Goal: Task Accomplishment & Management: Use online tool/utility

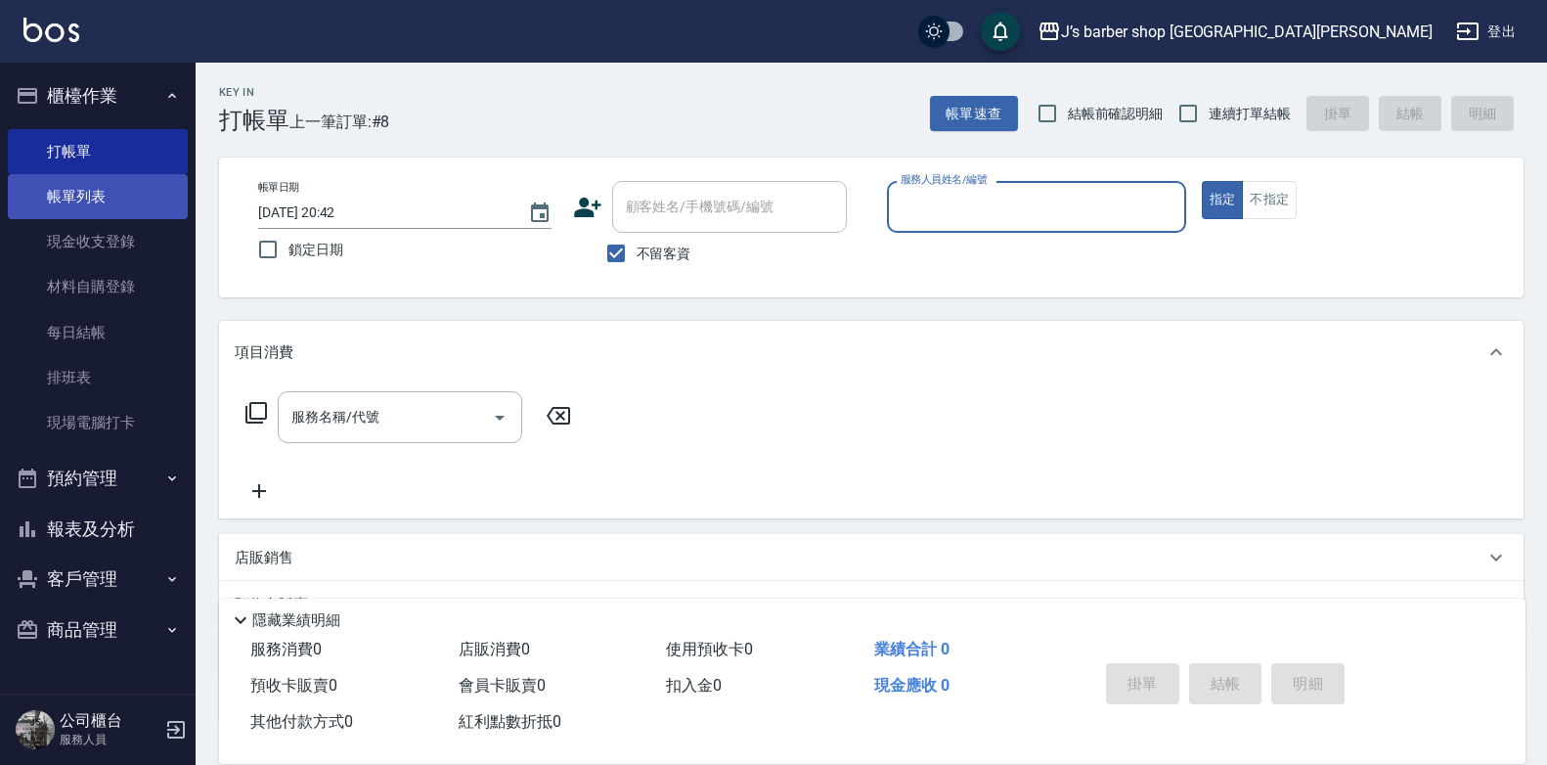
drag, startPoint x: 56, startPoint y: 182, endPoint x: 139, endPoint y: 183, distance: 83.1
click at [56, 181] on link "帳單列表" at bounding box center [98, 196] width 180 height 45
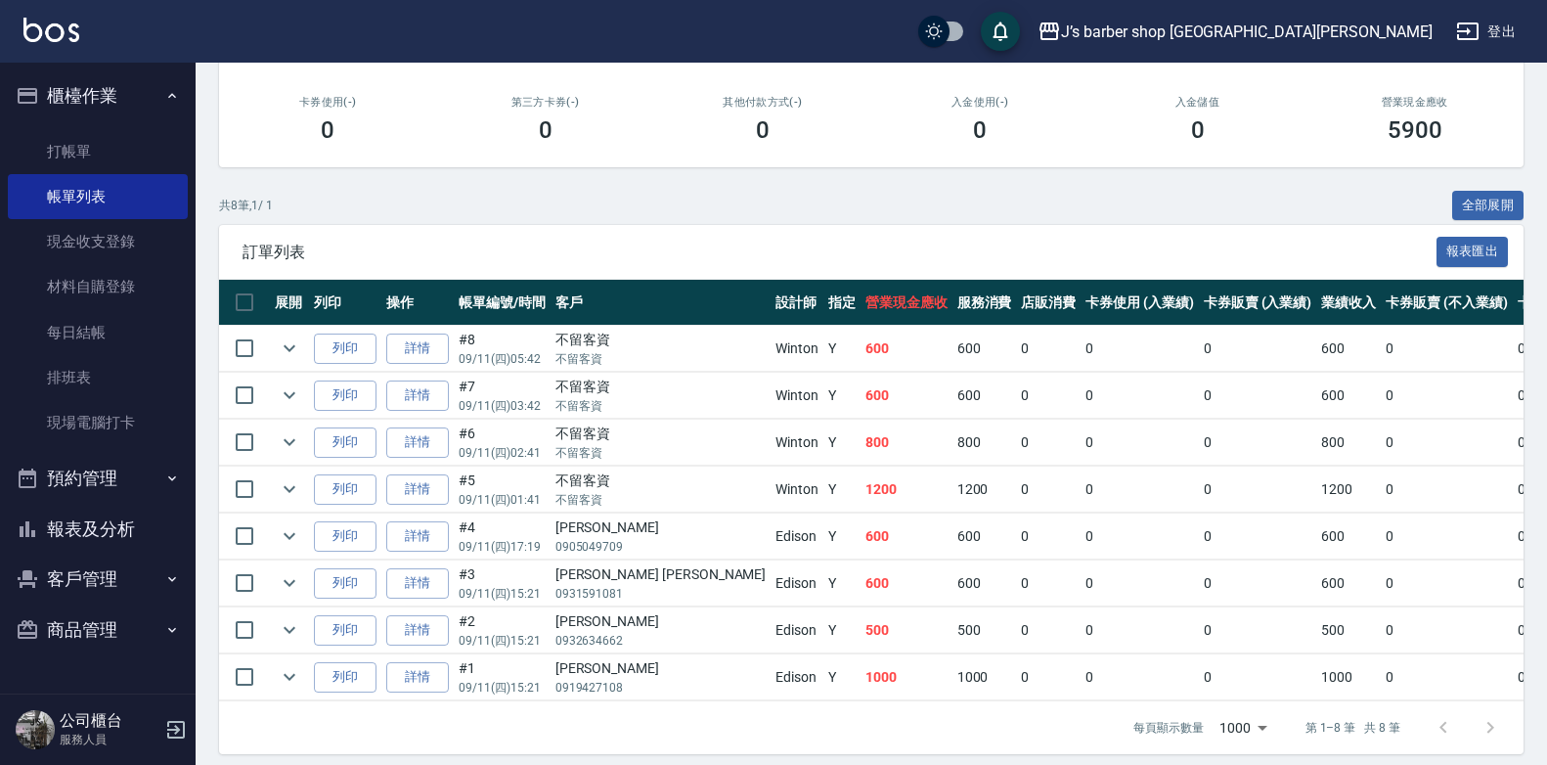
scroll to position [352, 0]
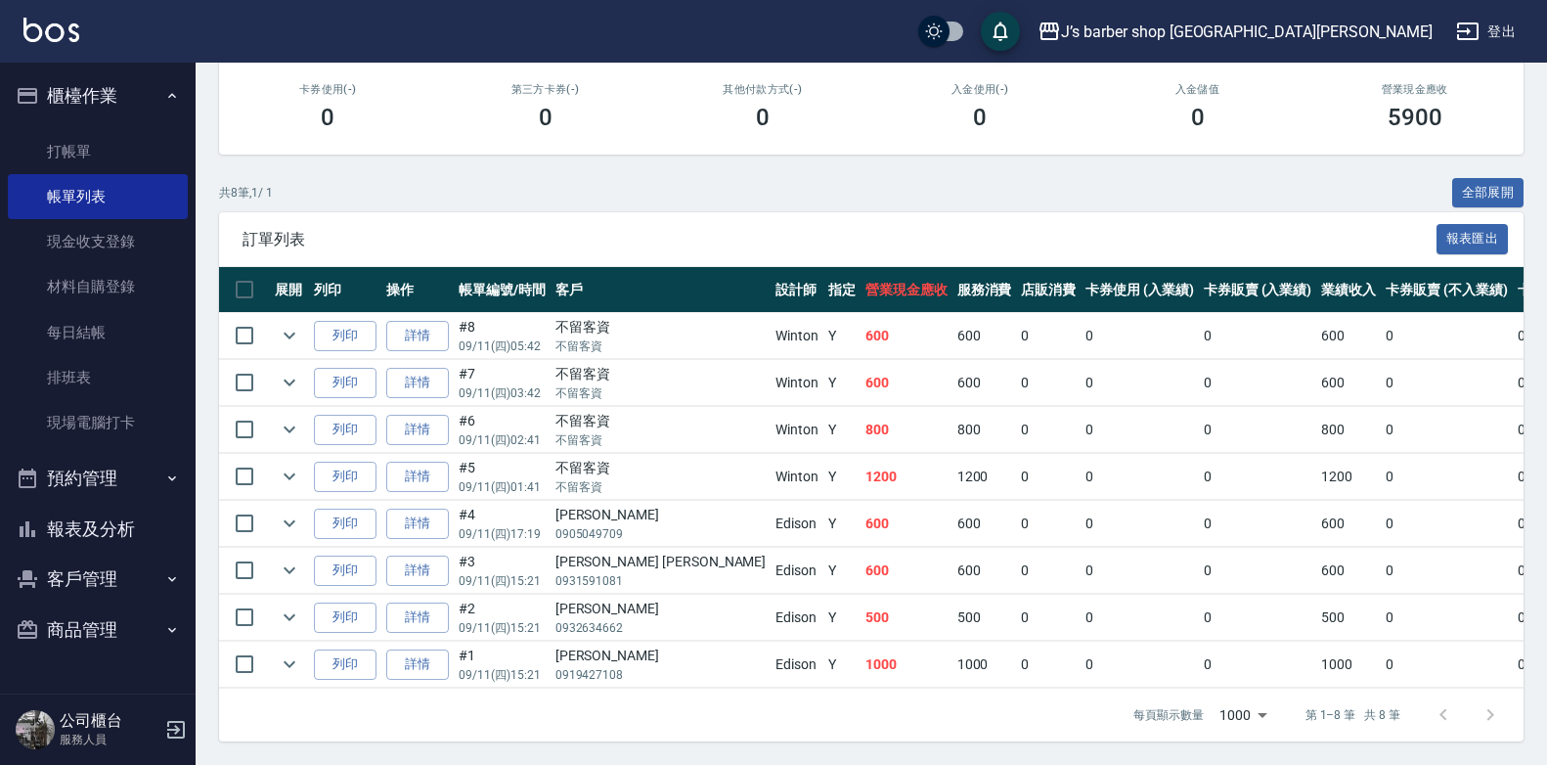
click at [738, 672] on tbody "列印 詳情 #8 09/11 (四) 05:42 不留客資 不留客資 [GEOGRAPHIC_DATA] Y 600 600 0 0 0 600 0 0 0 …" at bounding box center [1096, 500] width 1755 height 375
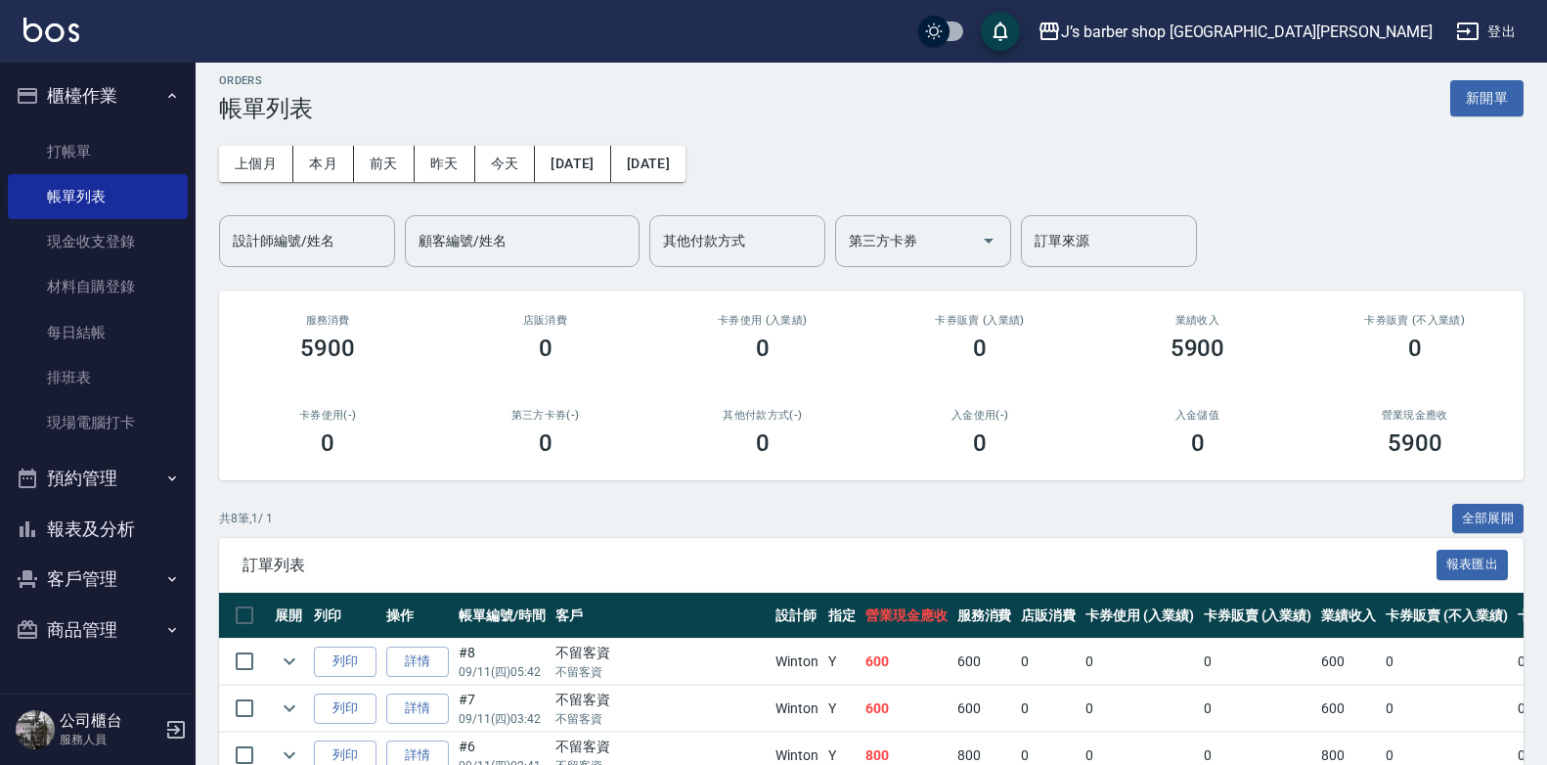
scroll to position [0, 0]
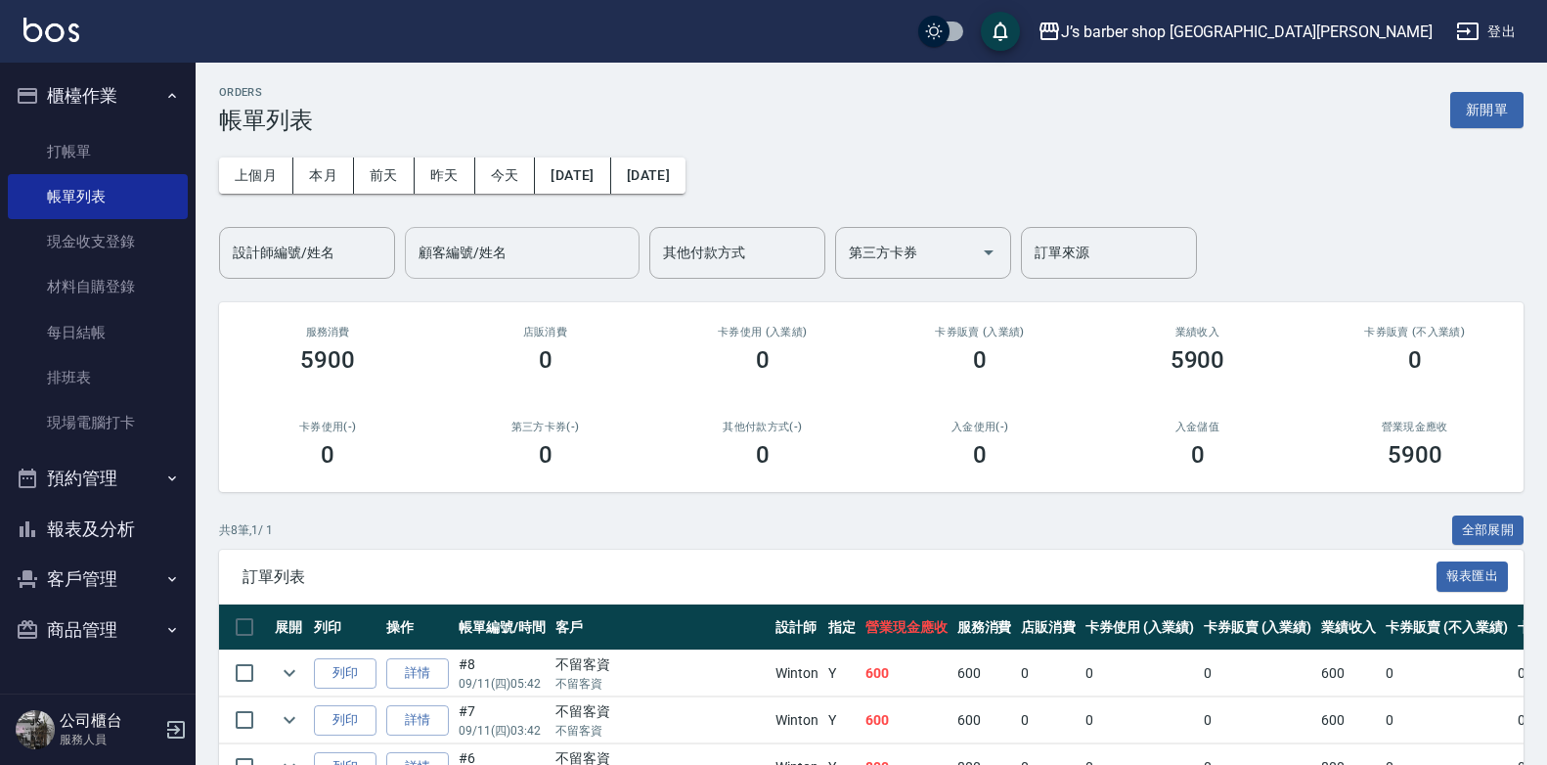
click at [479, 257] on input "顧客編號/姓名" at bounding box center [522, 253] width 217 height 34
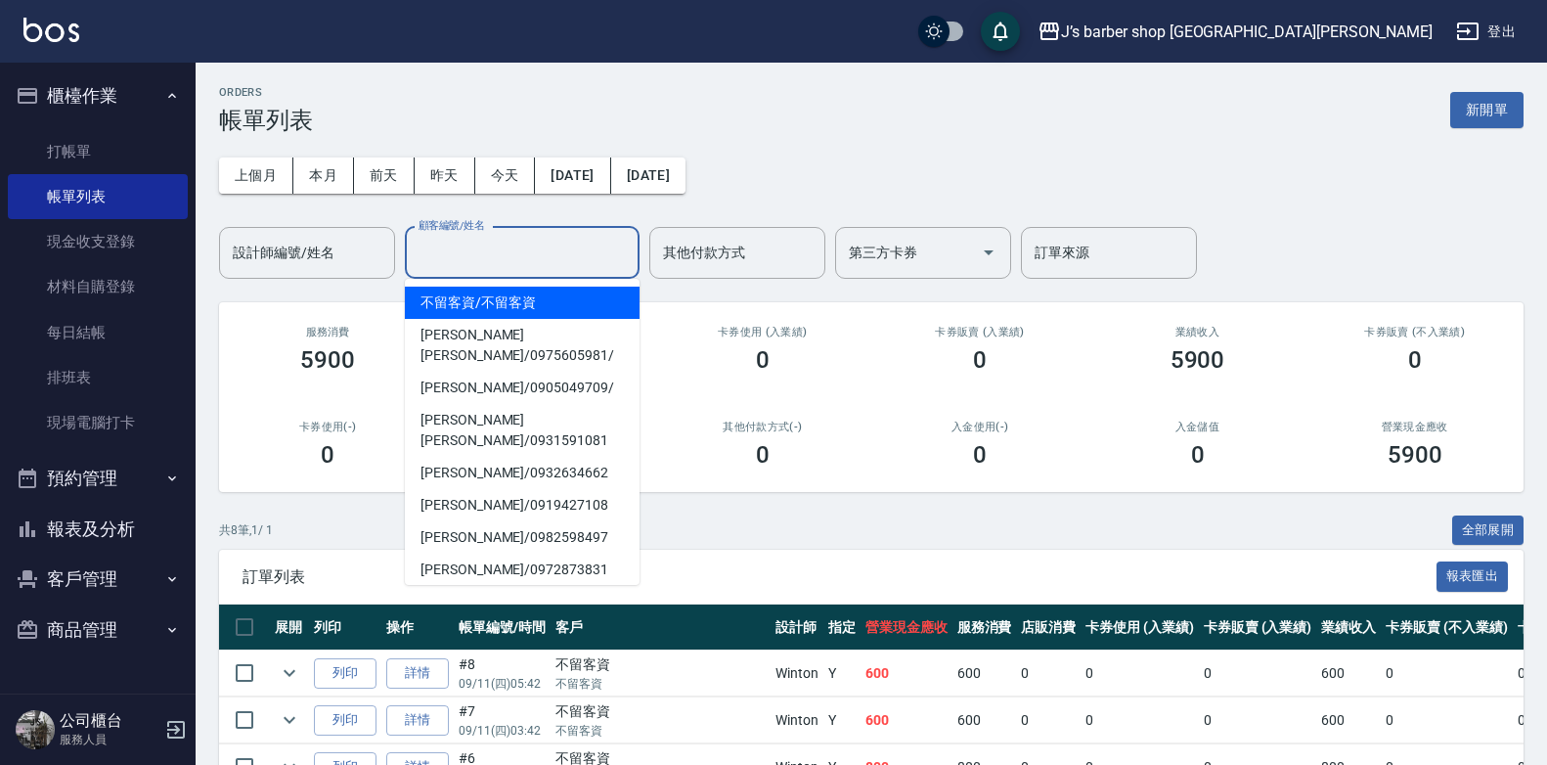
click at [492, 263] on input "顧客編號/姓名" at bounding box center [522, 253] width 217 height 34
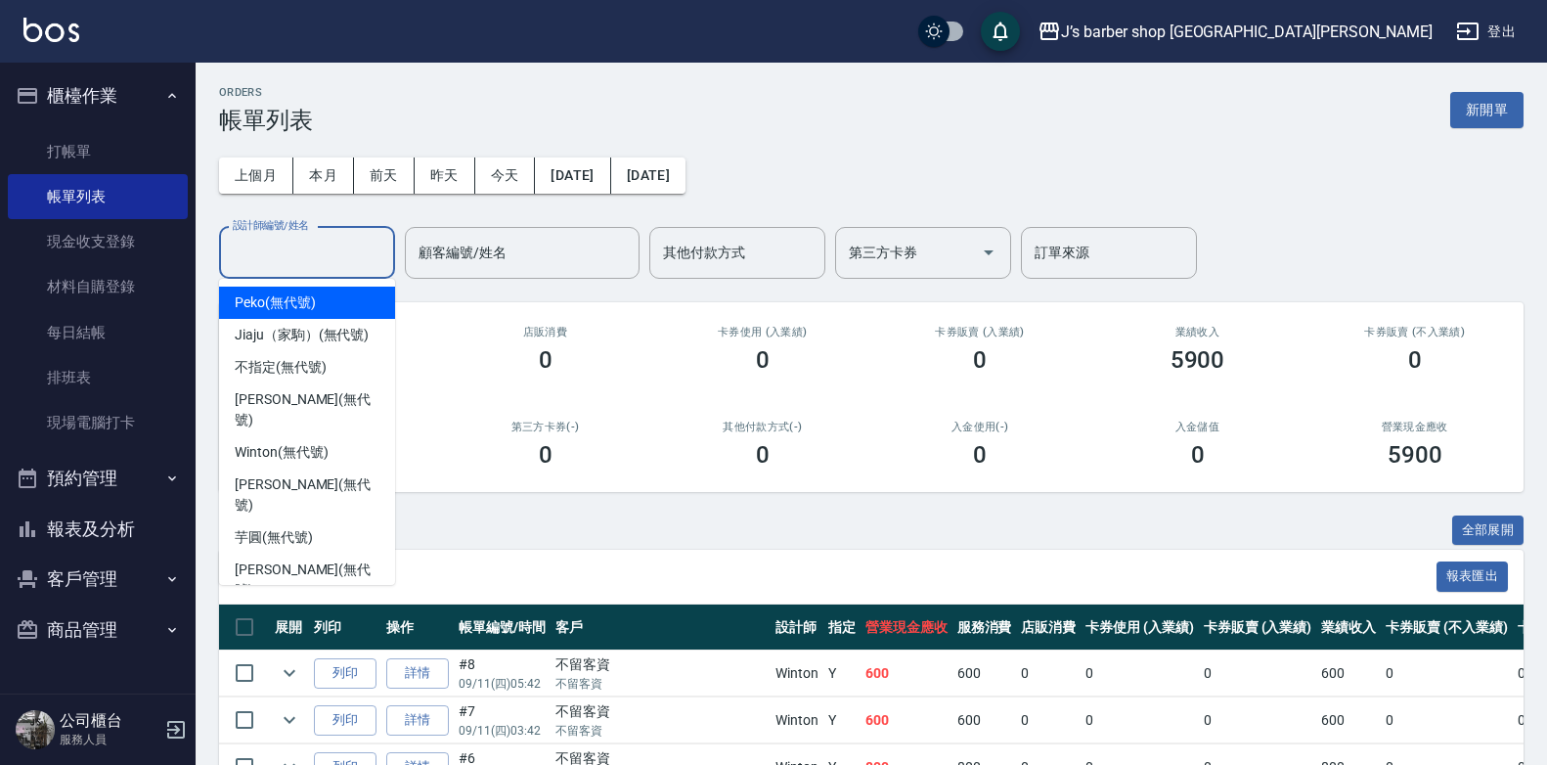
drag, startPoint x: 289, startPoint y: 264, endPoint x: 300, endPoint y: 281, distance: 19.8
click at [287, 264] on input "設計師編號/姓名" at bounding box center [307, 253] width 158 height 34
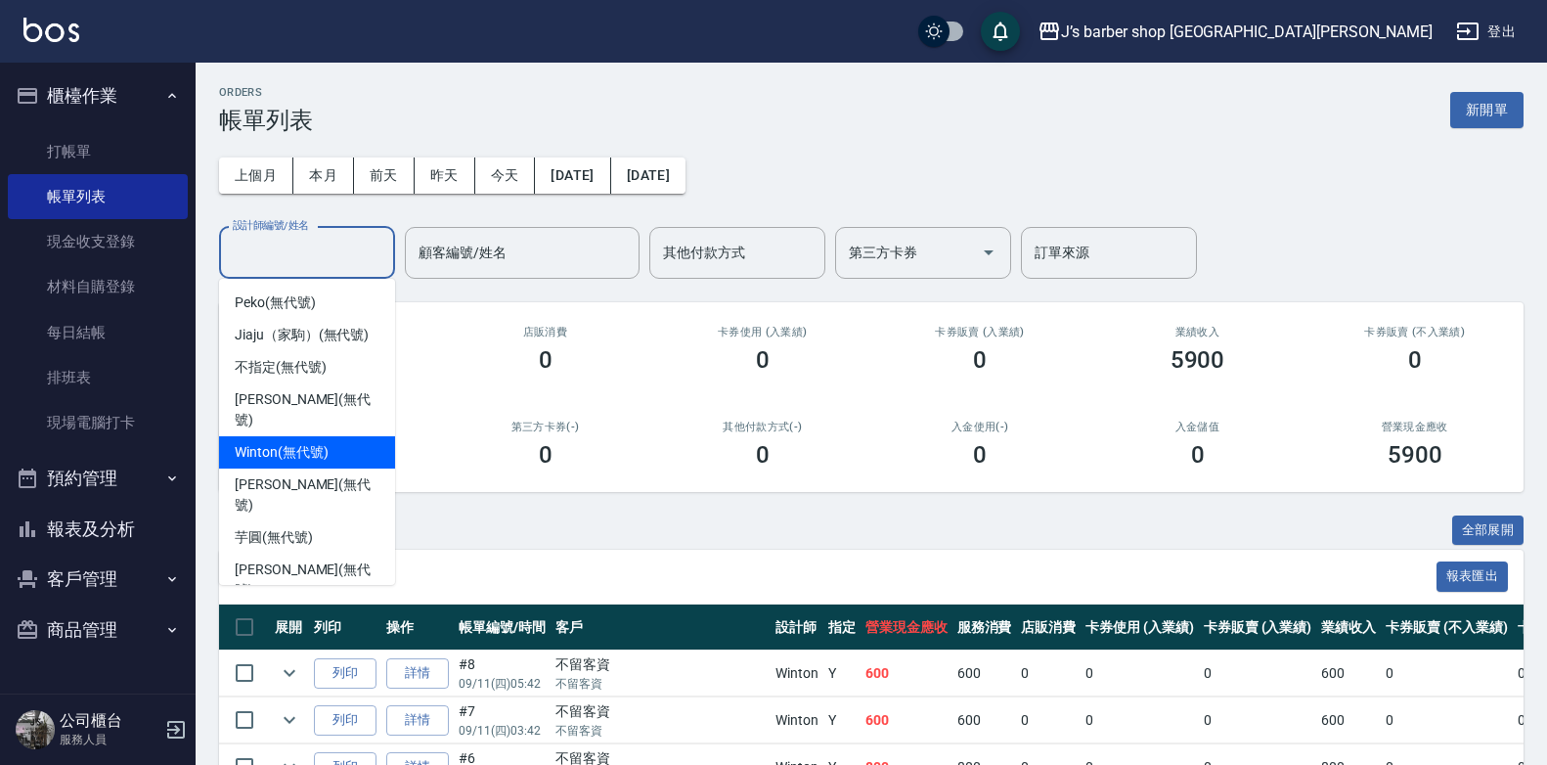
click at [285, 442] on span "Winton (無代號)" at bounding box center [281, 452] width 93 height 21
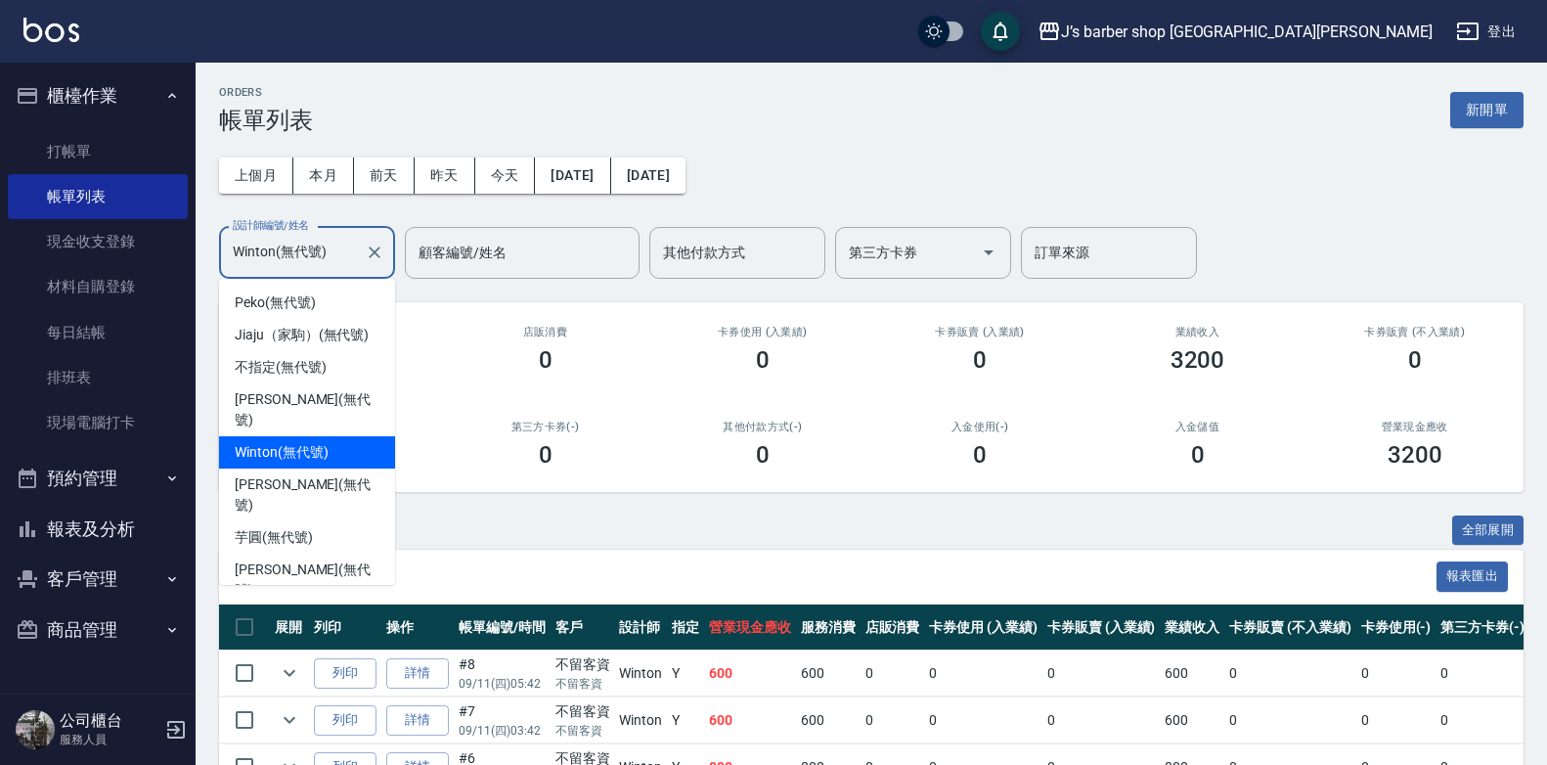
click at [266, 244] on input "Winton(無代號)" at bounding box center [292, 253] width 129 height 34
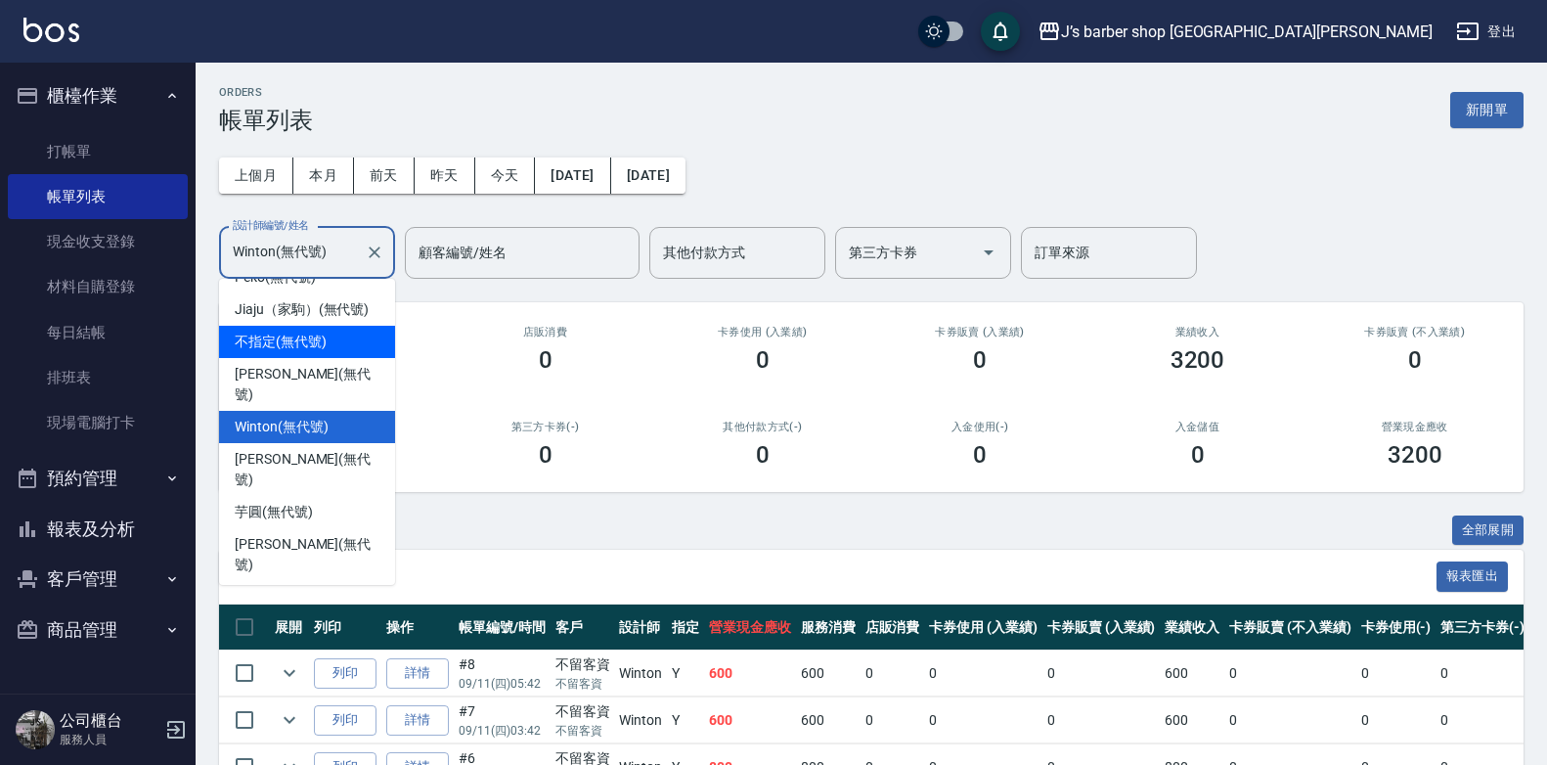
scroll to position [32, 0]
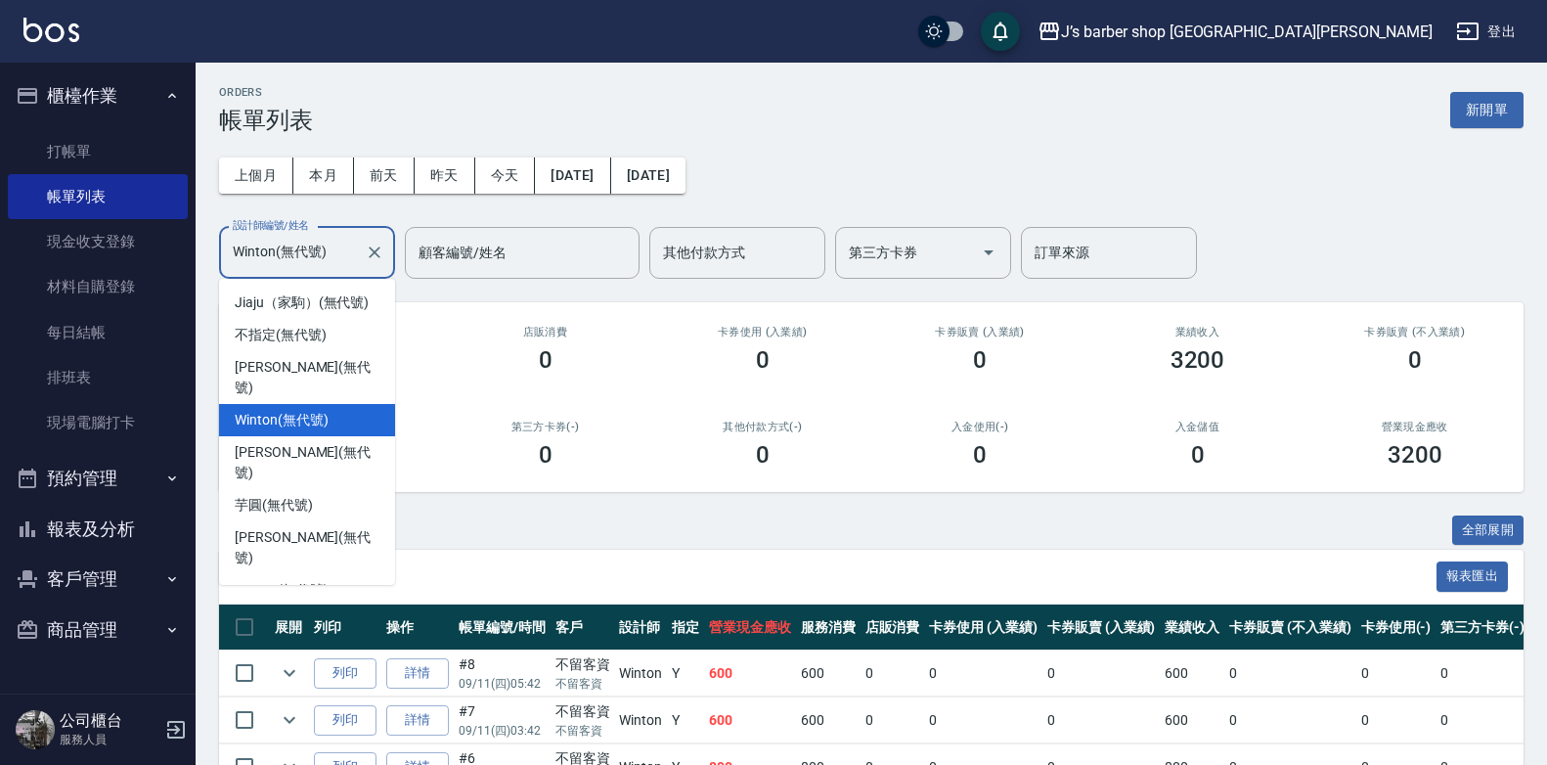
click at [275, 612] on span "Edison (無代號)" at bounding box center [280, 622] width 91 height 21
type input "Edison(無代號)"
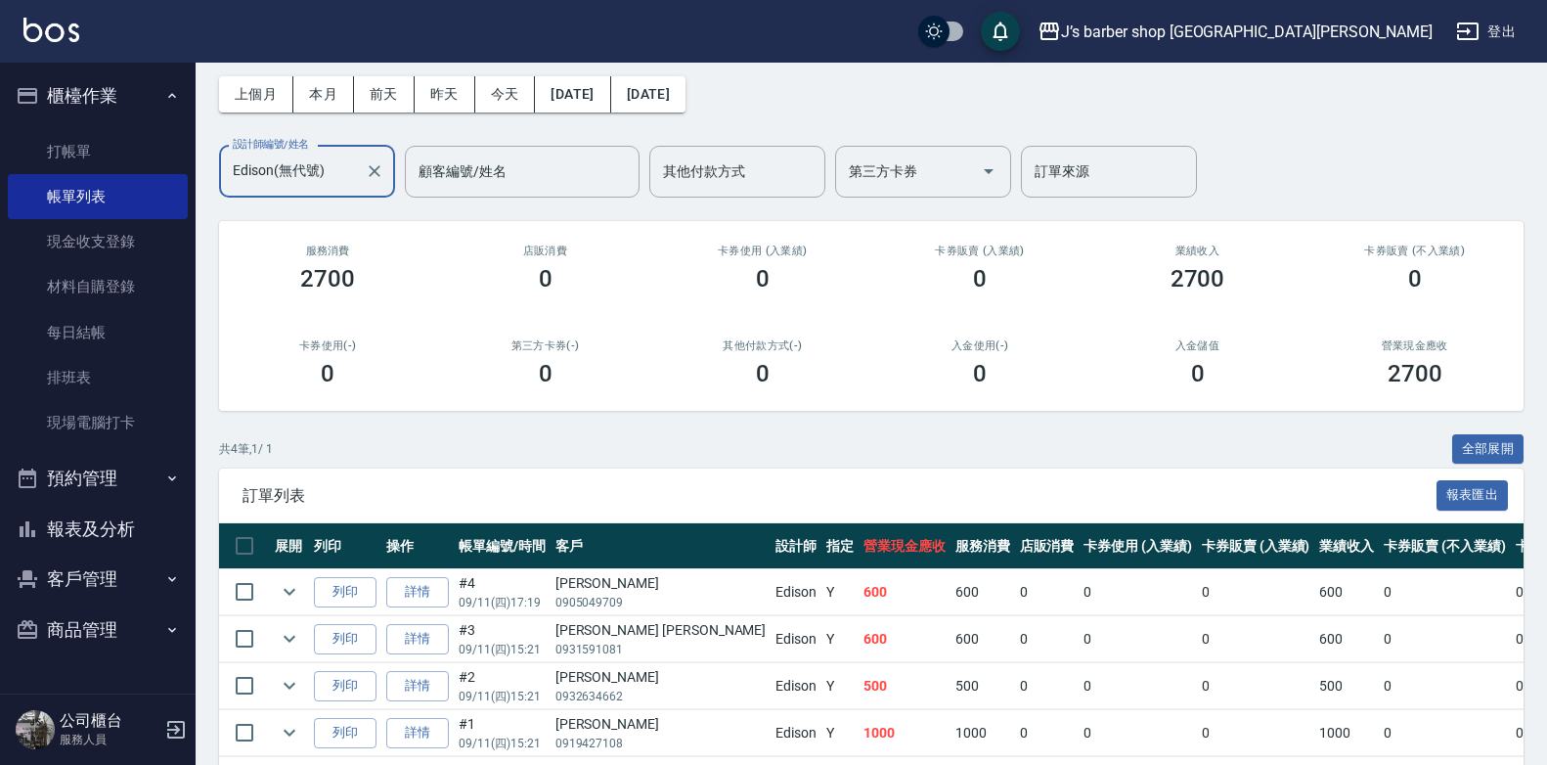
scroll to position [0, 0]
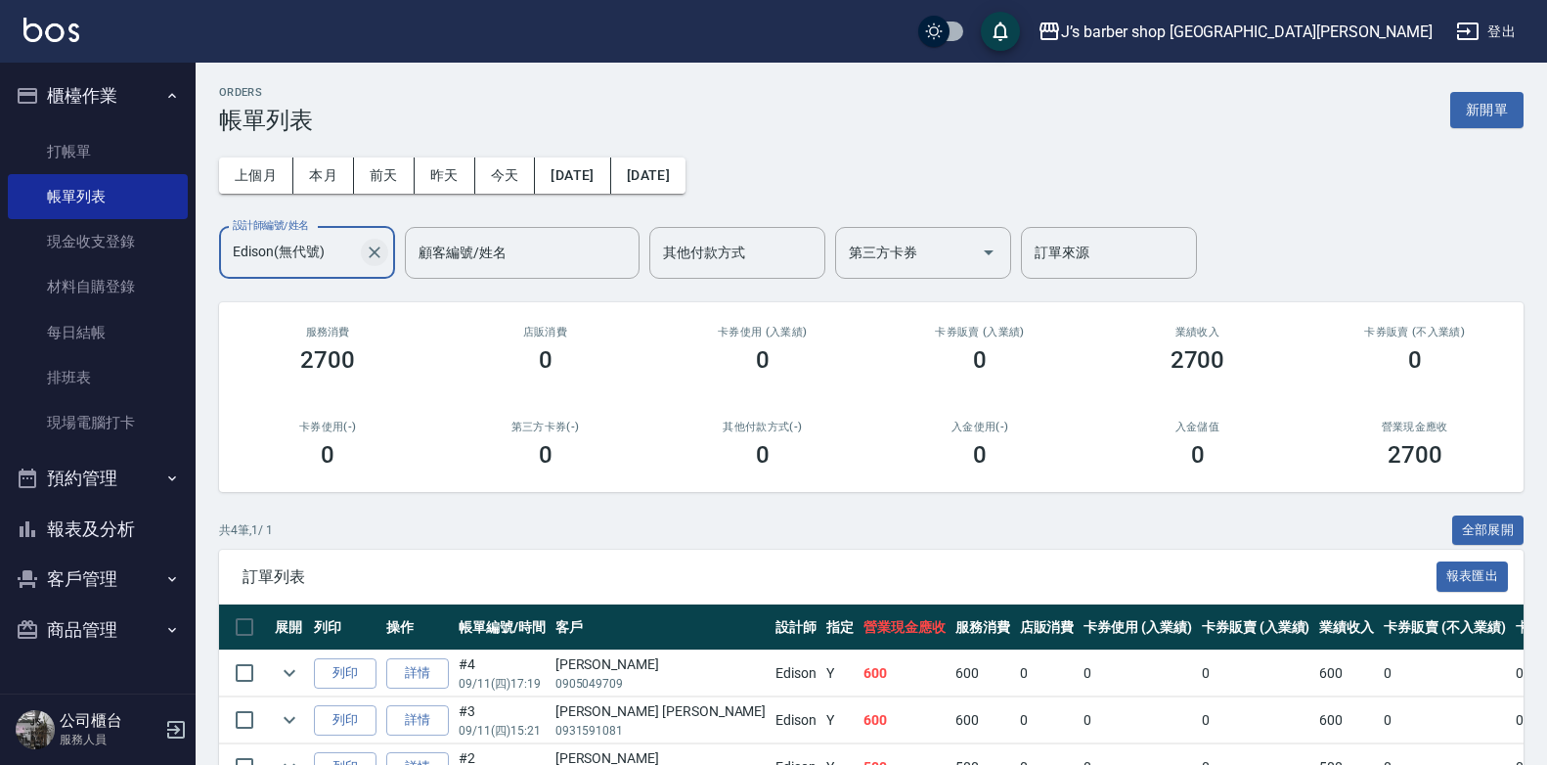
click at [369, 248] on icon "Clear" at bounding box center [375, 252] width 20 height 20
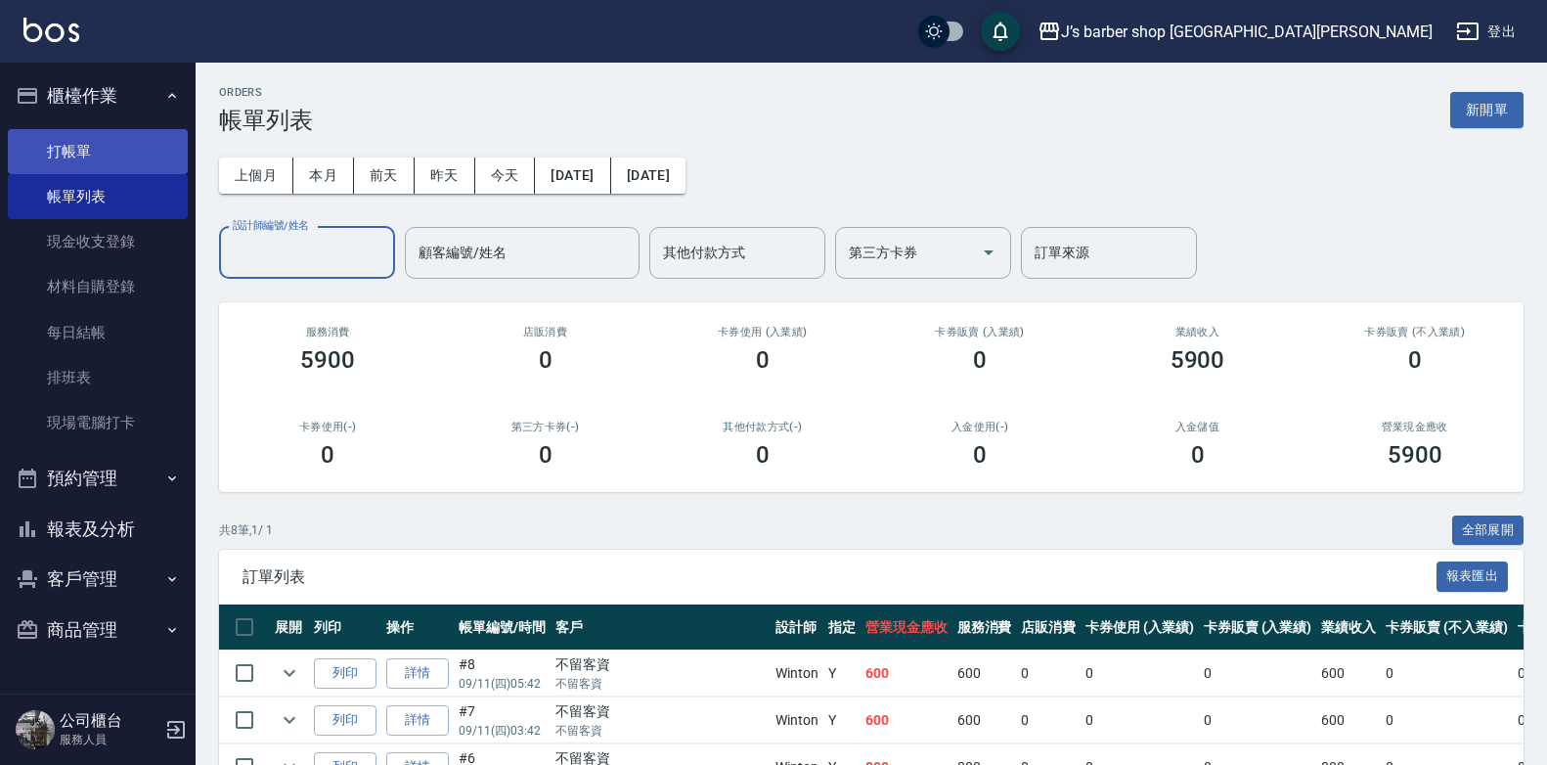
click at [79, 162] on link "打帳單" at bounding box center [98, 151] width 180 height 45
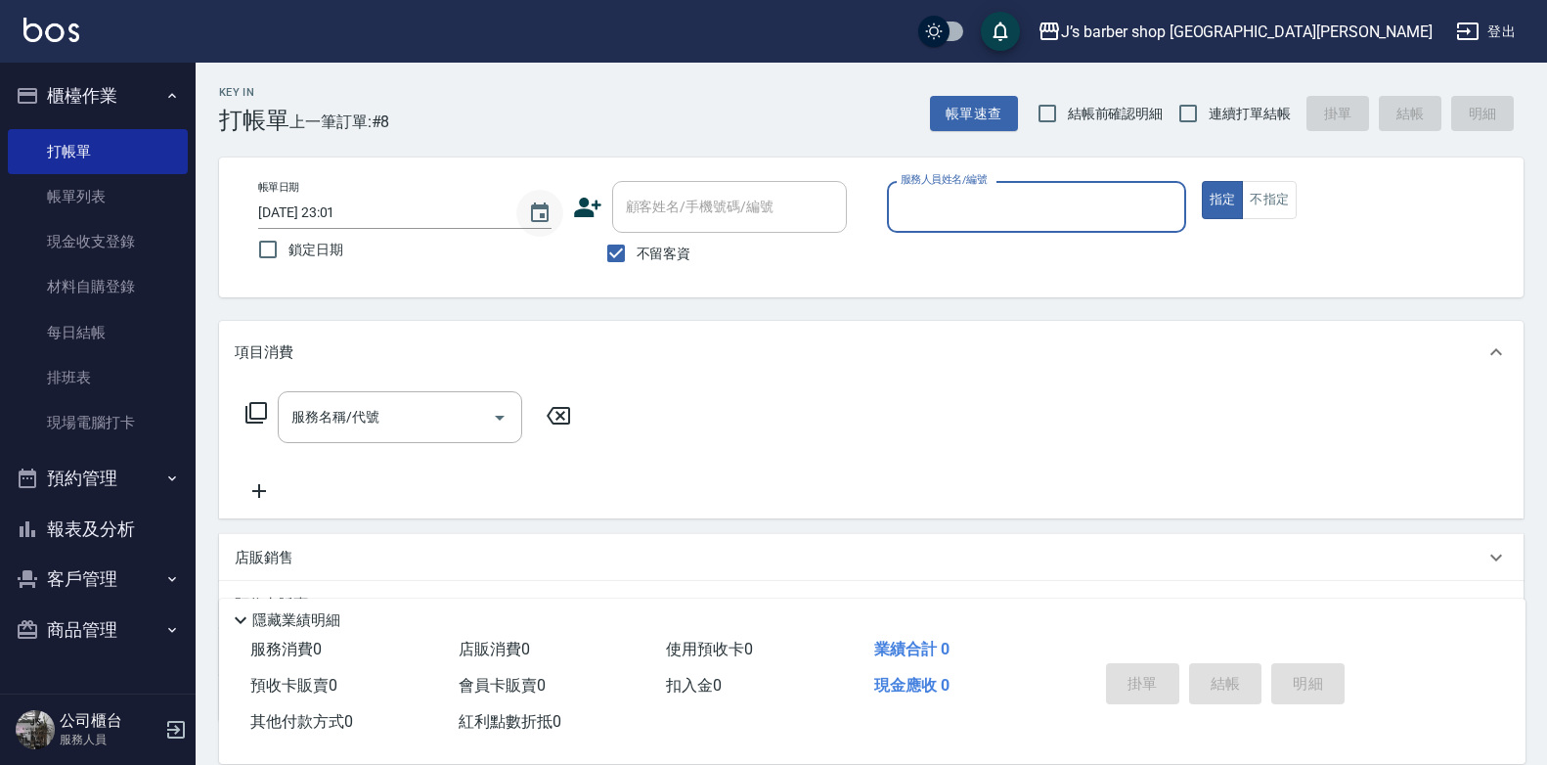
click at [528, 212] on button "Choose date, selected date is 2025-09-11" at bounding box center [539, 213] width 47 height 47
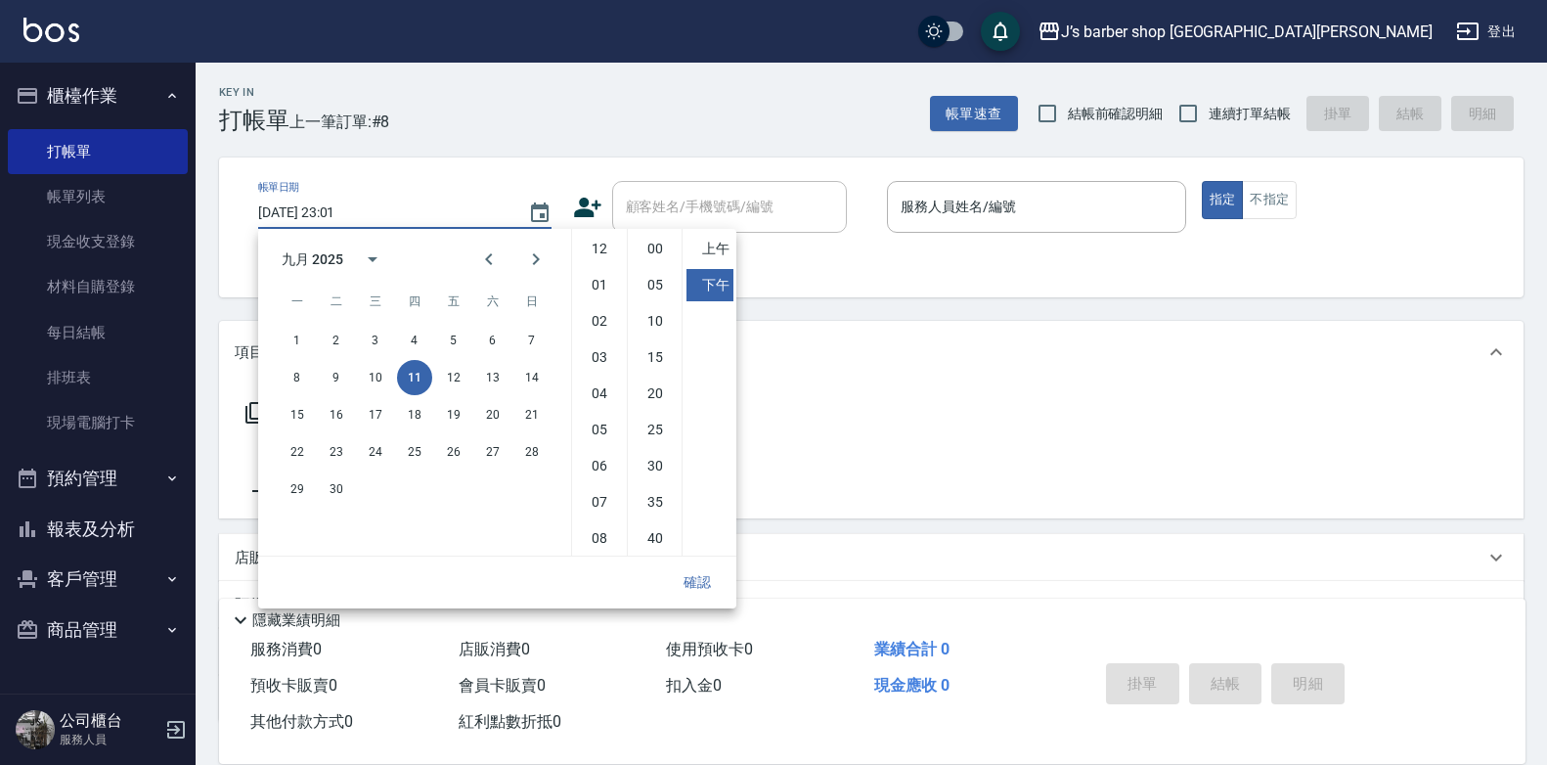
scroll to position [110, 0]
click at [655, 258] on li "00" at bounding box center [655, 249] width 47 height 32
click at [714, 252] on li "上午" at bounding box center [709, 249] width 47 height 32
type input "[DATE] 11:00"
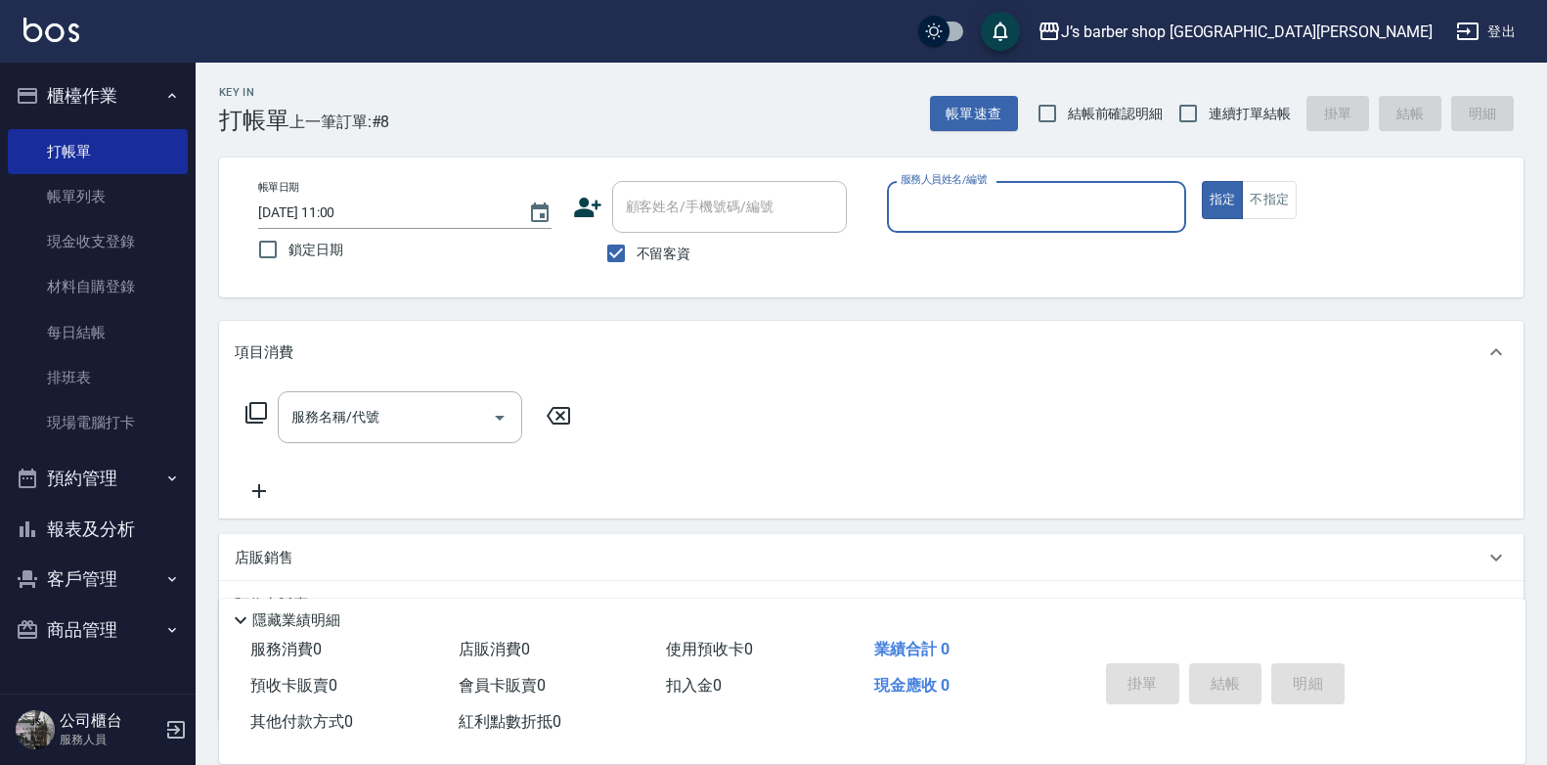
click at [940, 198] on input "服務人員姓名/編號" at bounding box center [1037, 207] width 282 height 34
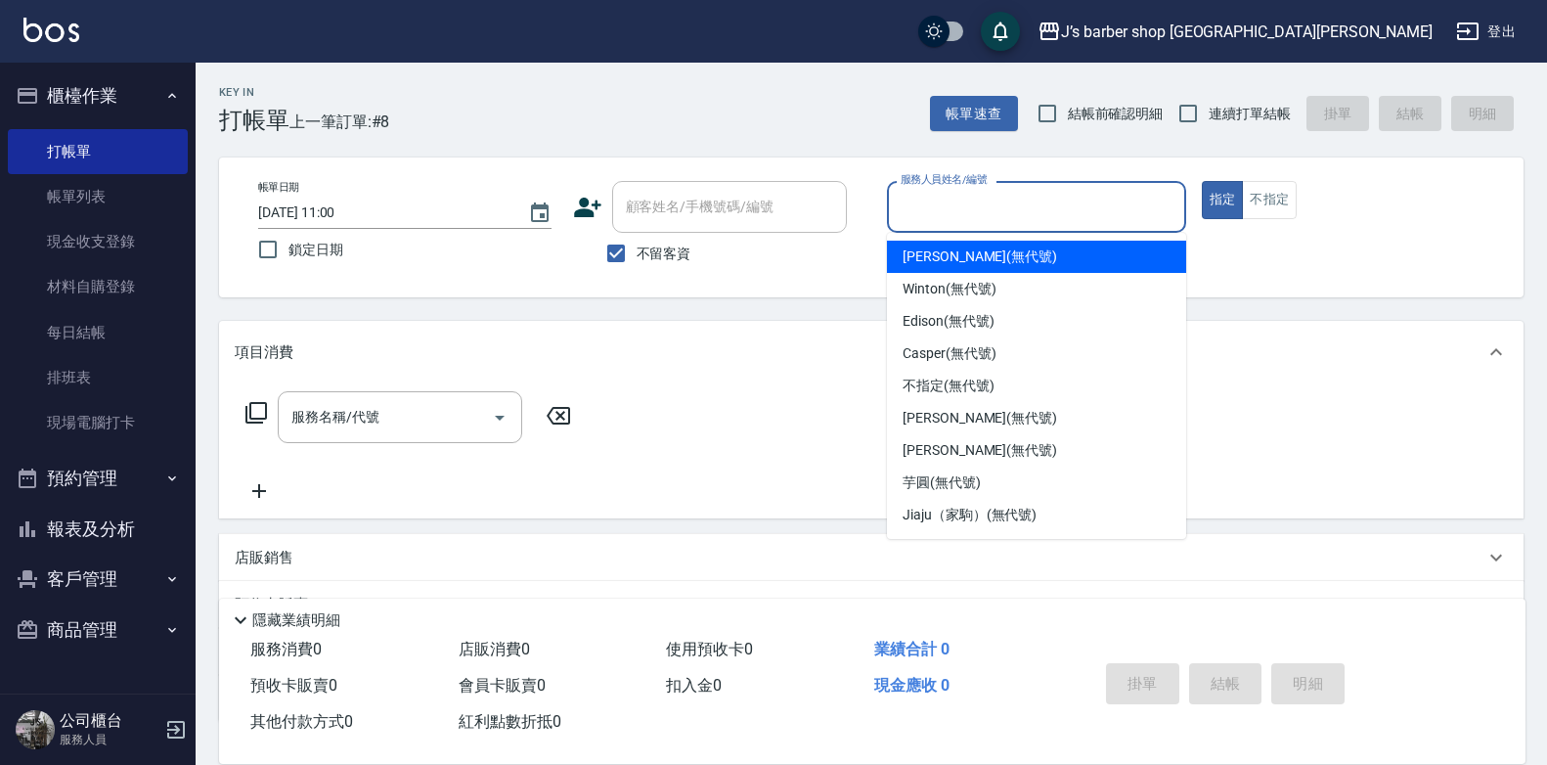
click at [941, 249] on span "[PERSON_NAME] (無代號)" at bounding box center [979, 256] width 154 height 21
type input "[PERSON_NAME](無代號)"
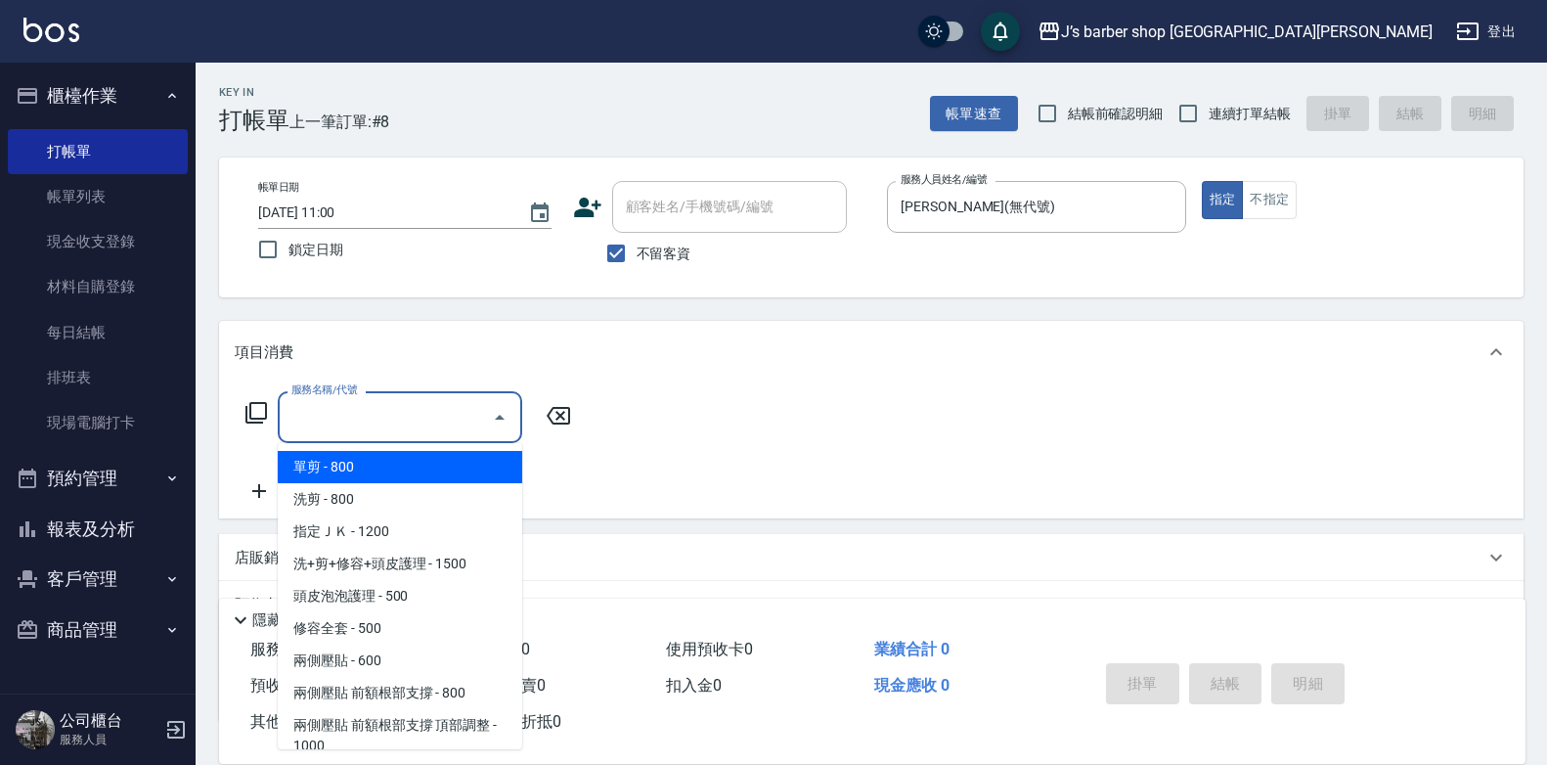
click at [452, 421] on input "服務名稱/代號" at bounding box center [385, 417] width 198 height 34
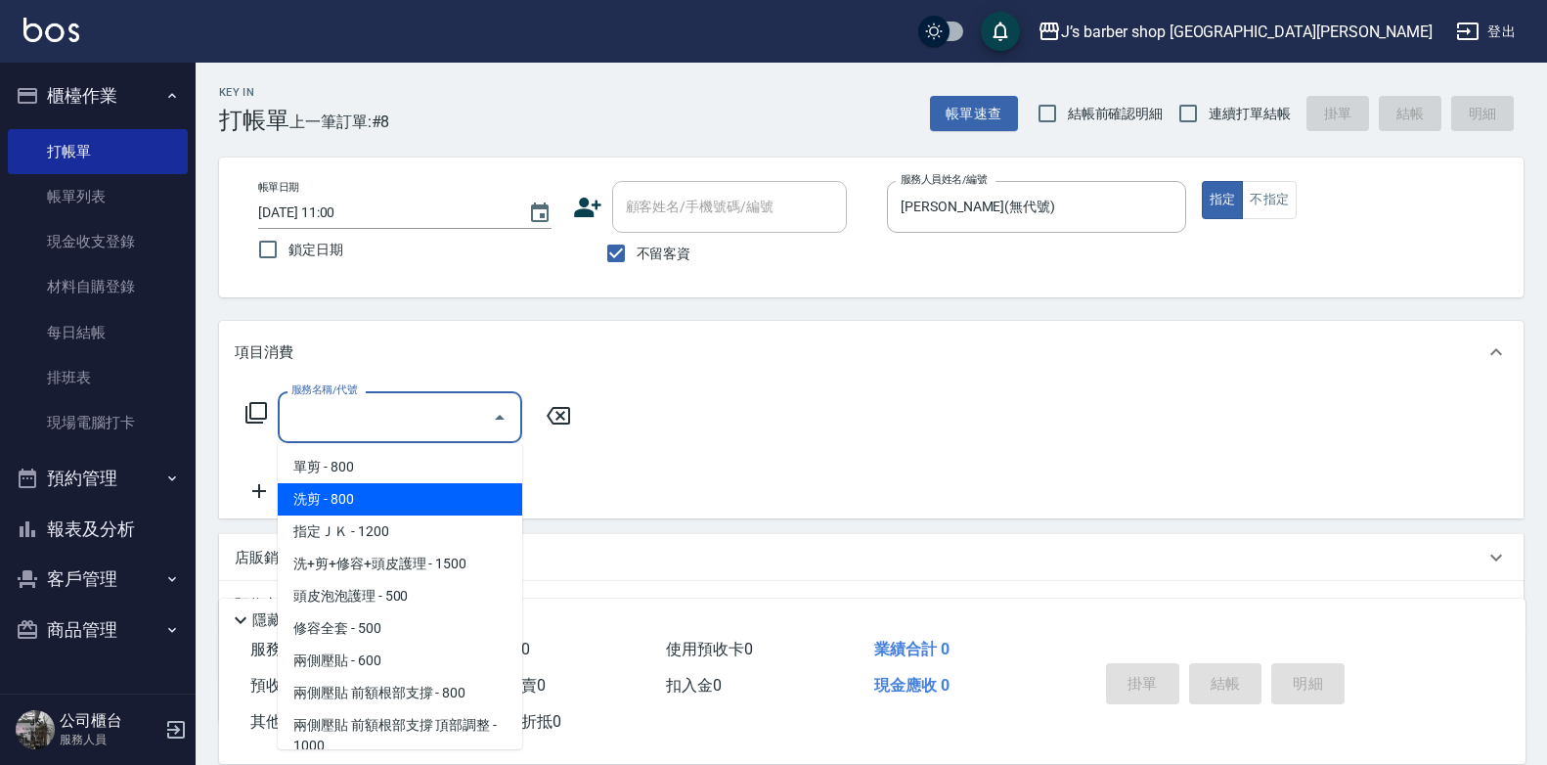
click at [387, 490] on span "洗剪 - 800" at bounding box center [400, 499] width 244 height 32
type input "洗剪(101)"
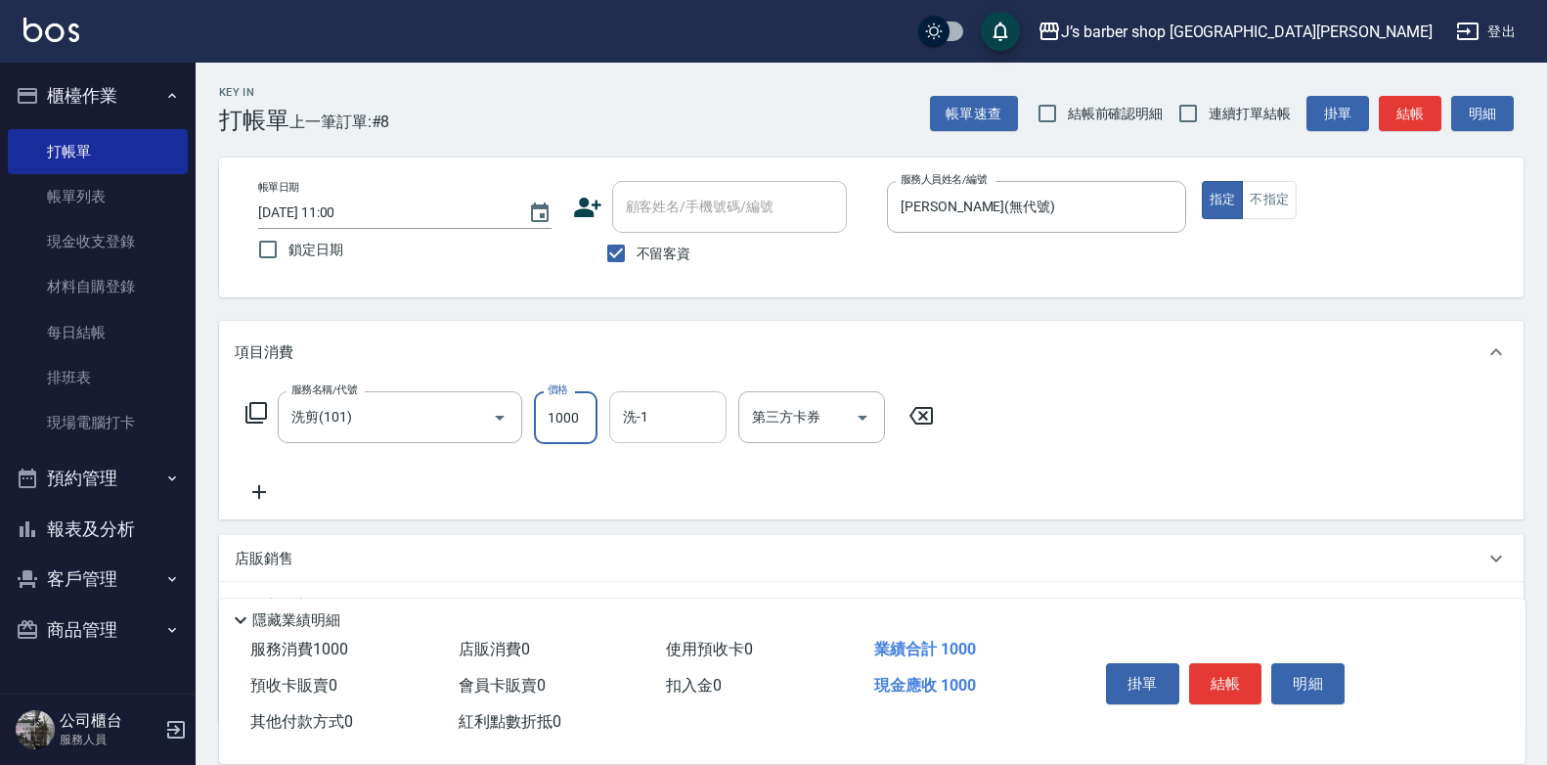
type input "1000"
click at [653, 411] on input "洗-1" at bounding box center [668, 417] width 100 height 34
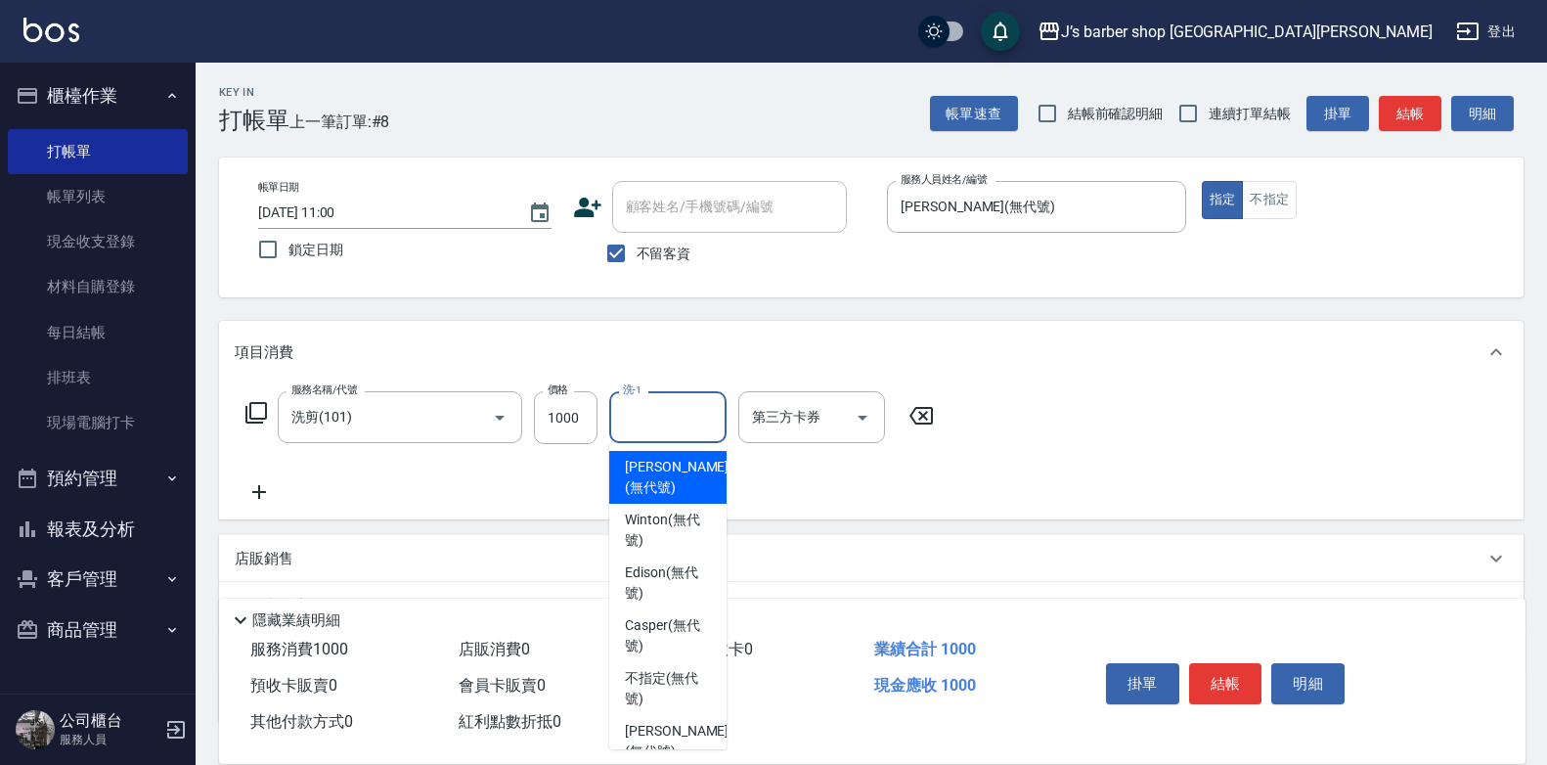
click at [666, 469] on span "[PERSON_NAME] (無代號)" at bounding box center [677, 477] width 104 height 41
type input "[PERSON_NAME](無代號)"
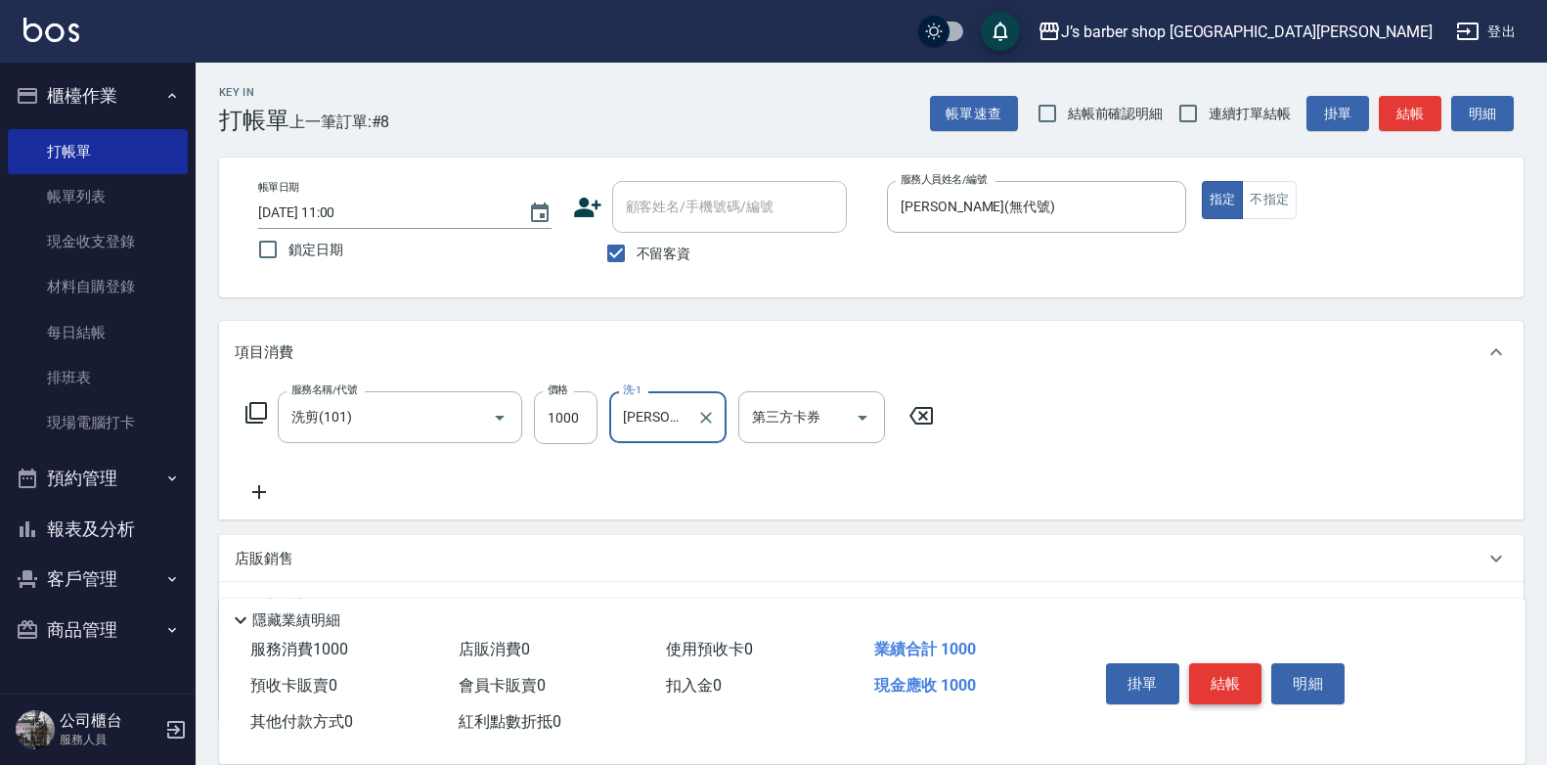
click at [1238, 669] on button "結帳" at bounding box center [1225, 683] width 73 height 41
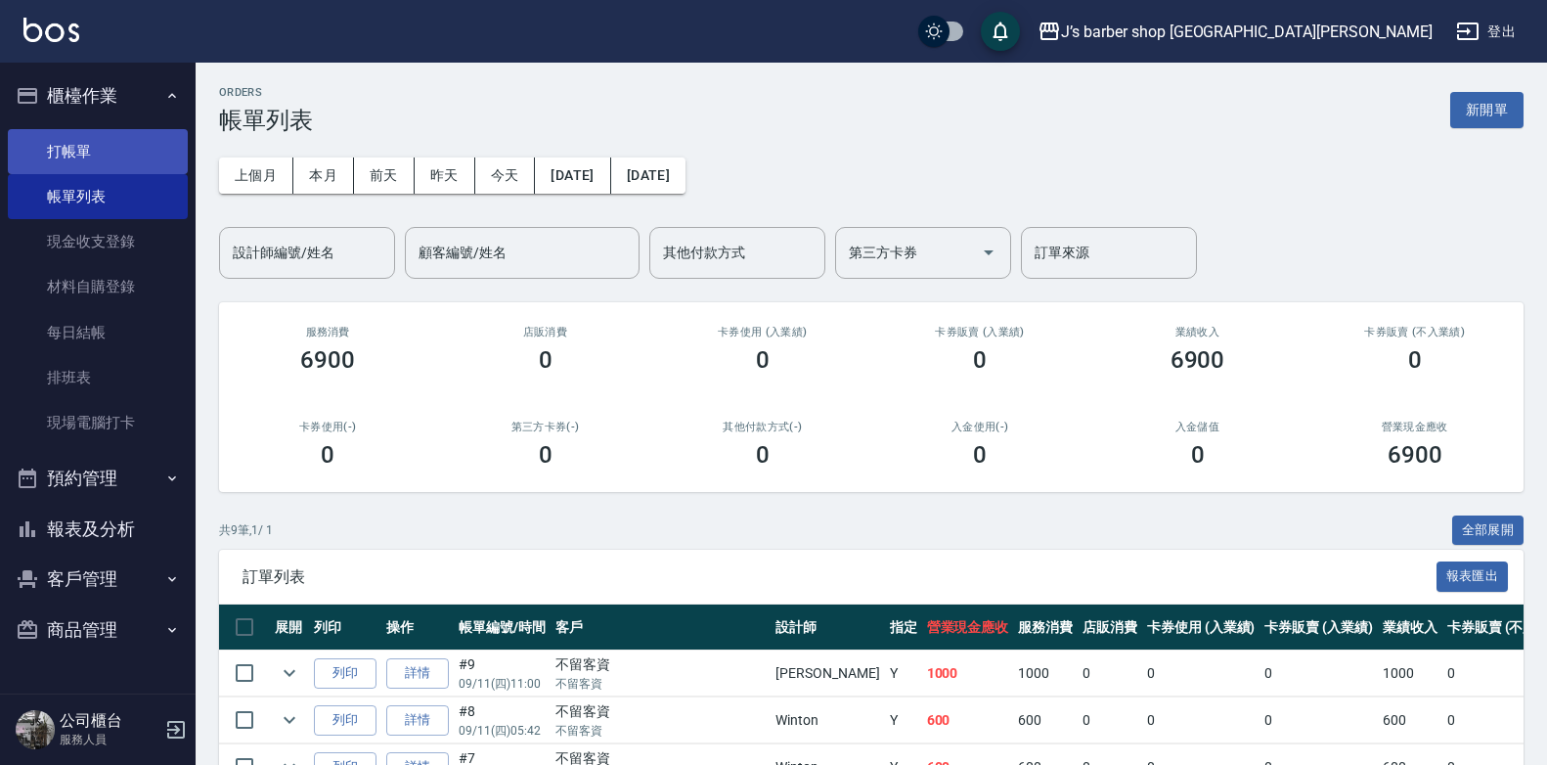
click at [111, 165] on link "打帳單" at bounding box center [98, 151] width 180 height 45
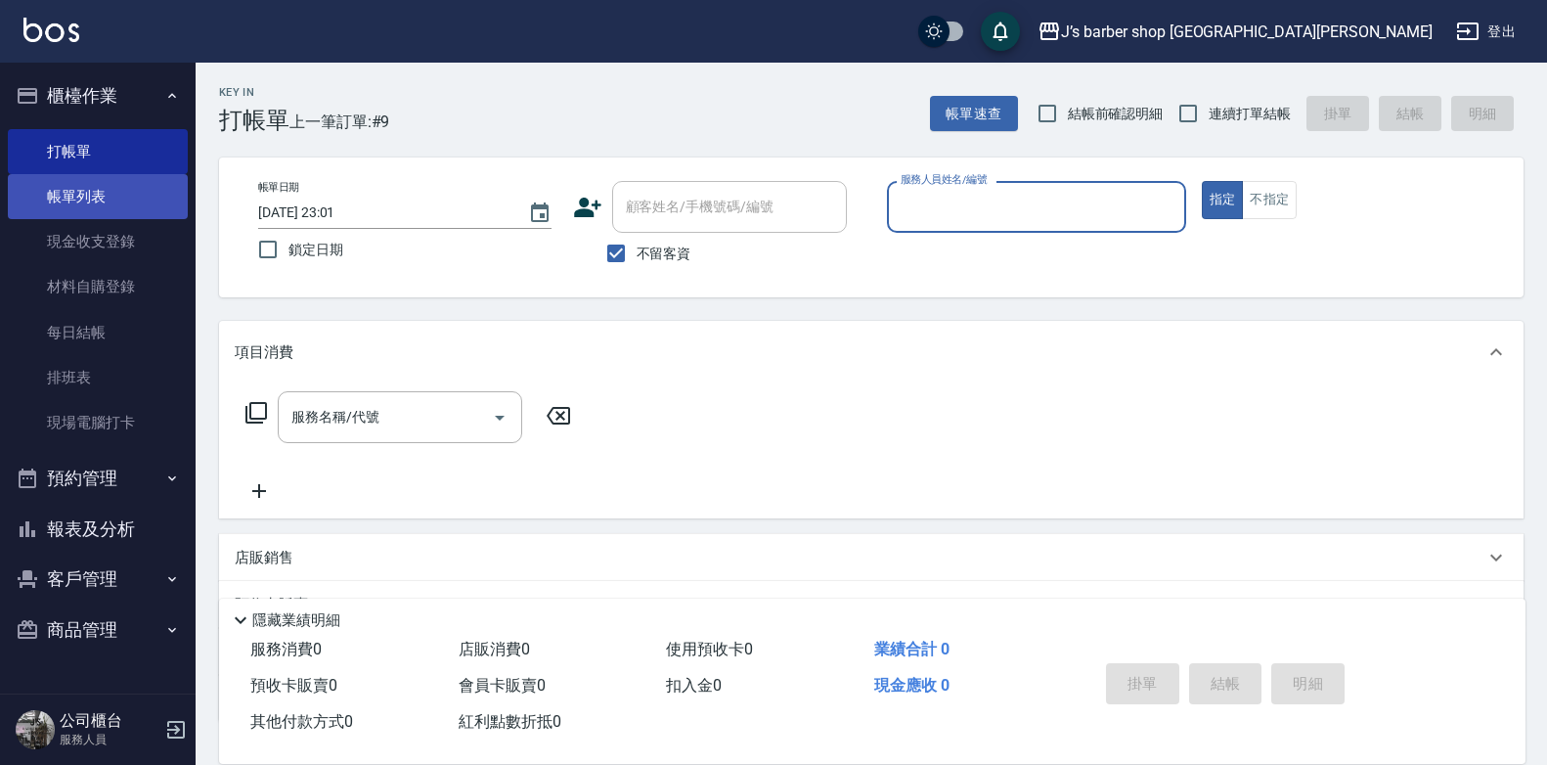
click at [158, 198] on link "帳單列表" at bounding box center [98, 196] width 180 height 45
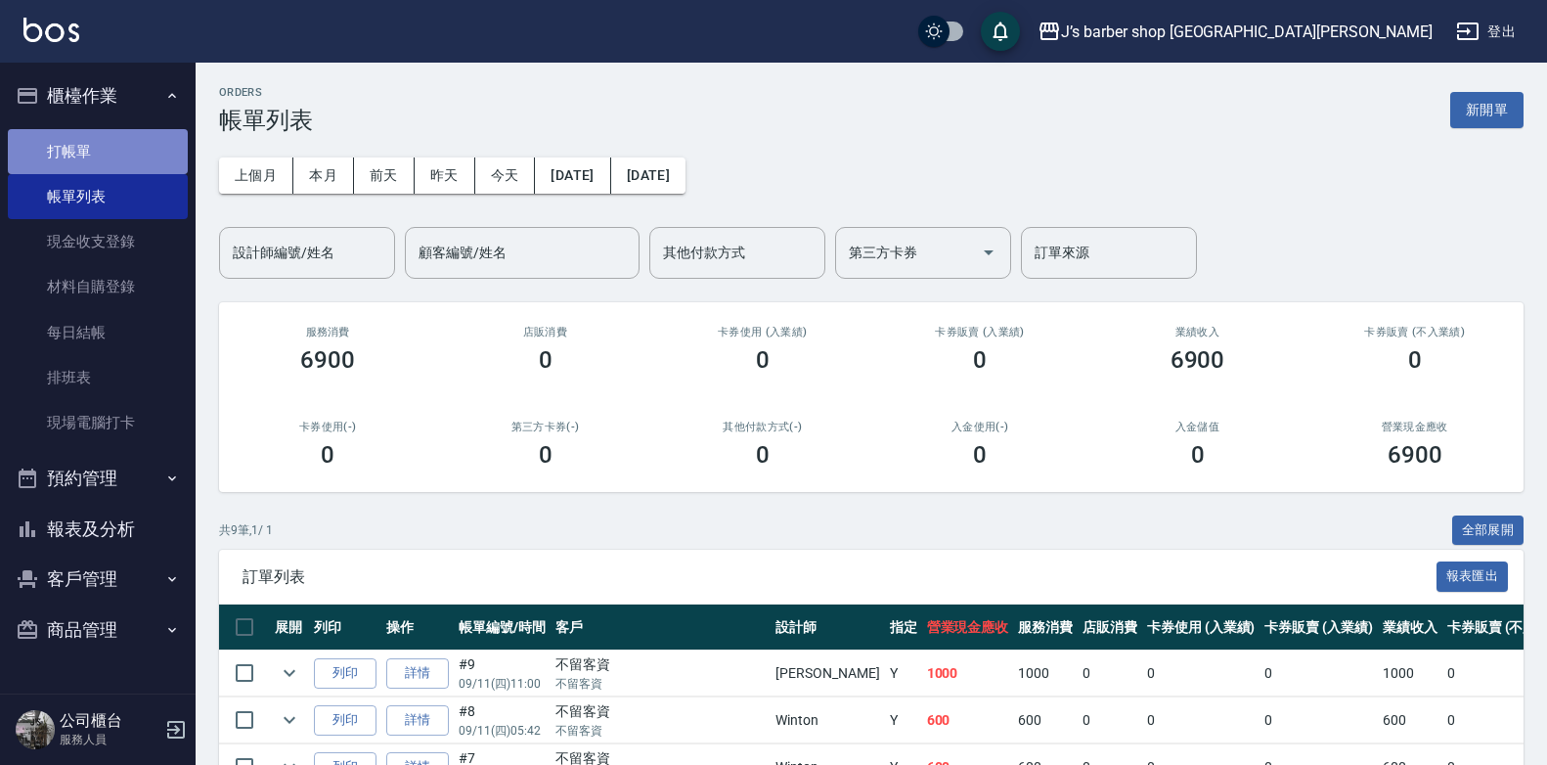
click at [148, 161] on link "打帳單" at bounding box center [98, 151] width 180 height 45
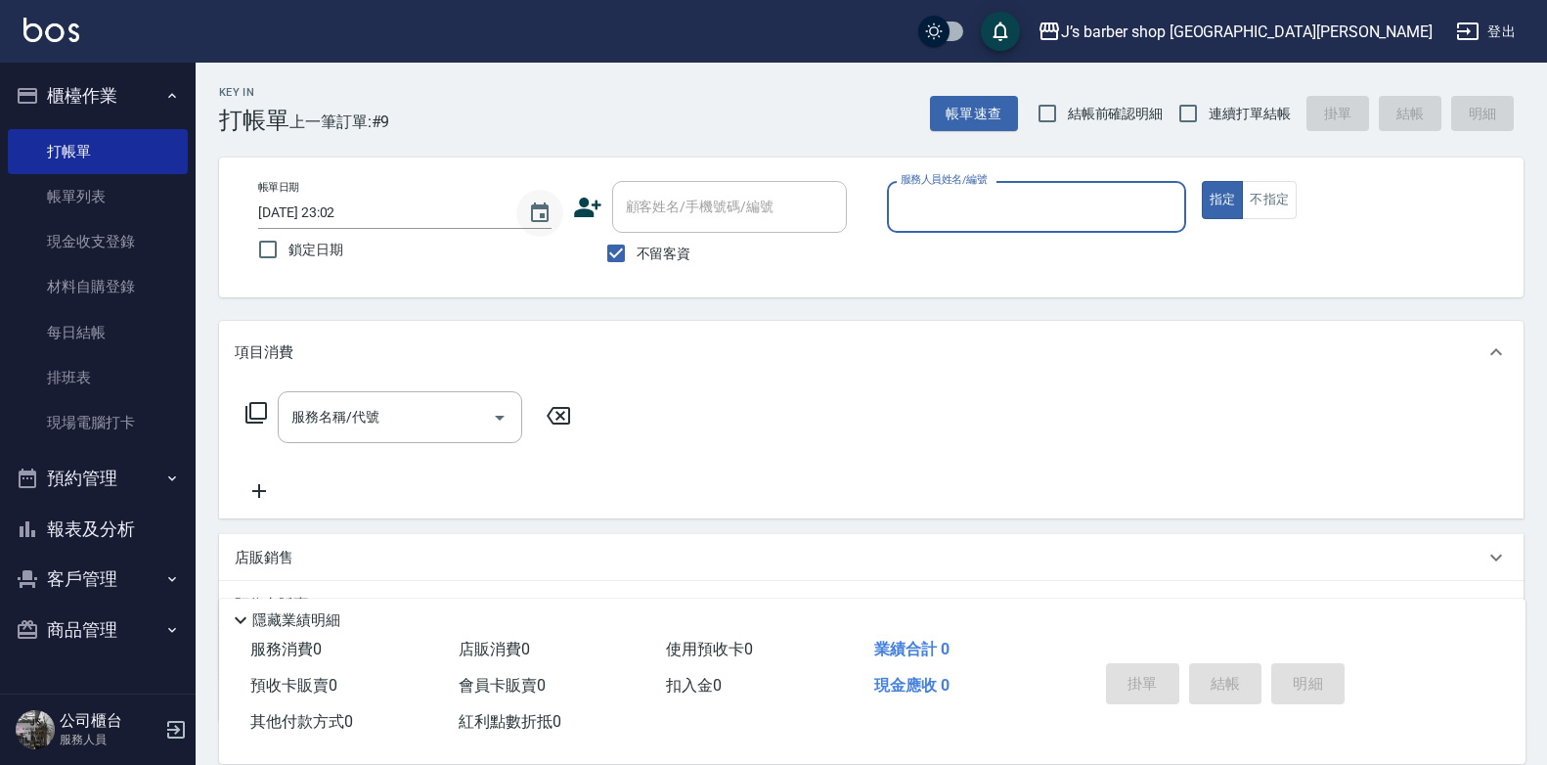
click at [528, 205] on icon "Choose date, selected date is 2025-09-11" at bounding box center [539, 212] width 23 height 23
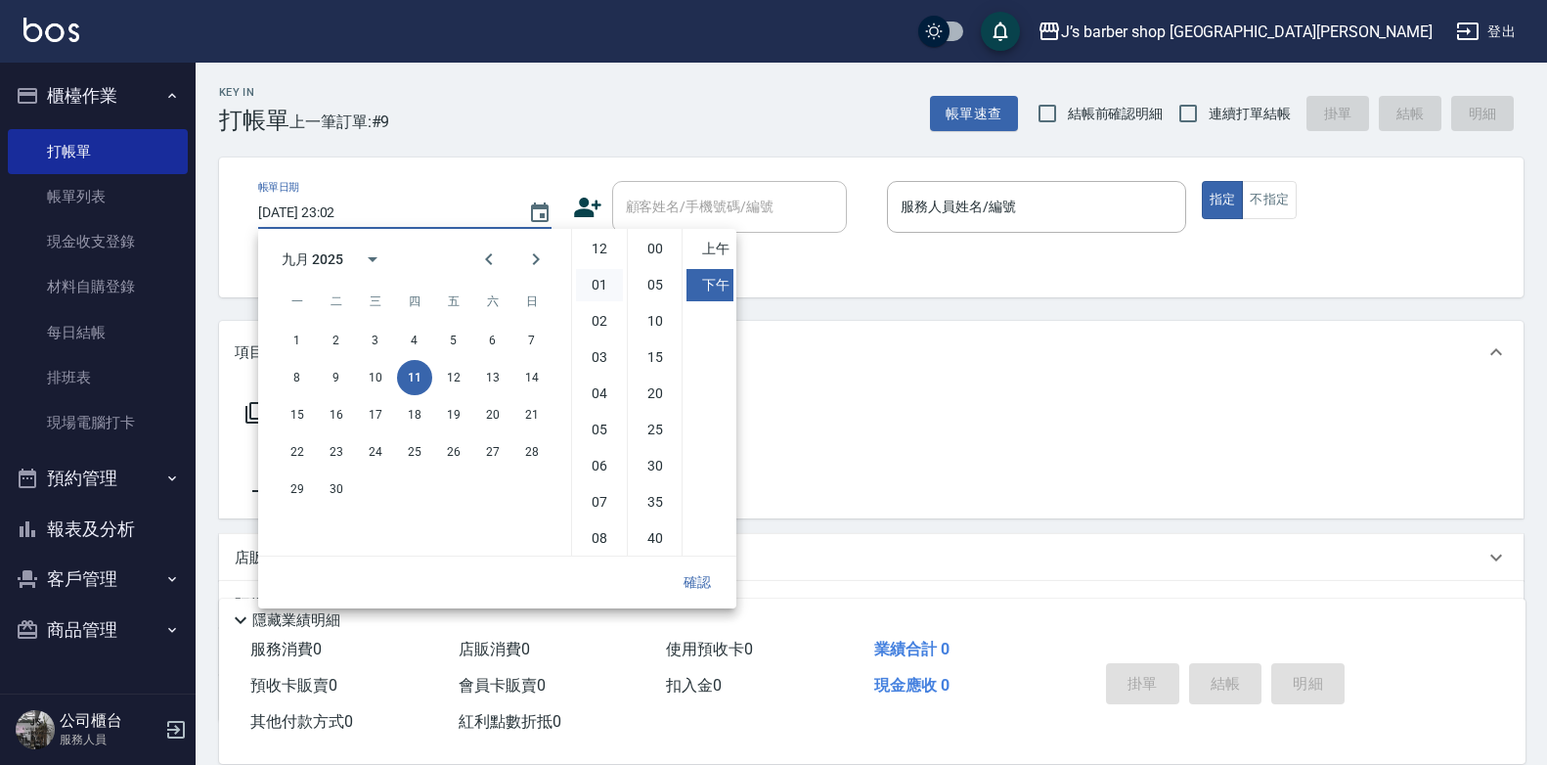
drag, startPoint x: 598, startPoint y: 286, endPoint x: 616, endPoint y: 275, distance: 21.2
click at [598, 287] on li "01" at bounding box center [599, 285] width 47 height 32
click at [651, 240] on li "00" at bounding box center [655, 249] width 47 height 32
type input "[DATE] 13:00"
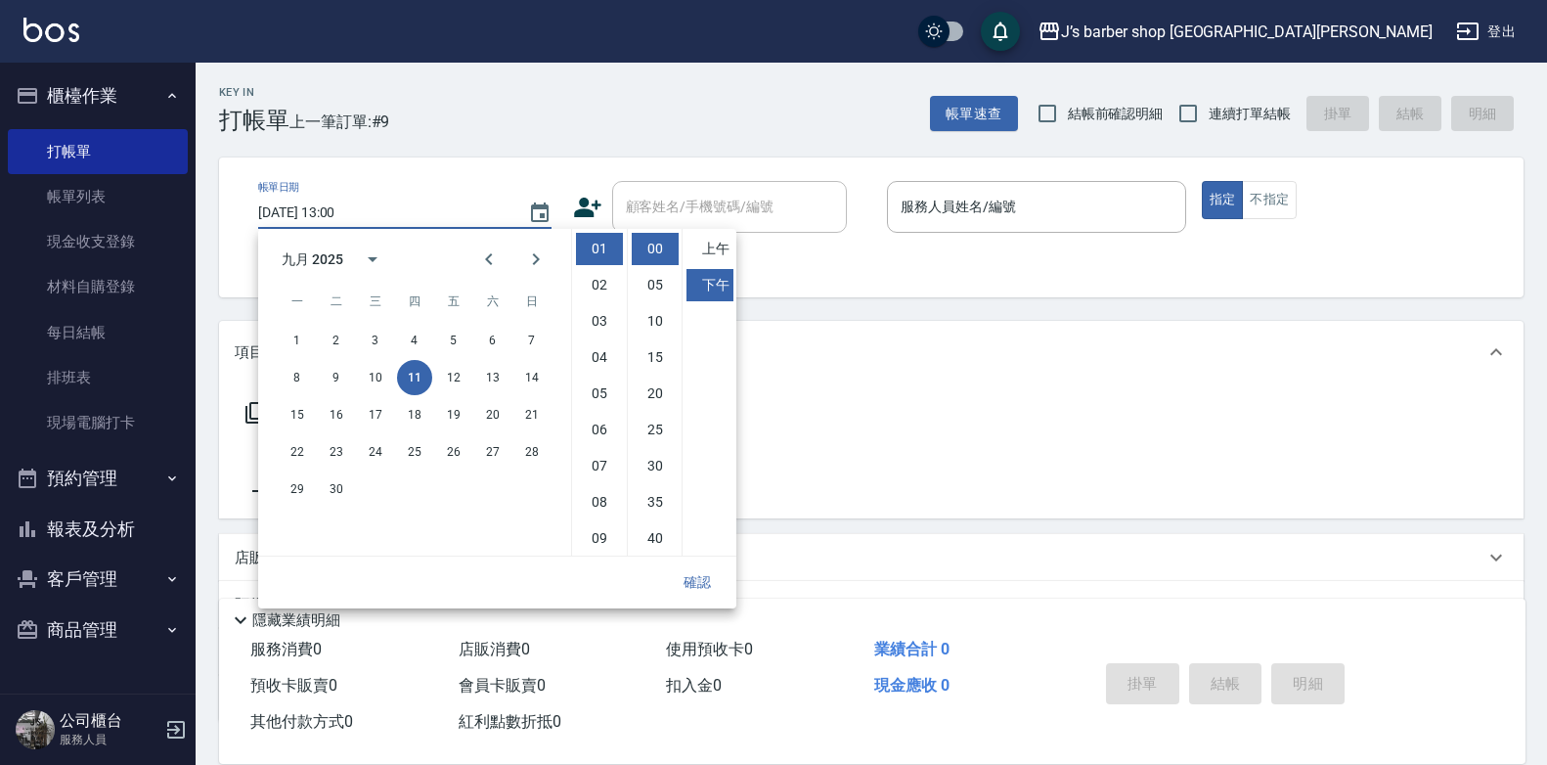
click at [712, 574] on button "確認" at bounding box center [697, 582] width 63 height 36
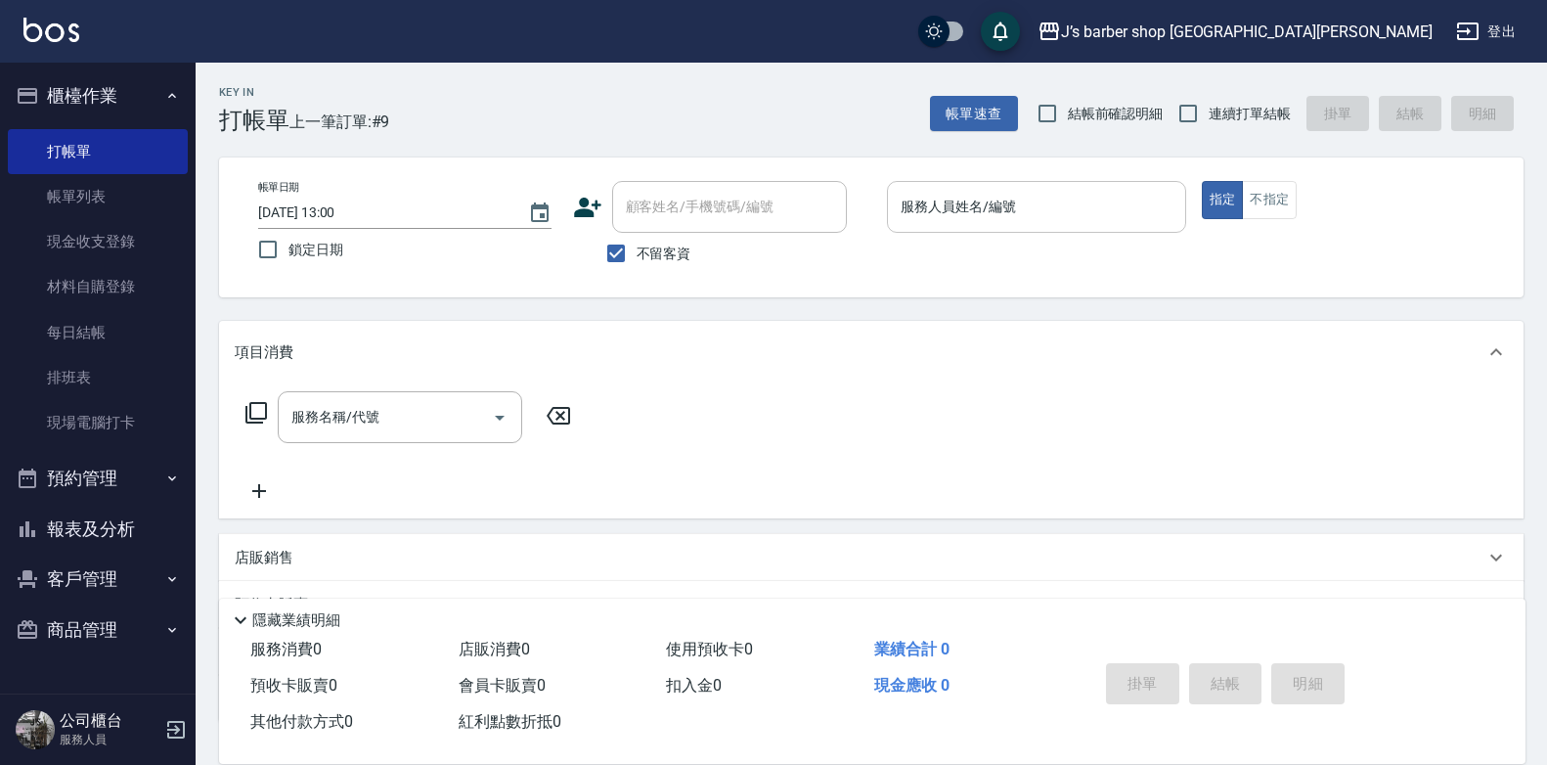
click at [968, 215] on input "服務人員姓名/編號" at bounding box center [1037, 207] width 282 height 34
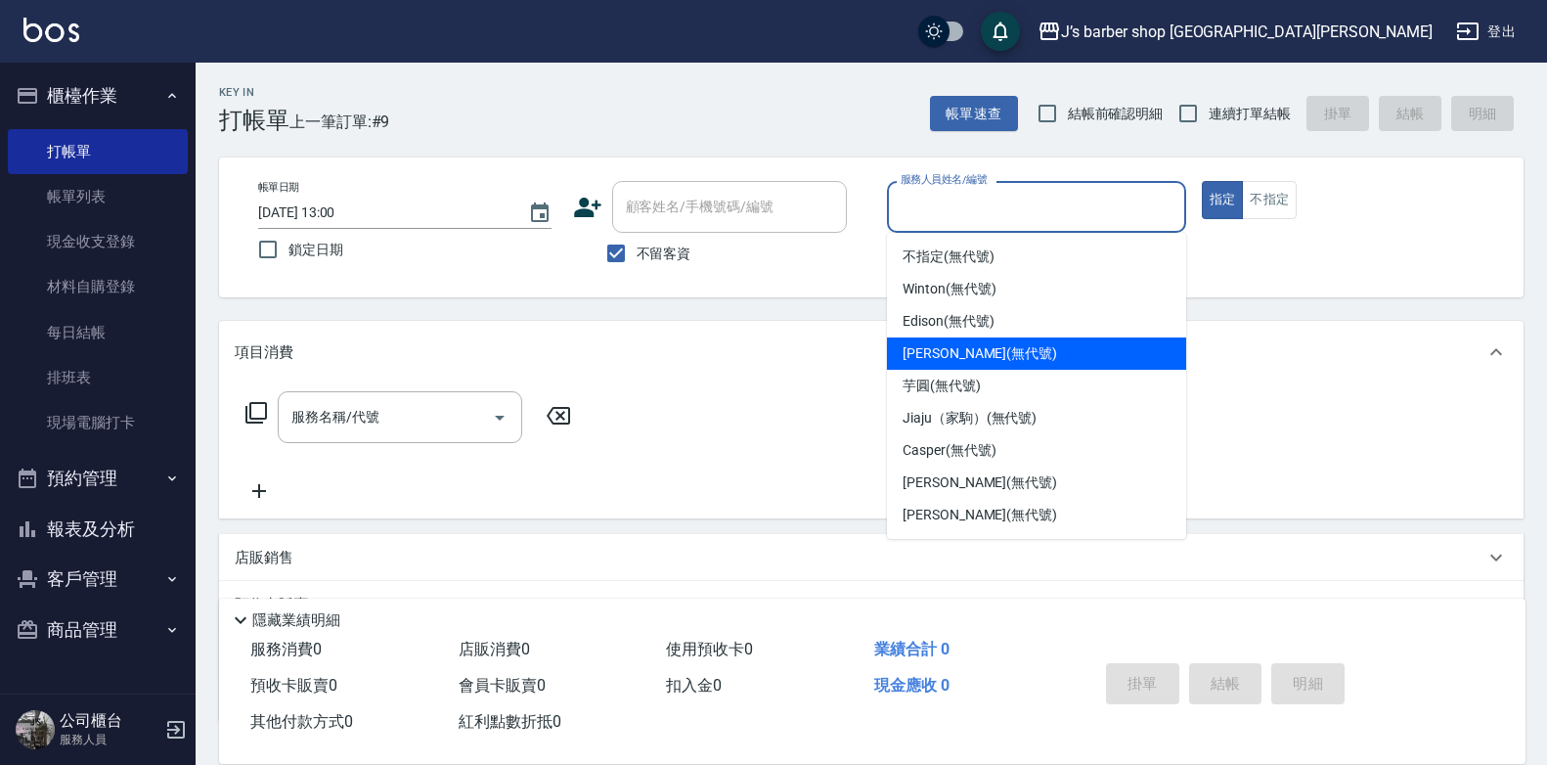
click at [949, 361] on span "[PERSON_NAME] (無代號)" at bounding box center [979, 353] width 154 height 21
type input "[PERSON_NAME](無代號)"
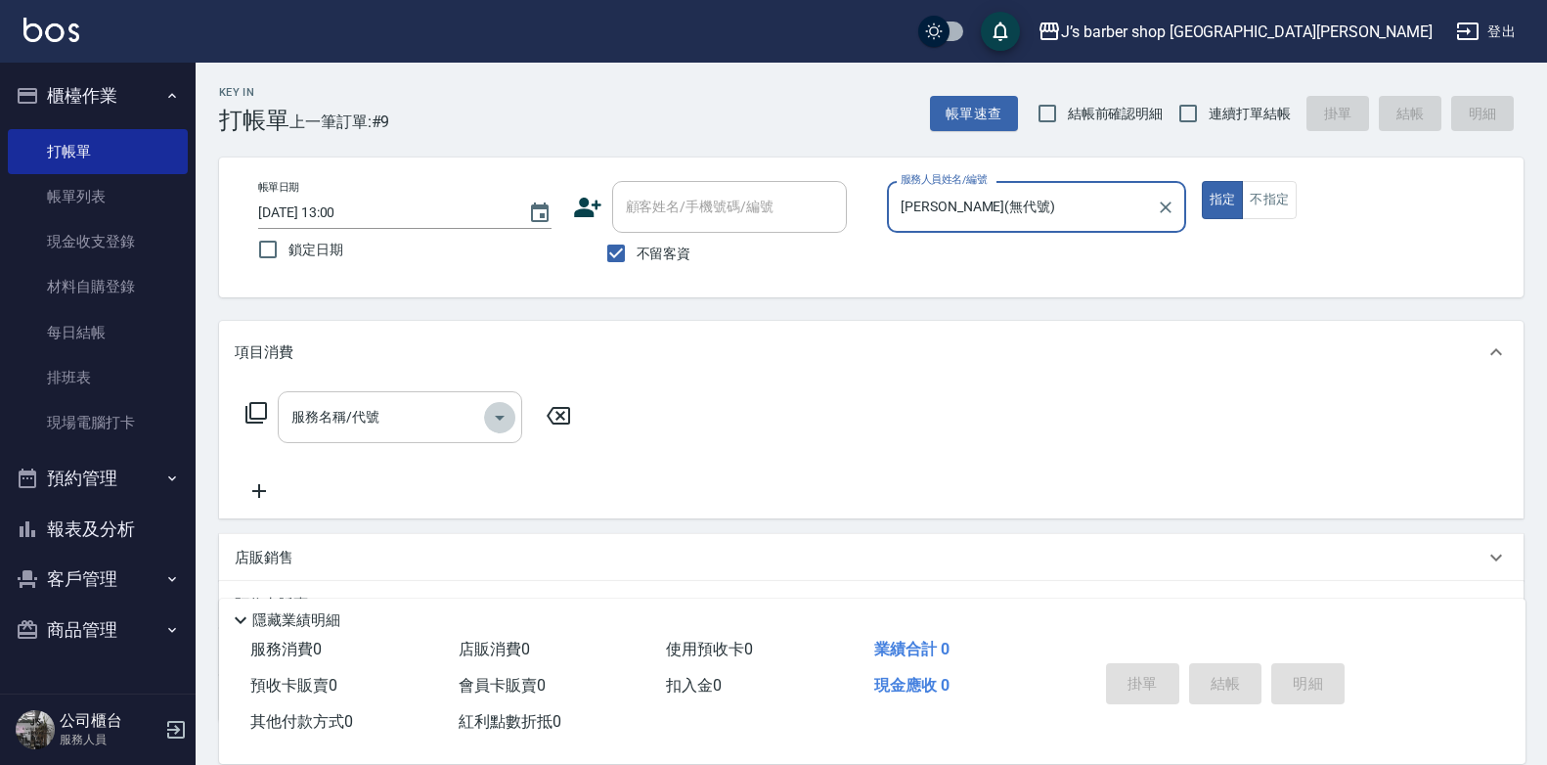
click at [494, 413] on icon "Open" at bounding box center [499, 417] width 23 height 23
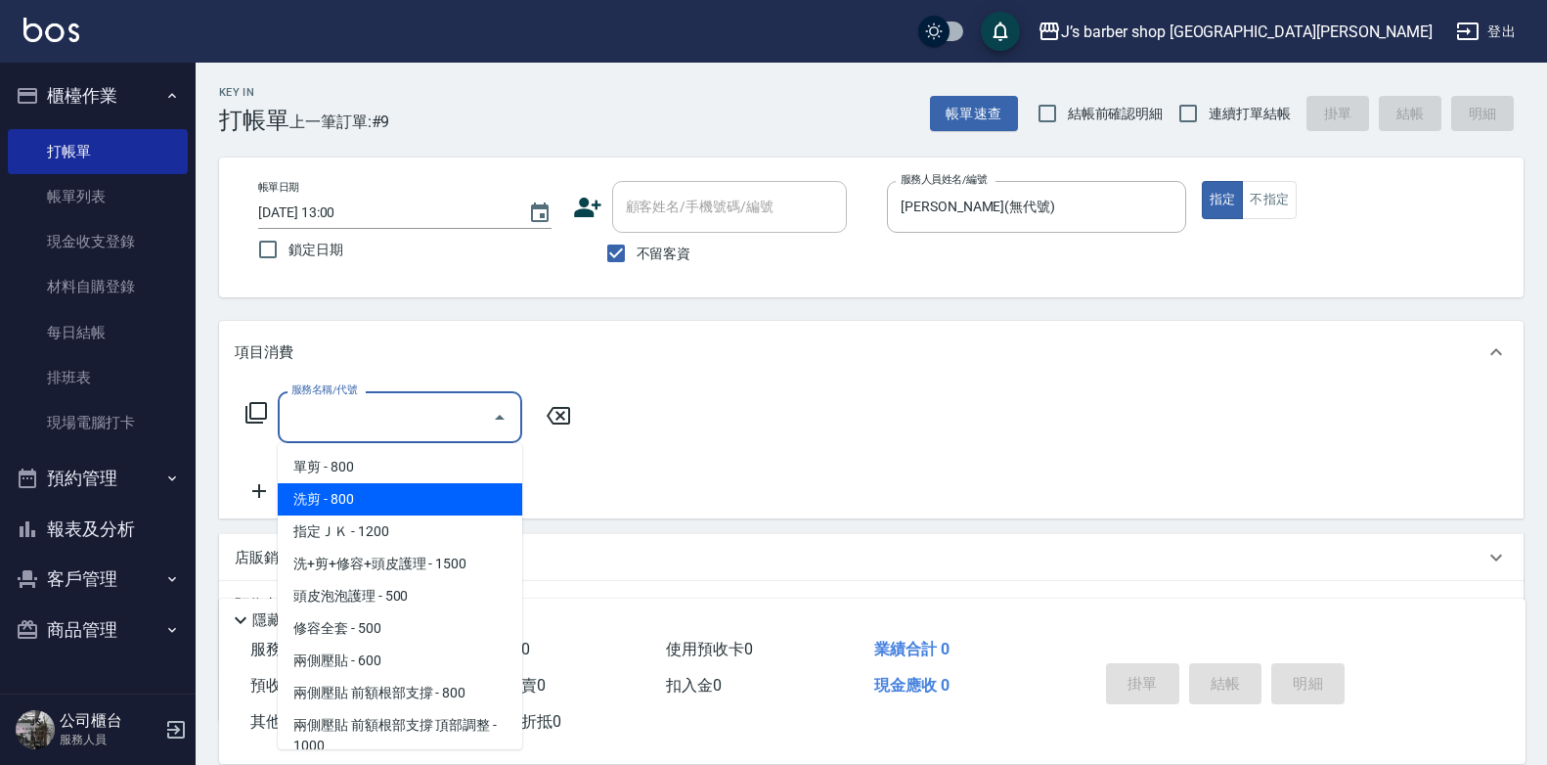
click at [424, 496] on span "洗剪 - 800" at bounding box center [400, 499] width 244 height 32
type input "洗剪(101)"
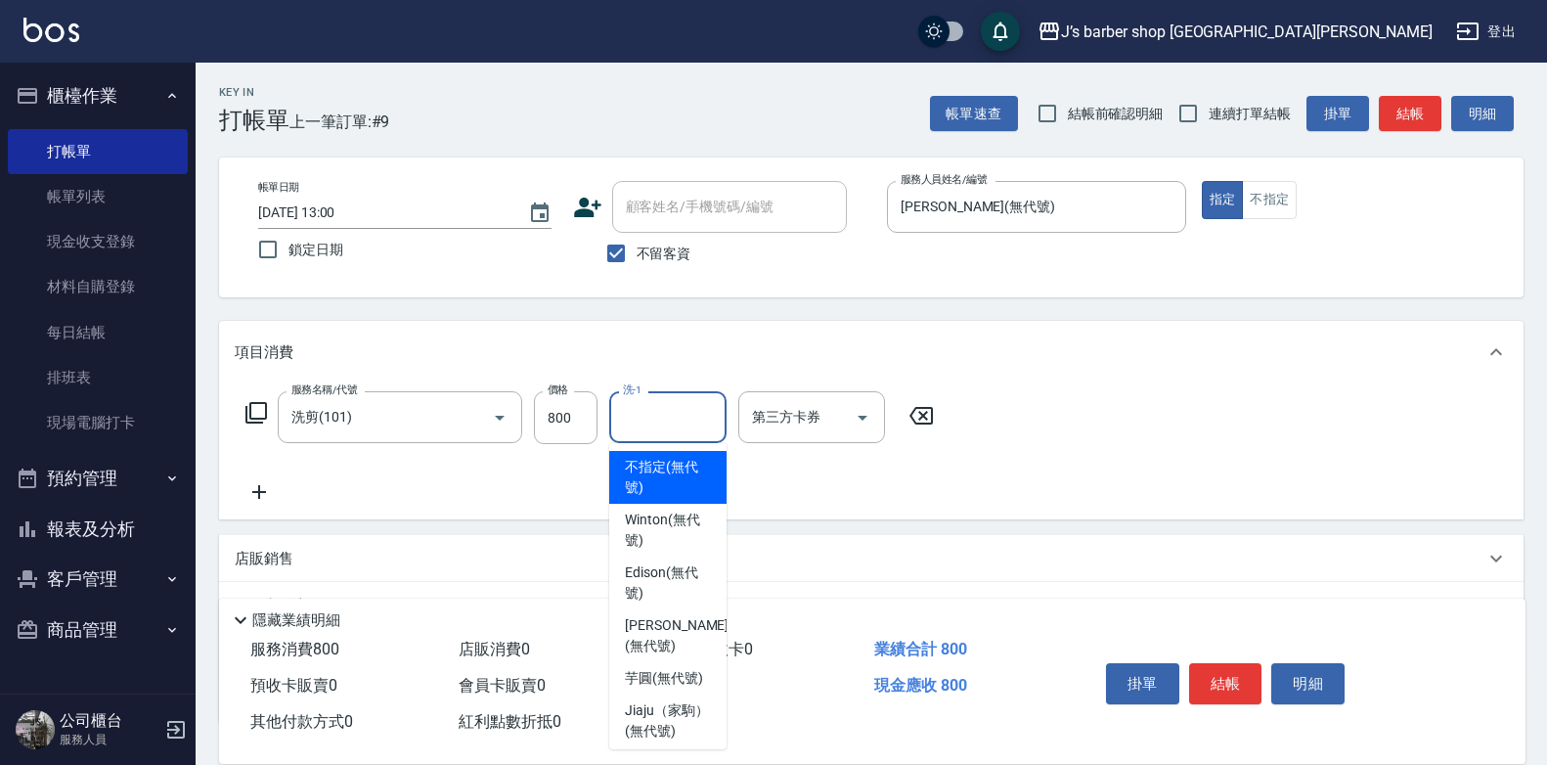
click at [632, 424] on input "洗-1" at bounding box center [668, 417] width 100 height 34
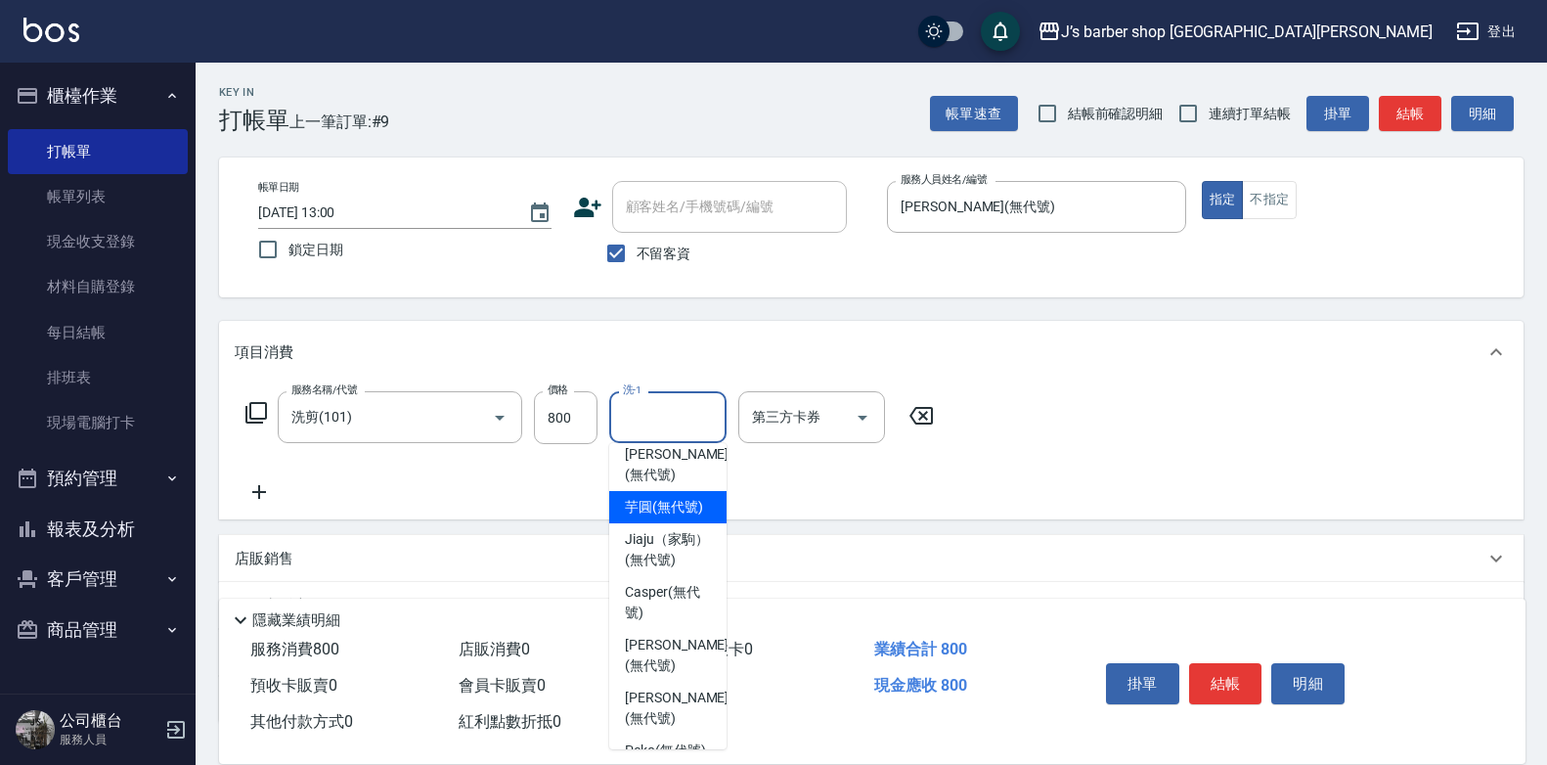
scroll to position [140, 0]
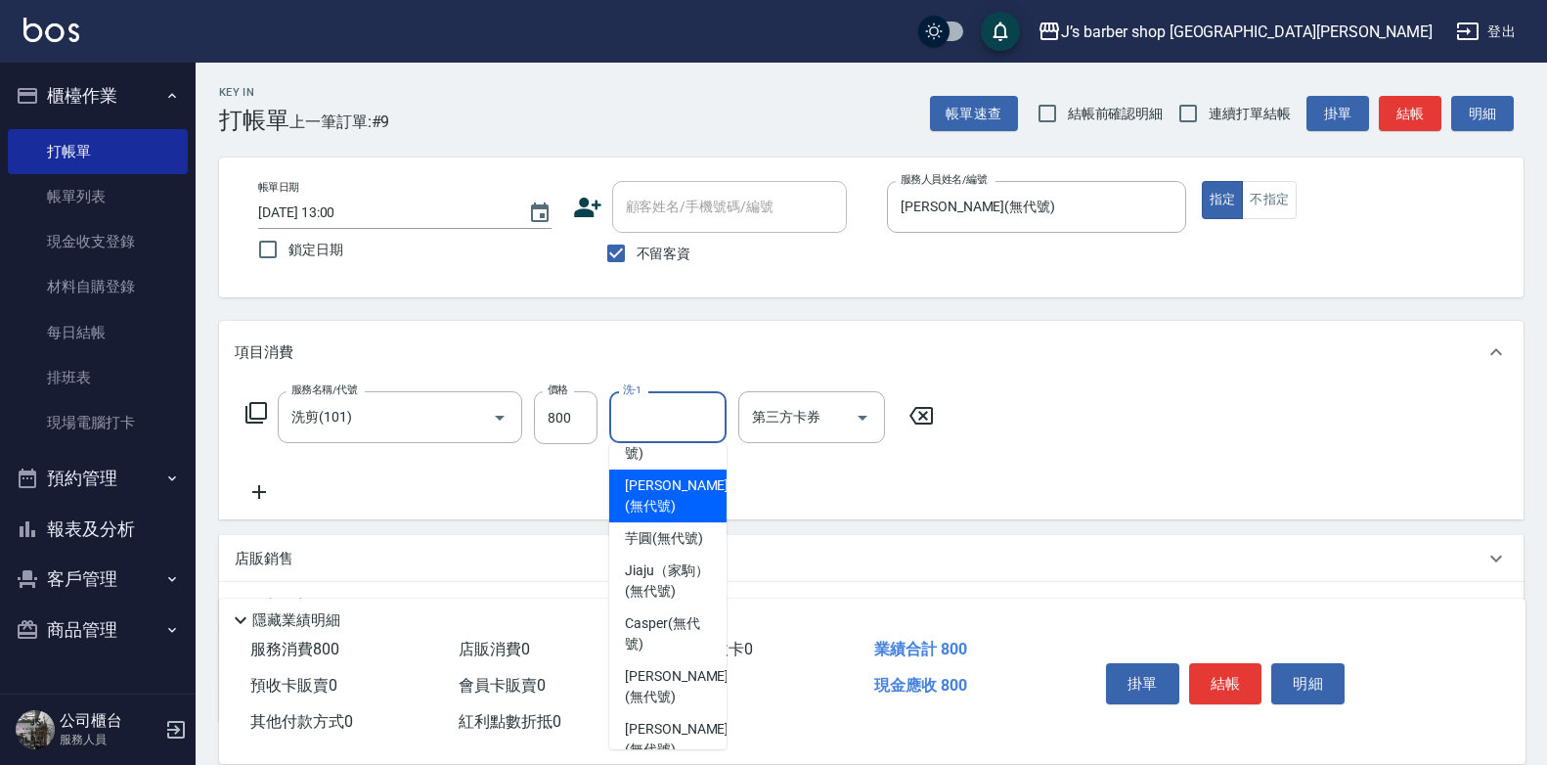
click at [681, 503] on span "[PERSON_NAME] (無代號)" at bounding box center [677, 495] width 104 height 41
type input "[PERSON_NAME](無代號)"
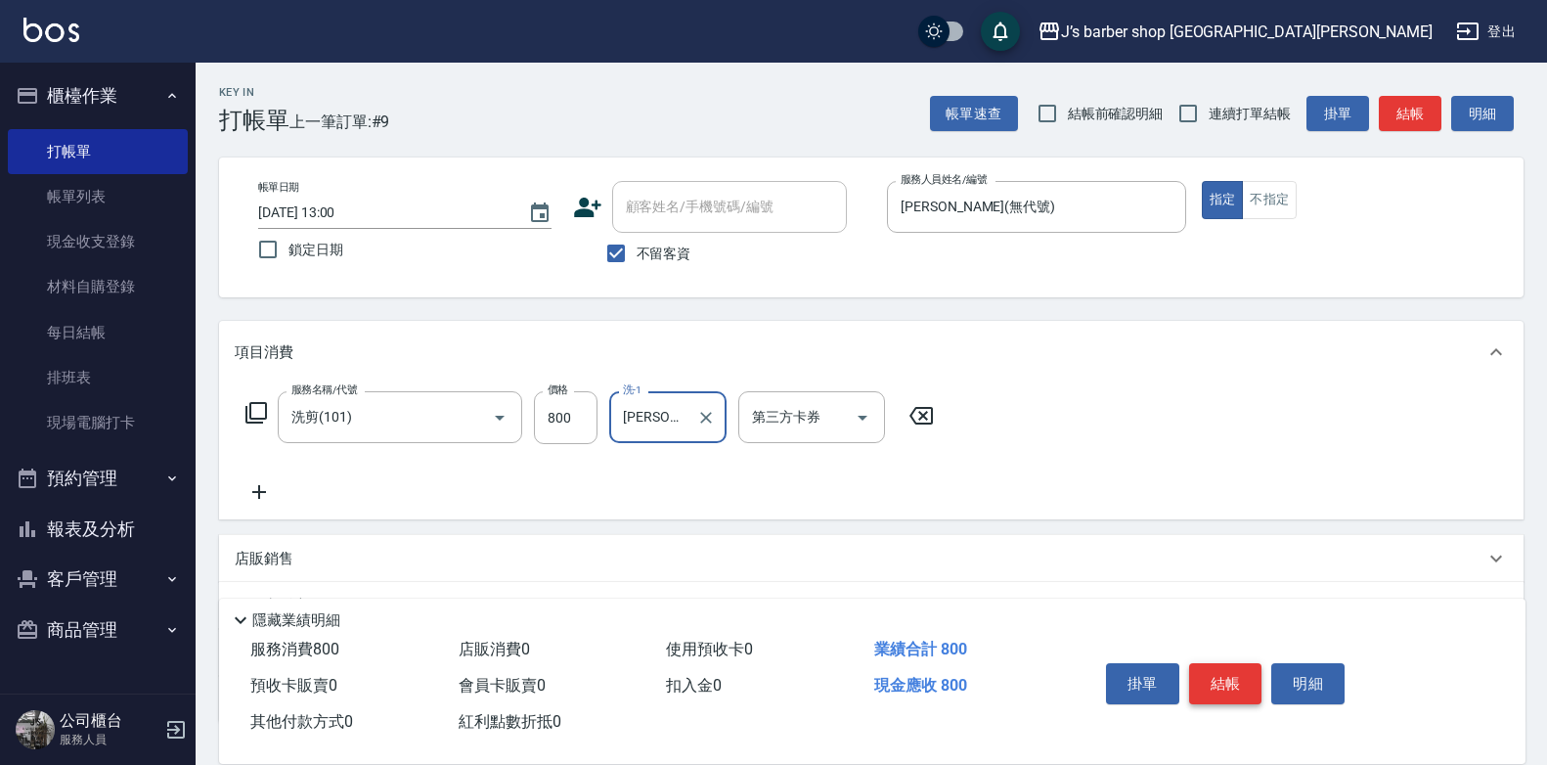
click at [1243, 678] on button "結帳" at bounding box center [1225, 683] width 73 height 41
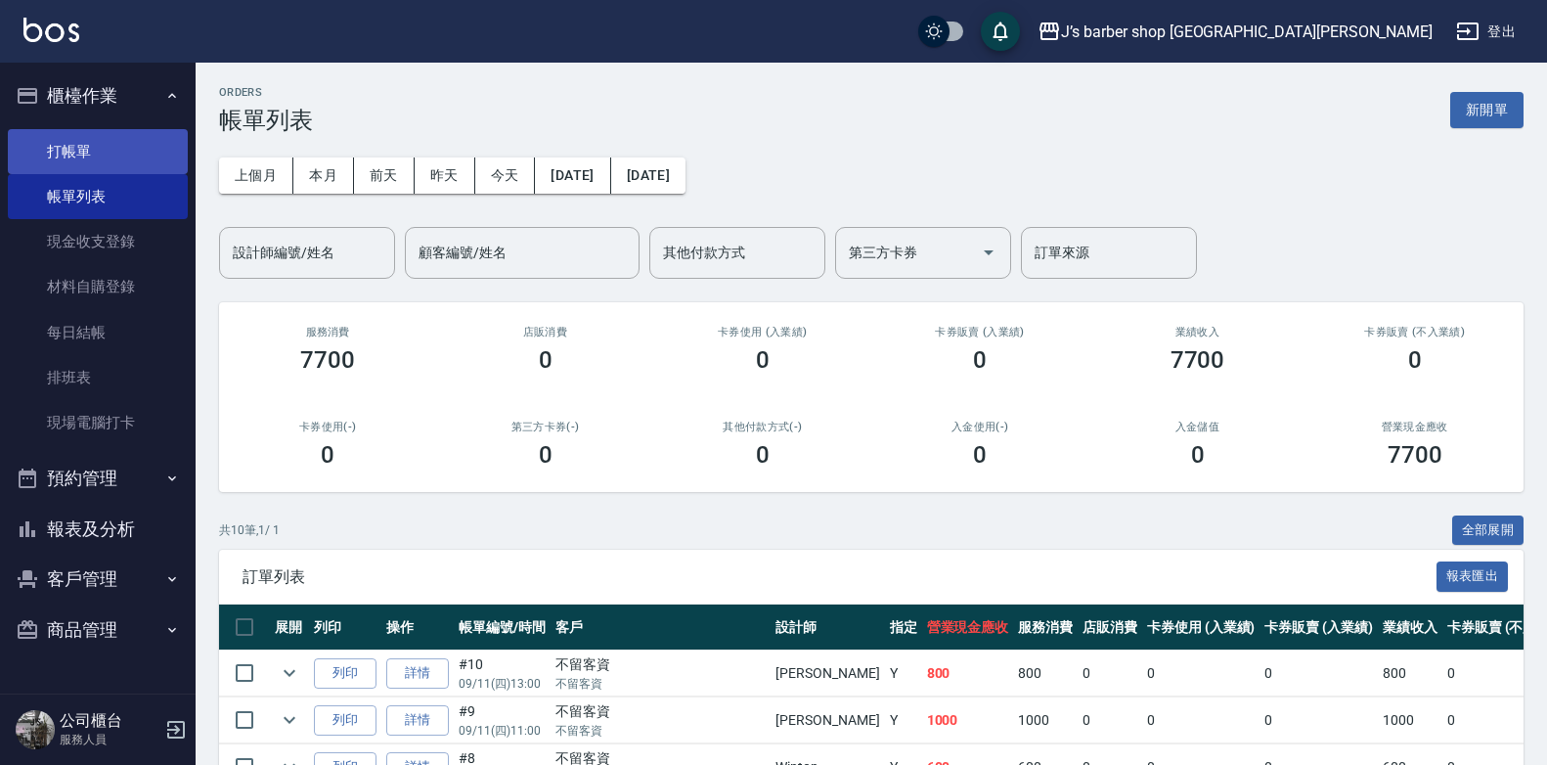
click at [113, 156] on link "打帳單" at bounding box center [98, 151] width 180 height 45
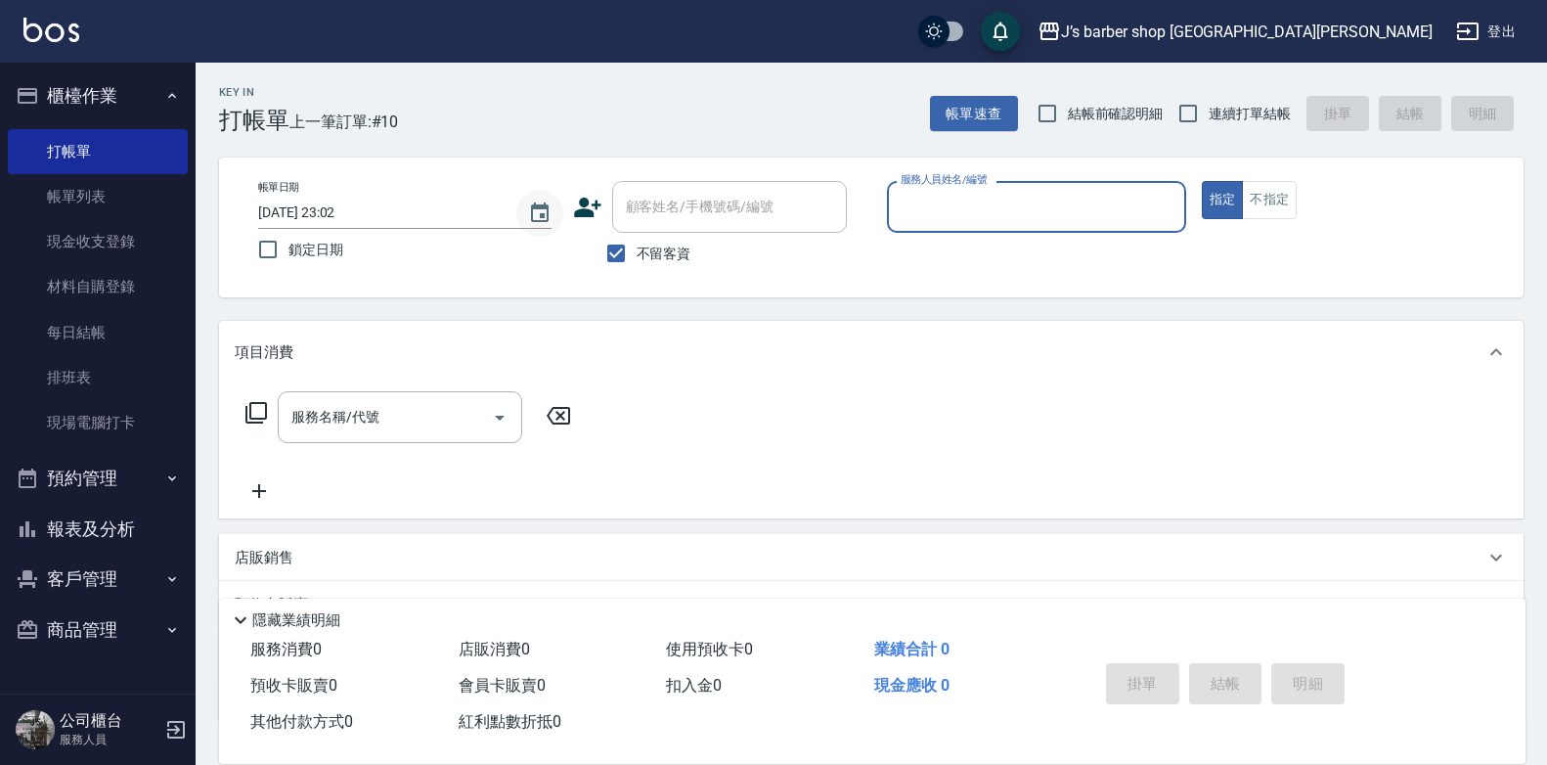
click at [536, 225] on button "Choose date, selected date is 2025-09-11" at bounding box center [539, 213] width 47 height 47
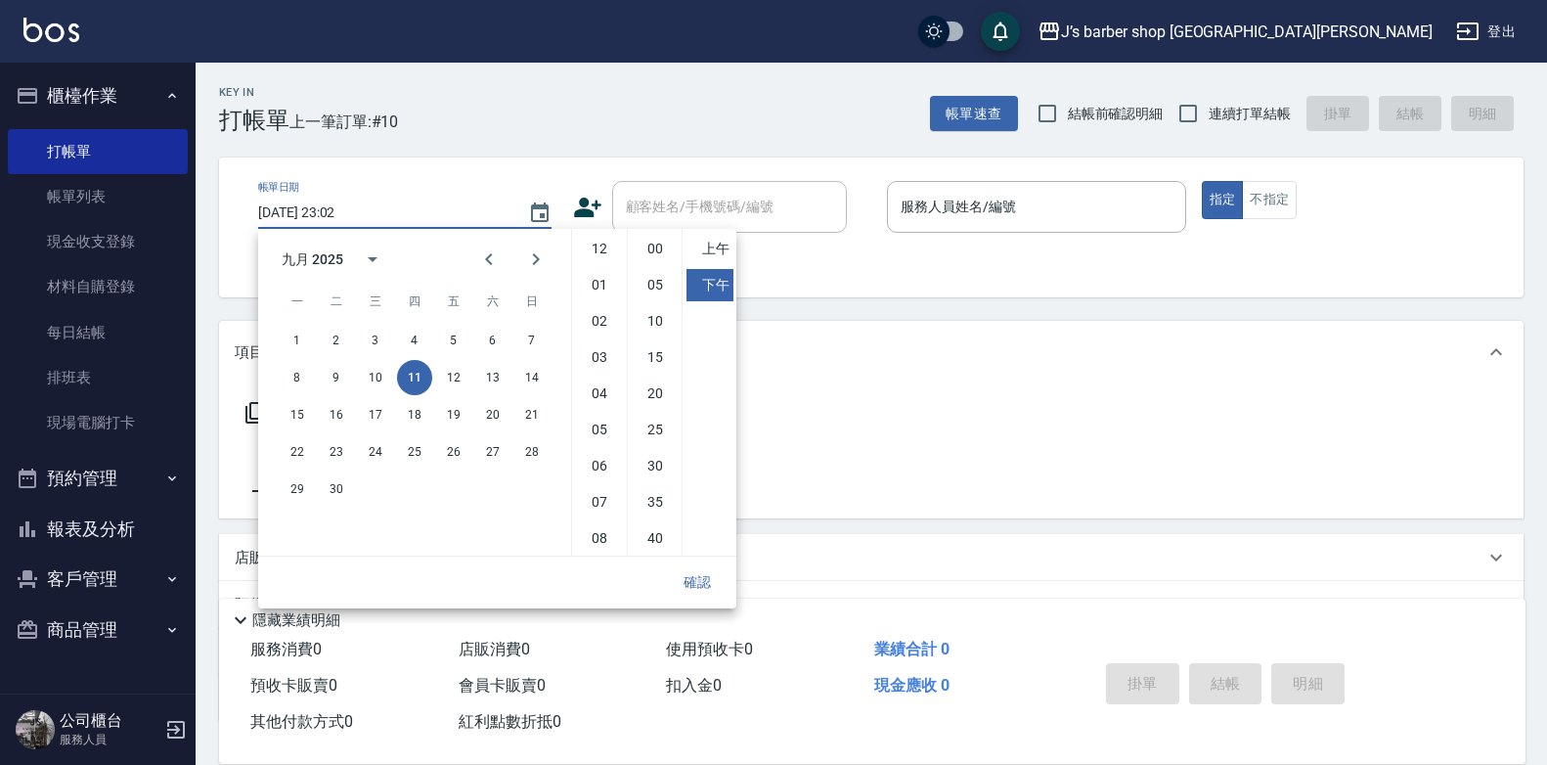
scroll to position [110, 0]
click at [603, 321] on li "05" at bounding box center [599, 320] width 47 height 32
click at [650, 248] on li "00" at bounding box center [655, 249] width 47 height 32
type input "[DATE] 17:00"
click at [704, 576] on button "確認" at bounding box center [697, 582] width 63 height 36
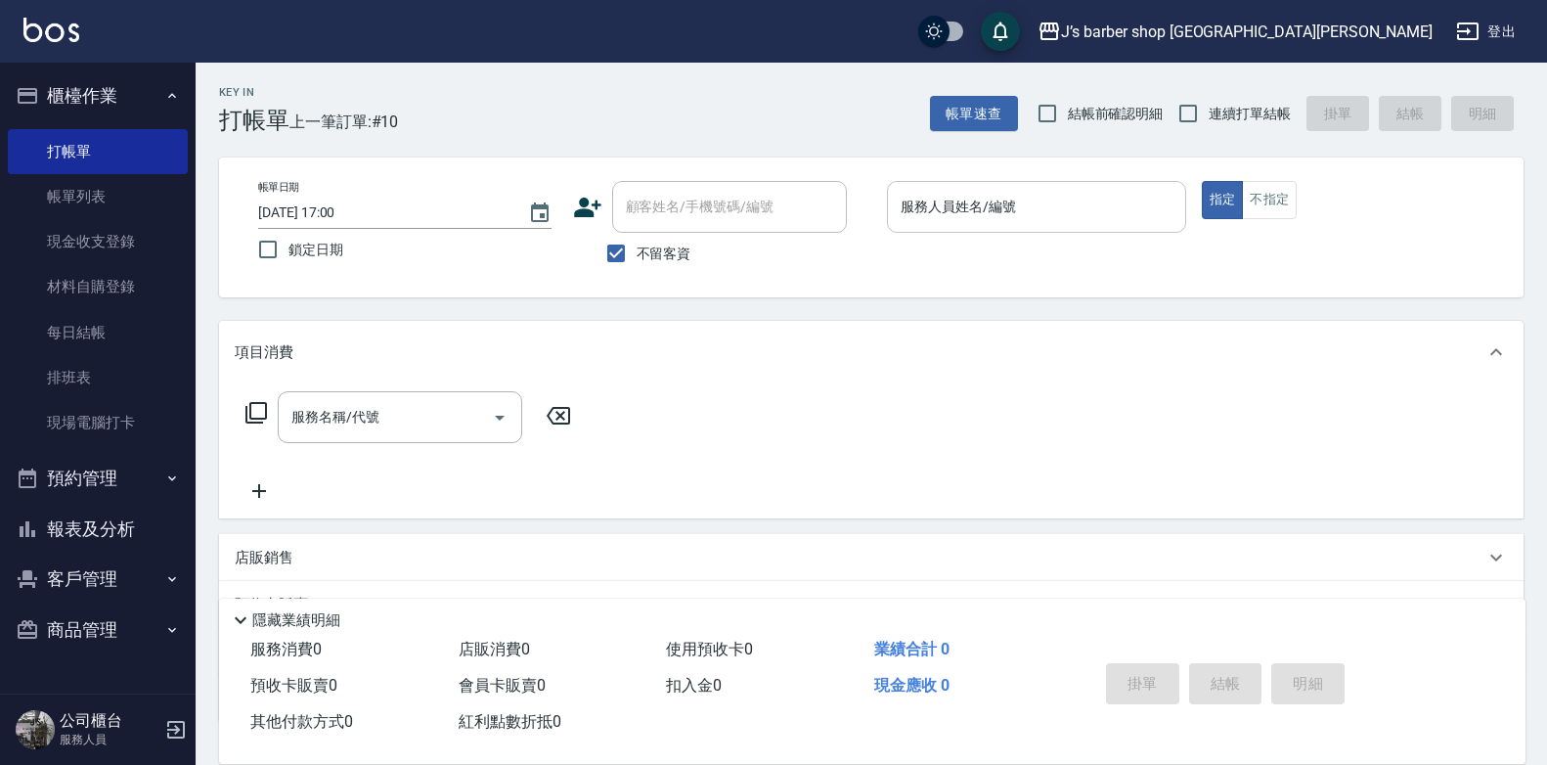
click at [975, 217] on input "服務人員姓名/編號" at bounding box center [1037, 207] width 282 height 34
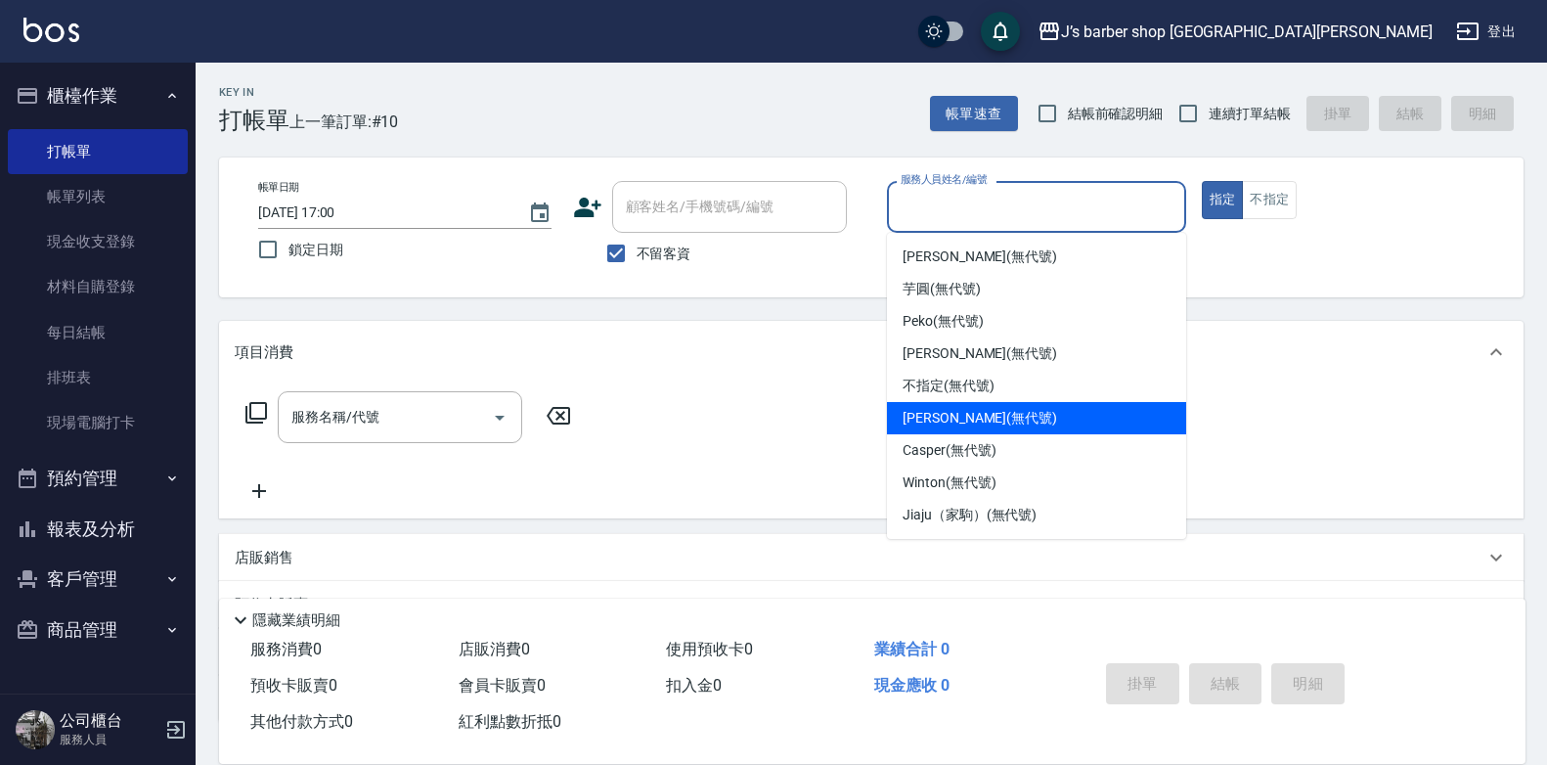
click at [948, 408] on span "[PERSON_NAME] (無代號)" at bounding box center [979, 418] width 154 height 21
type input "[PERSON_NAME](無代號)"
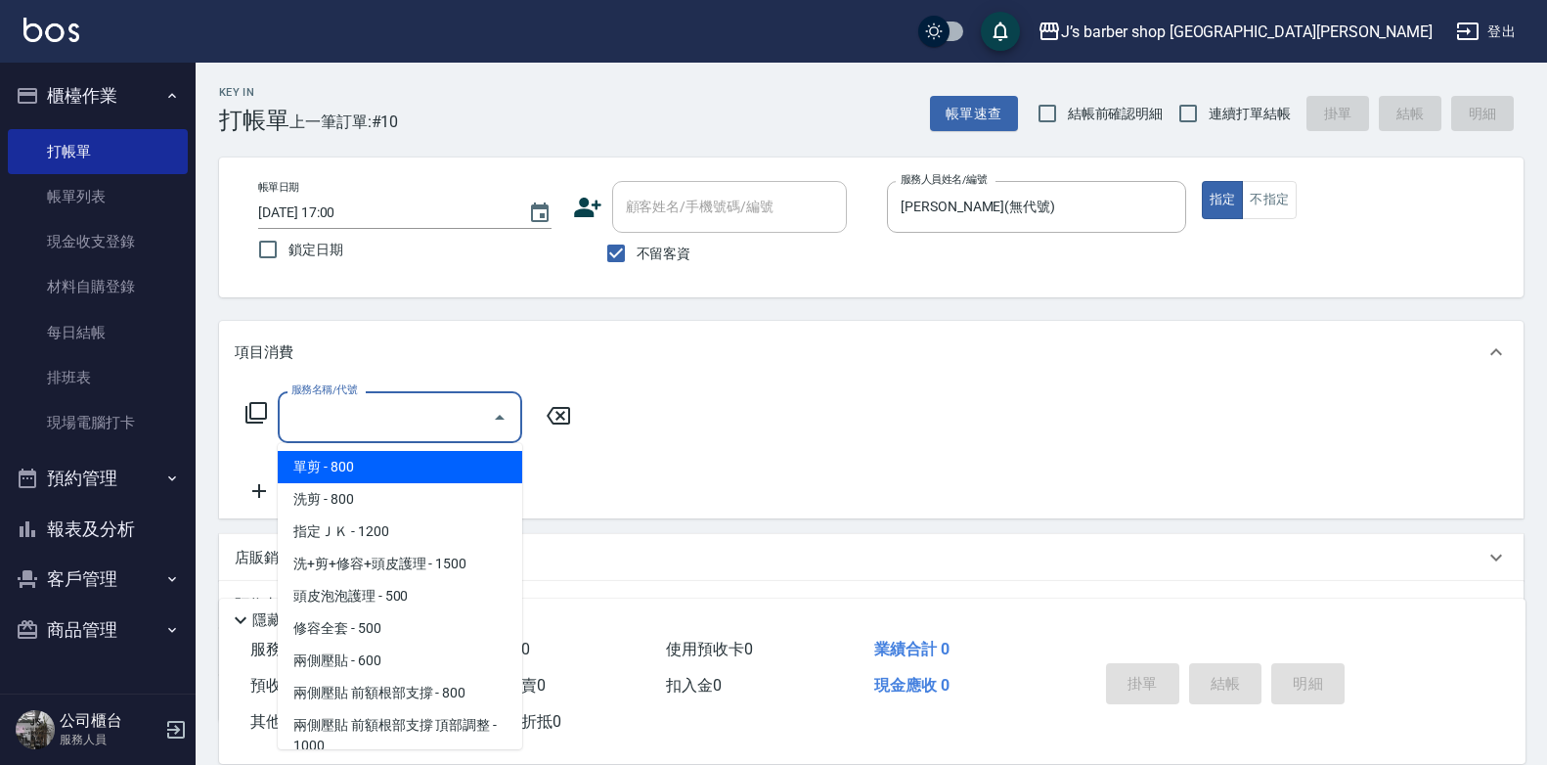
click at [413, 415] on input "服務名稱/代號" at bounding box center [385, 417] width 198 height 34
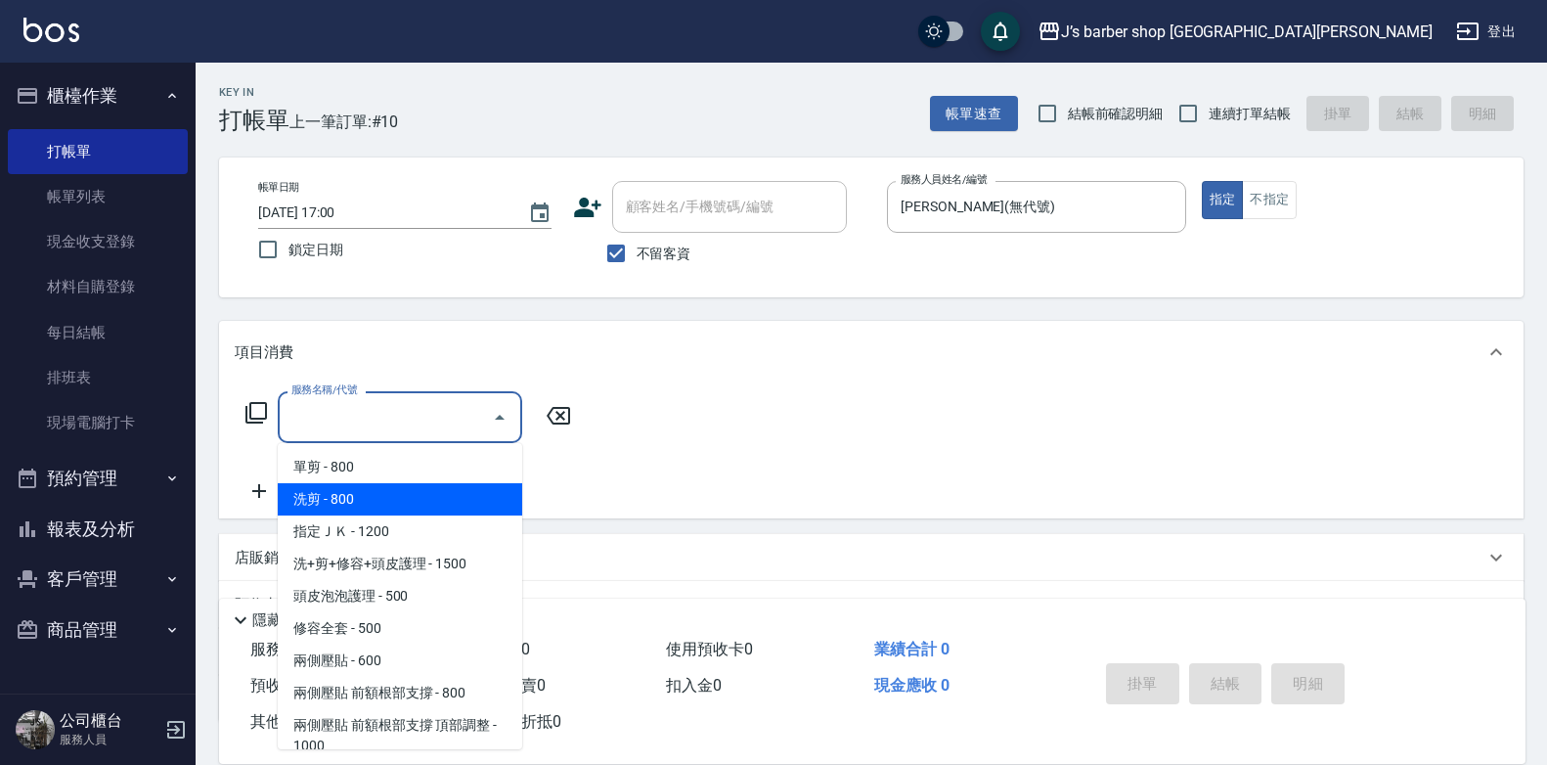
click at [399, 502] on span "洗剪 - 800" at bounding box center [400, 499] width 244 height 32
type input "洗剪(101)"
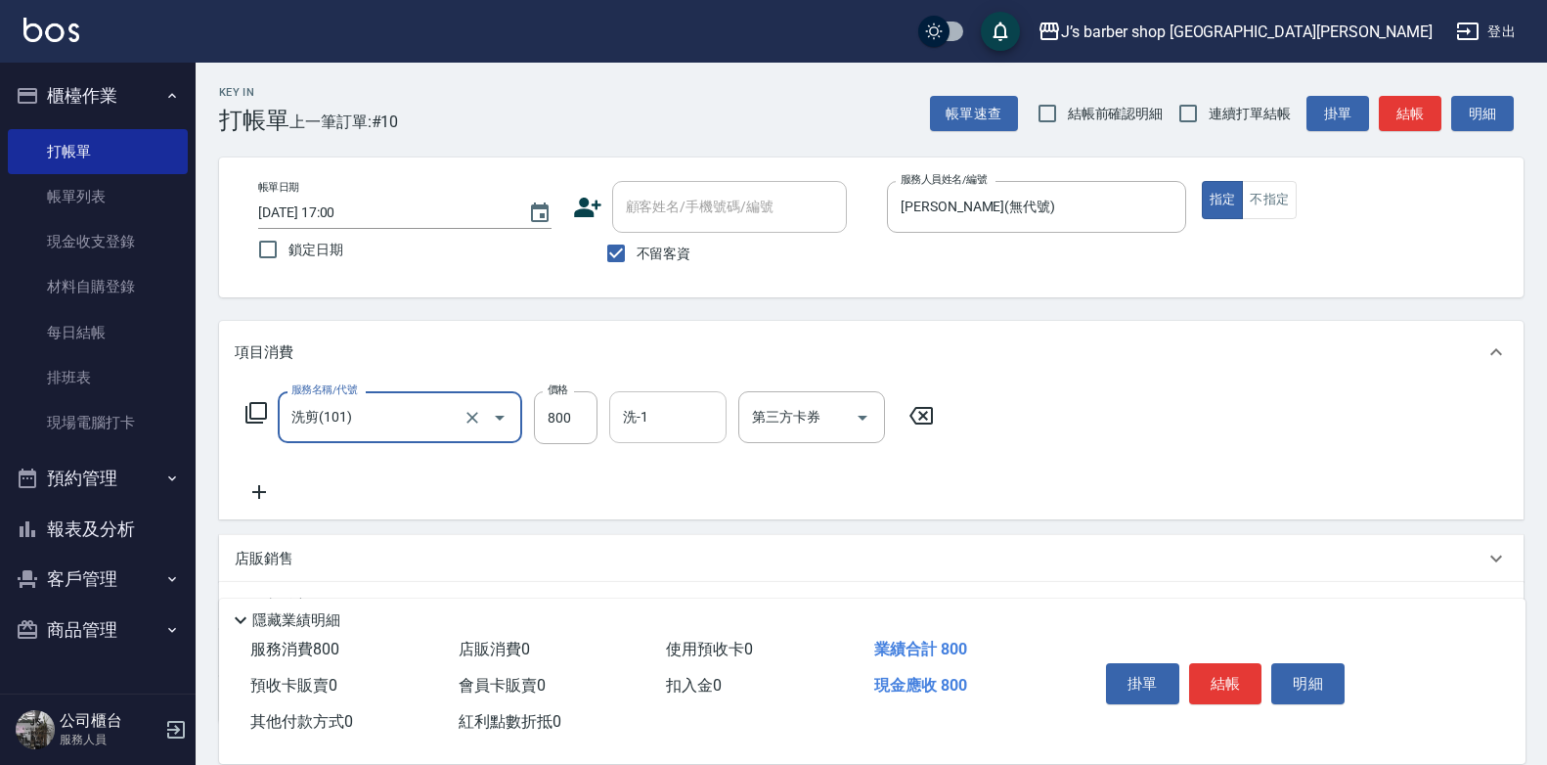
click at [648, 421] on input "洗-1" at bounding box center [668, 417] width 100 height 34
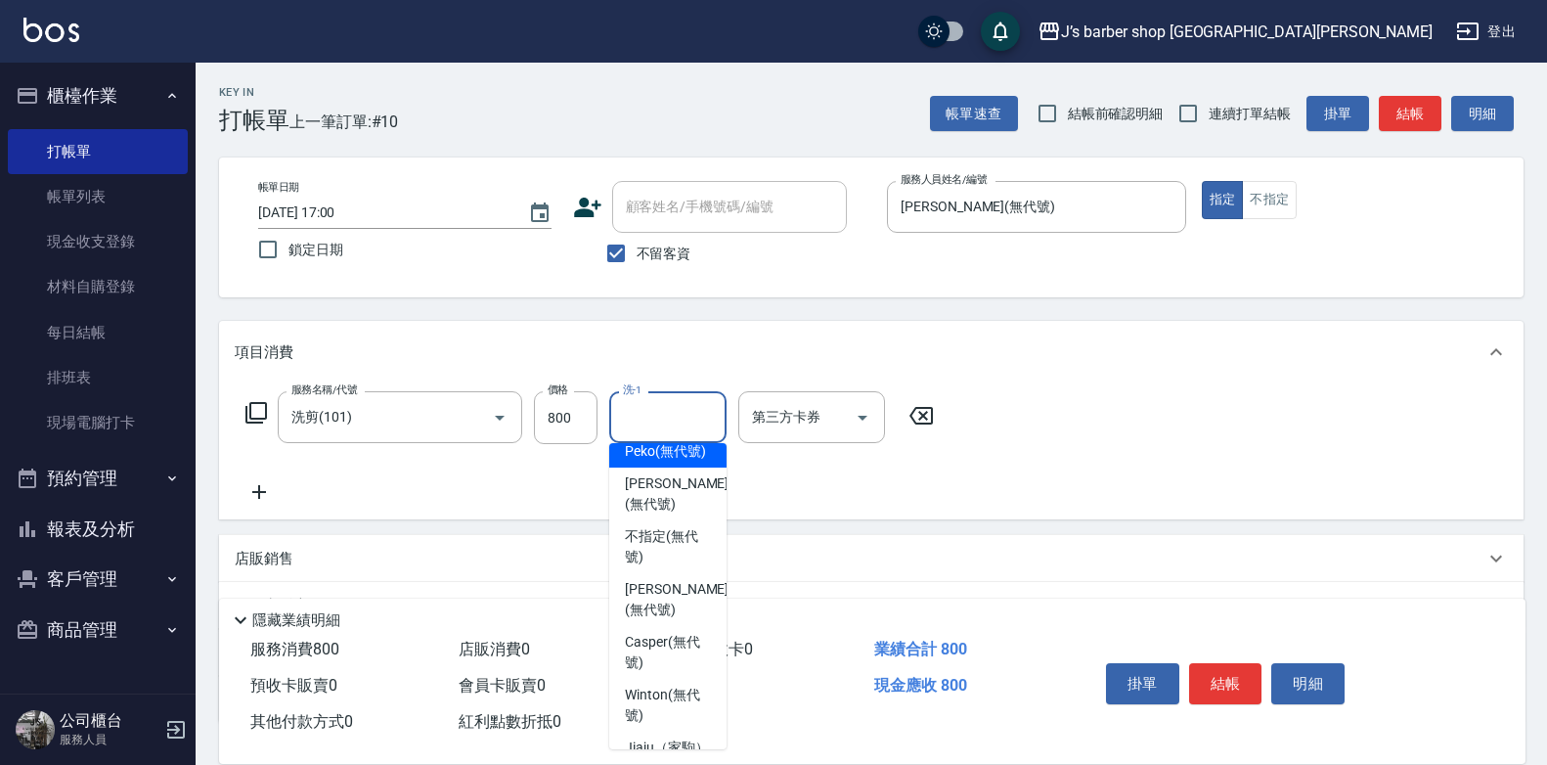
scroll to position [196, 0]
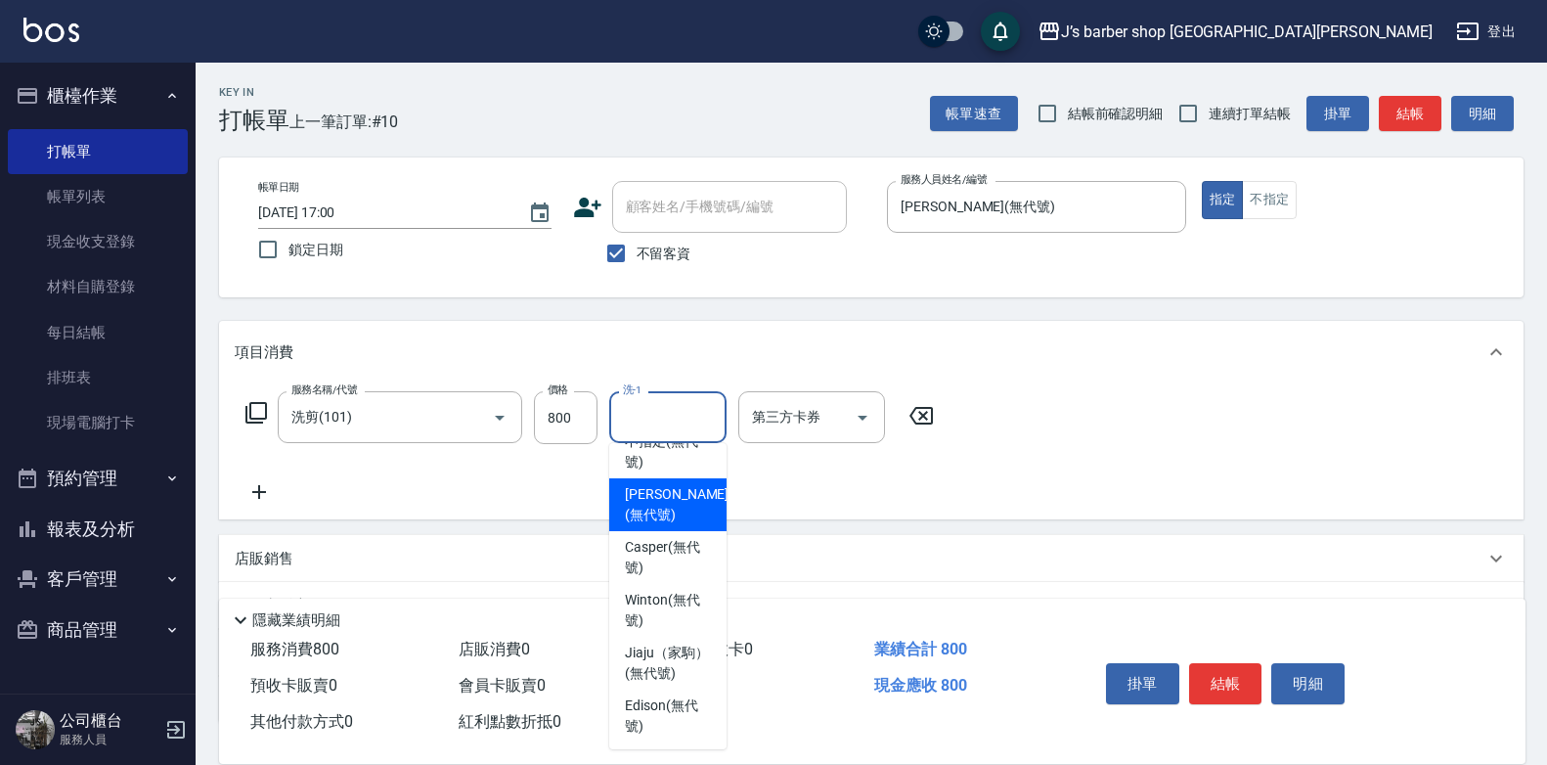
click at [659, 524] on span "[PERSON_NAME] (無代號)" at bounding box center [677, 504] width 104 height 41
type input "[PERSON_NAME](無代號)"
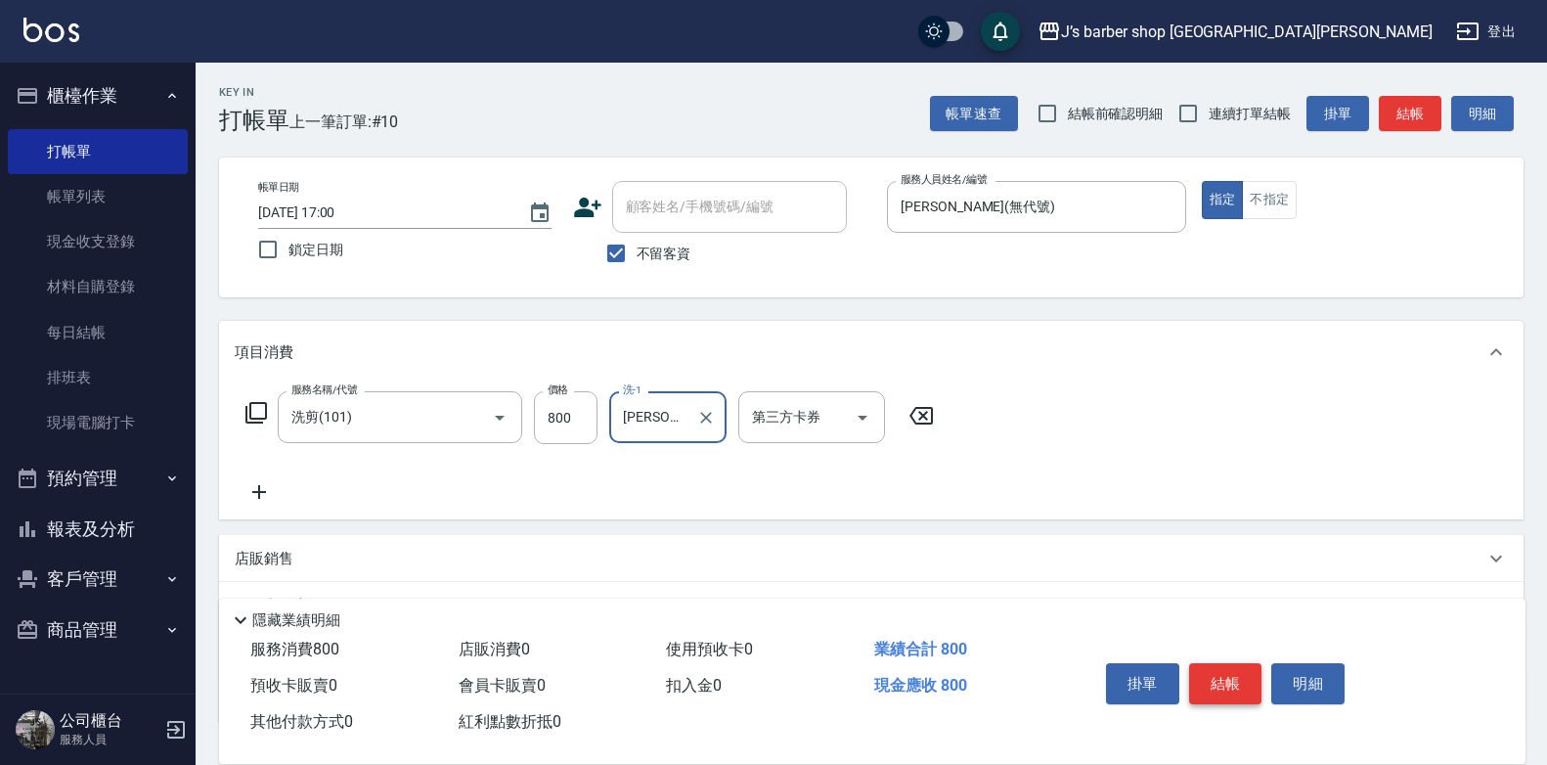
click at [1209, 667] on button "結帳" at bounding box center [1225, 683] width 73 height 41
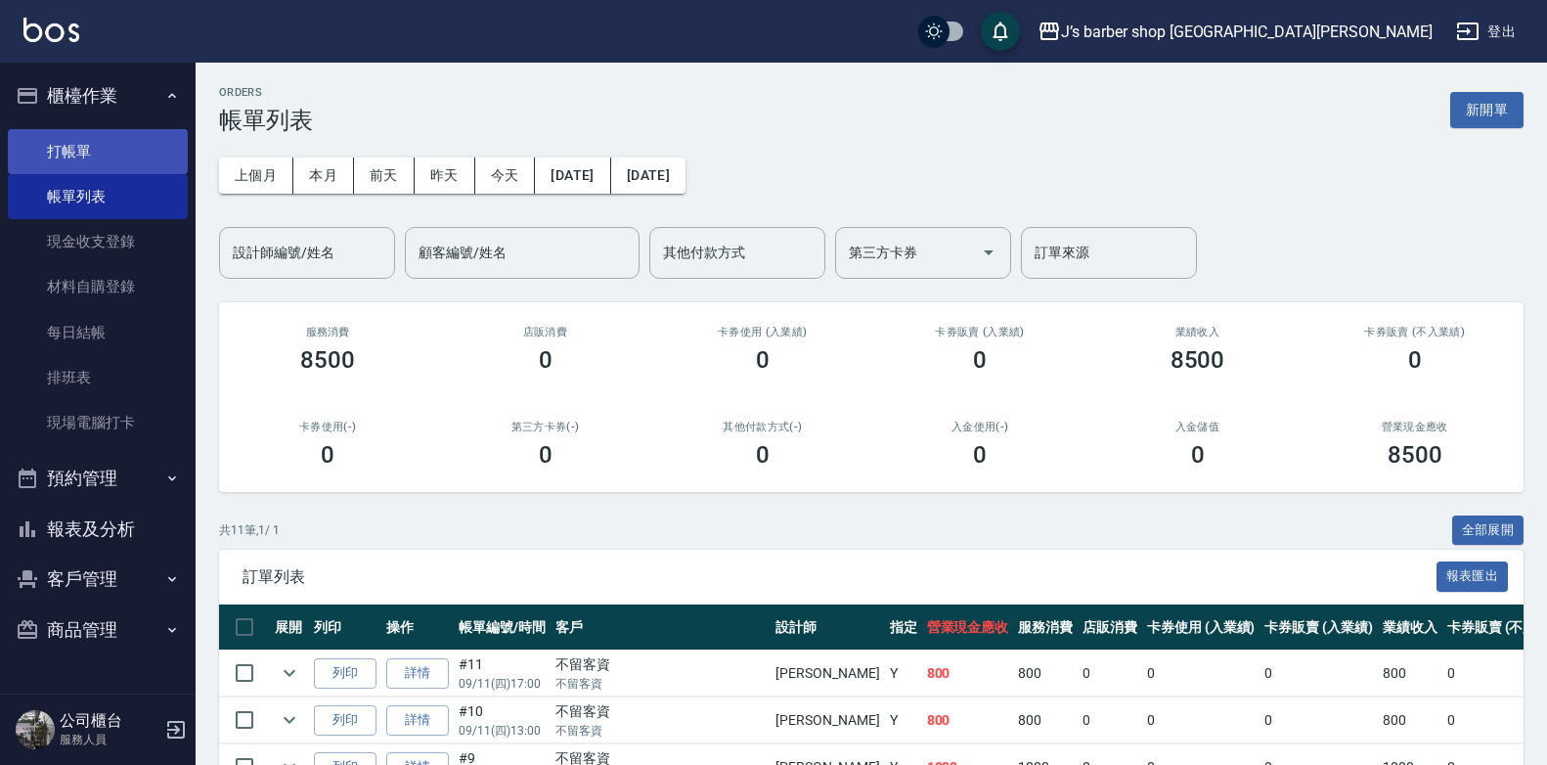
click at [51, 146] on link "打帳單" at bounding box center [98, 151] width 180 height 45
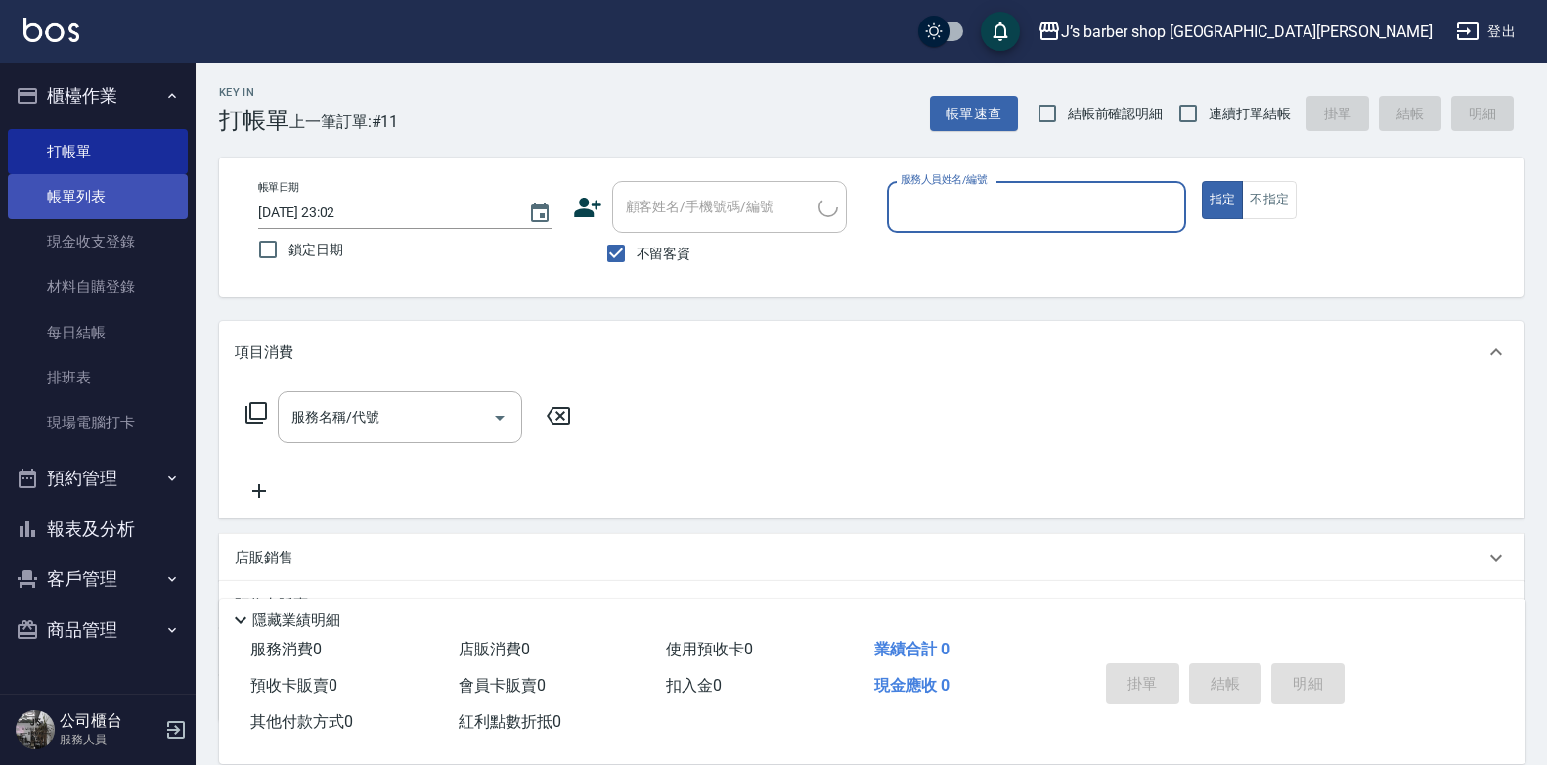
click at [82, 206] on link "帳單列表" at bounding box center [98, 196] width 180 height 45
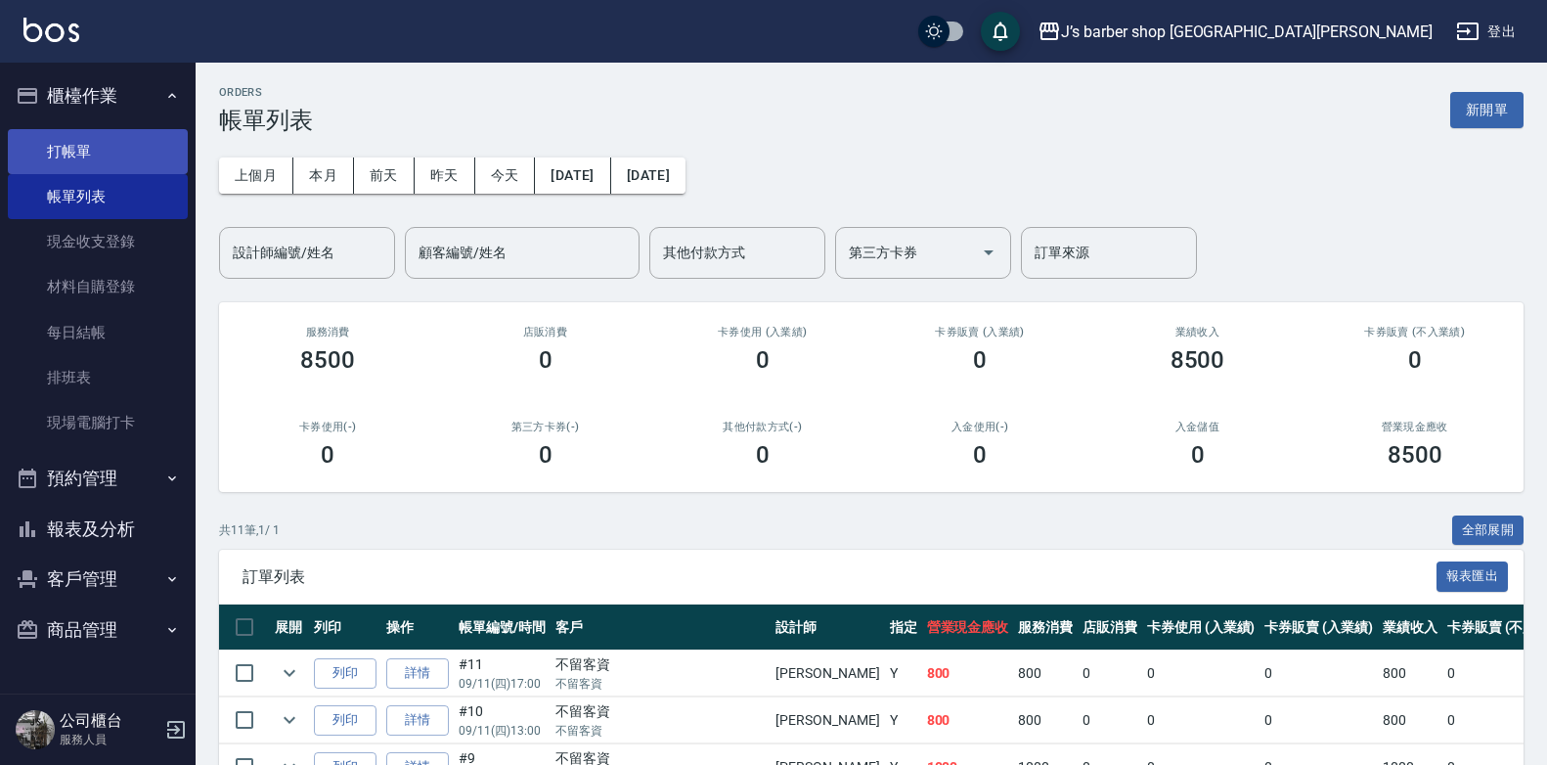
click at [67, 148] on link "打帳單" at bounding box center [98, 151] width 180 height 45
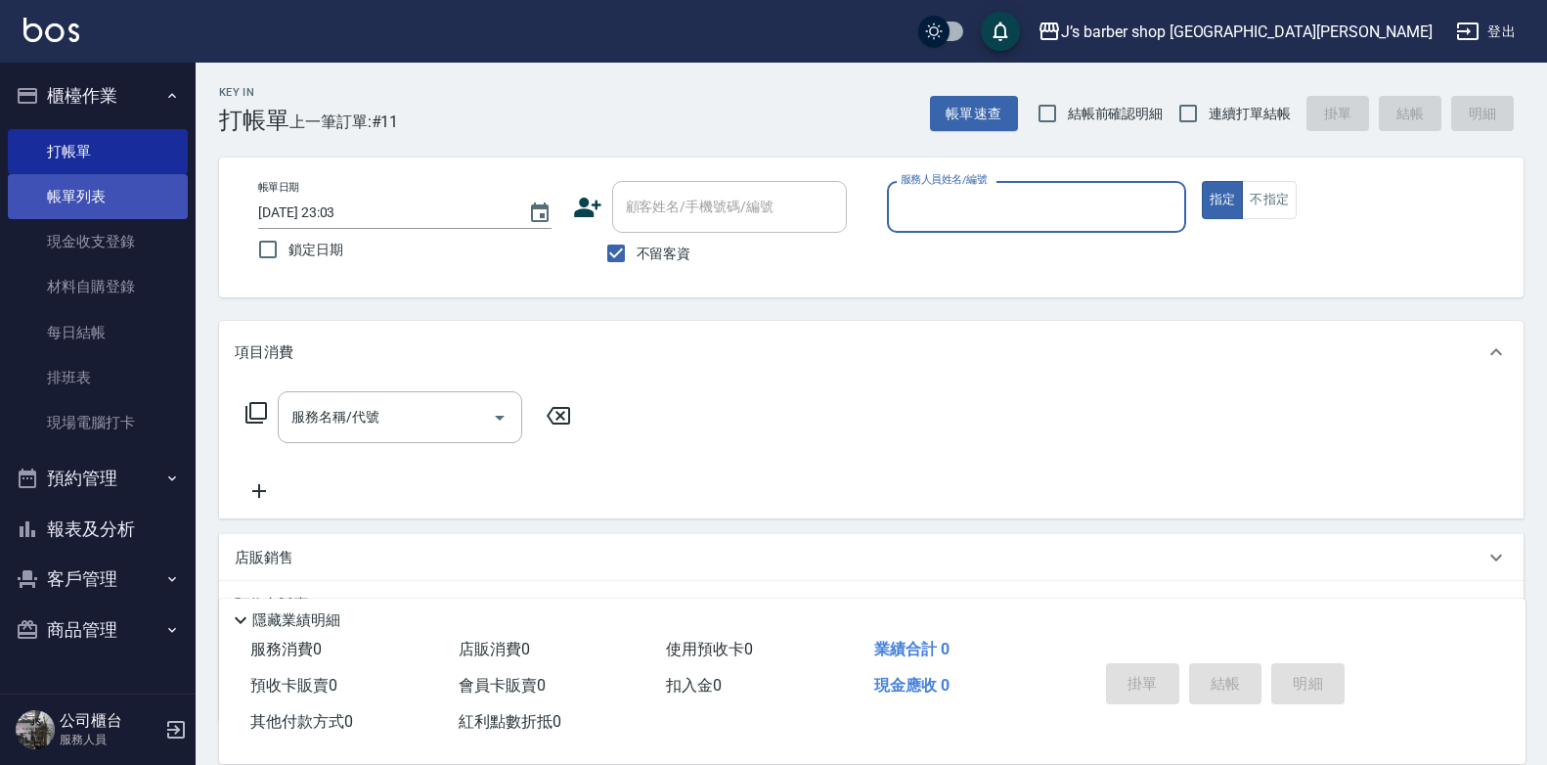
click at [70, 183] on link "帳單列表" at bounding box center [98, 196] width 180 height 45
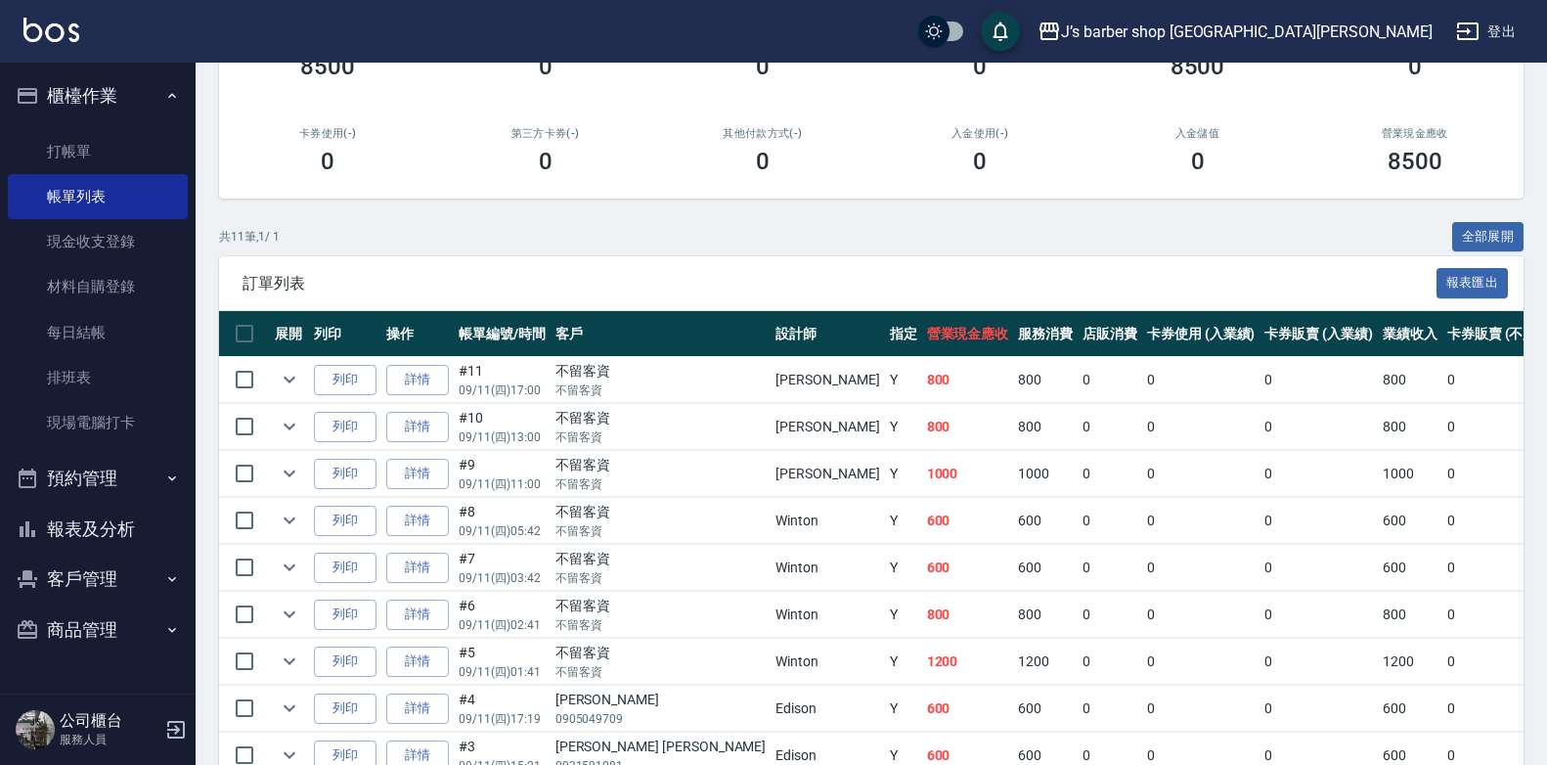
scroll to position [98, 0]
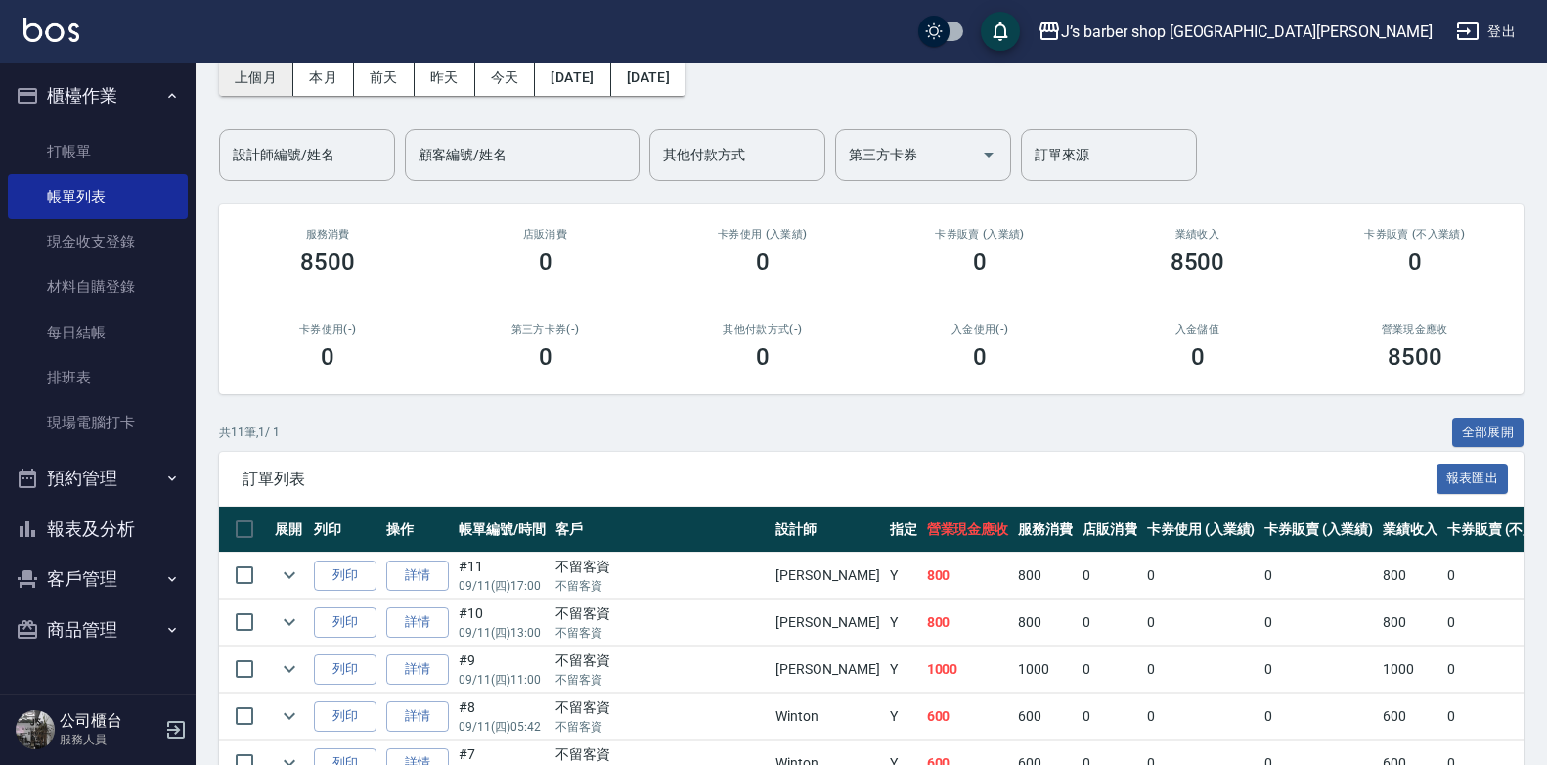
click at [267, 176] on div "設計師編號/姓名" at bounding box center [307, 155] width 176 height 52
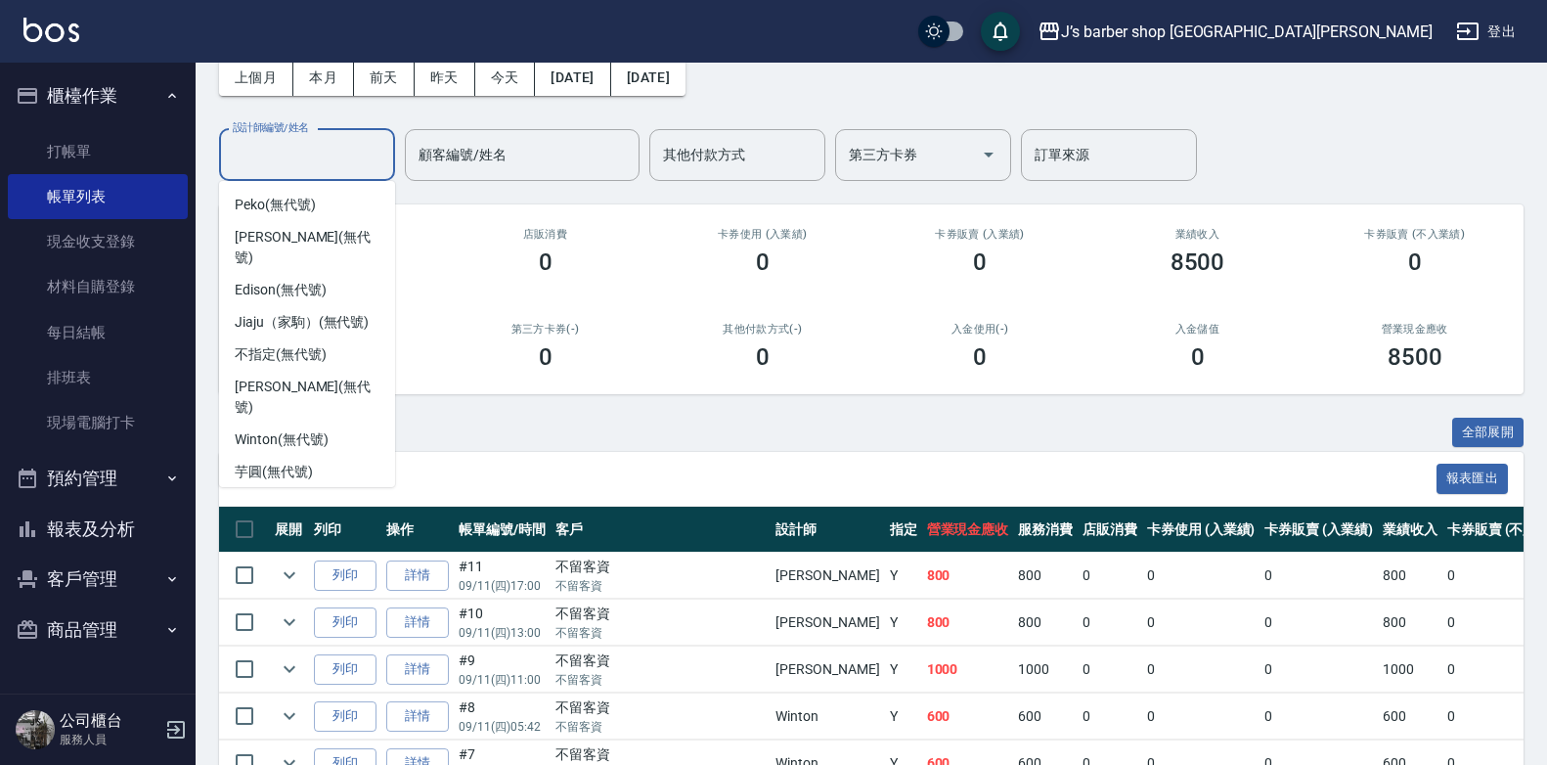
click at [299, 494] on span "[PERSON_NAME] (無代號)" at bounding box center [307, 514] width 145 height 41
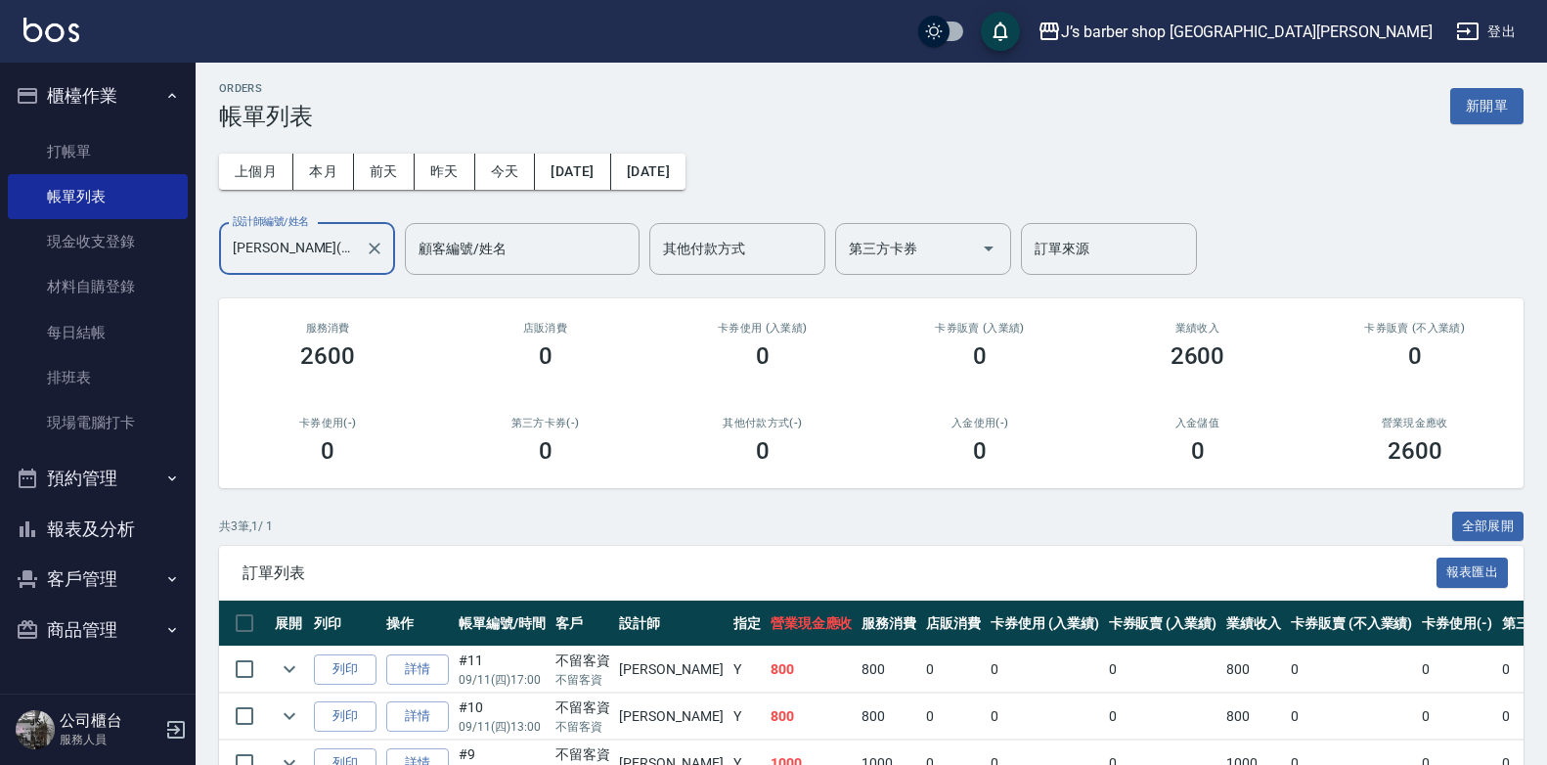
scroll to position [0, 0]
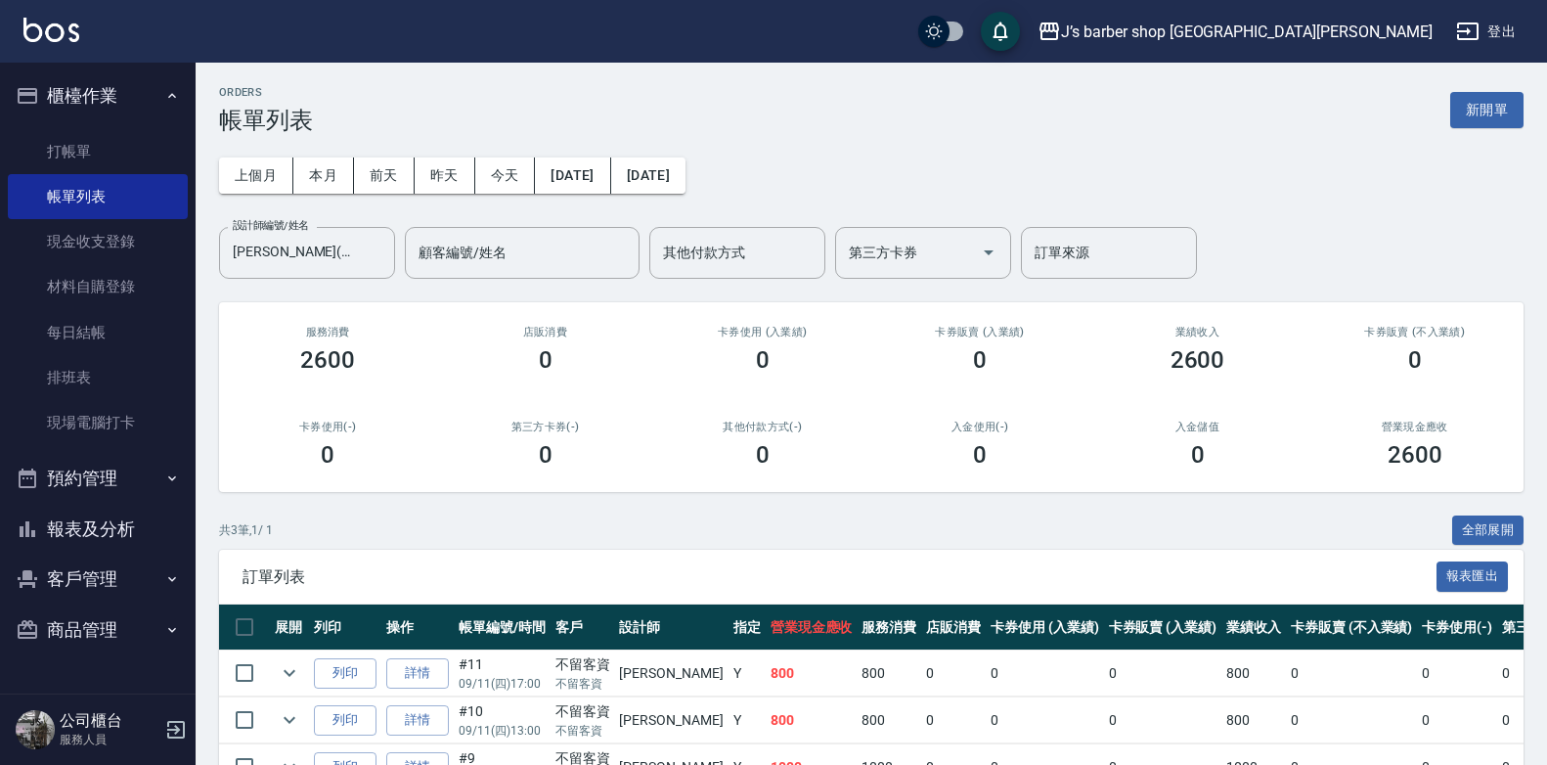
drag, startPoint x: 799, startPoint y: 489, endPoint x: 410, endPoint y: 533, distance: 391.6
click at [410, 533] on div "共 3 筆, 1 / 1 全部展開" at bounding box center [871, 530] width 1304 height 30
click at [299, 174] on button "本月" at bounding box center [323, 175] width 61 height 36
click at [348, 257] on input "[PERSON_NAME](無代號)" at bounding box center [292, 253] width 129 height 34
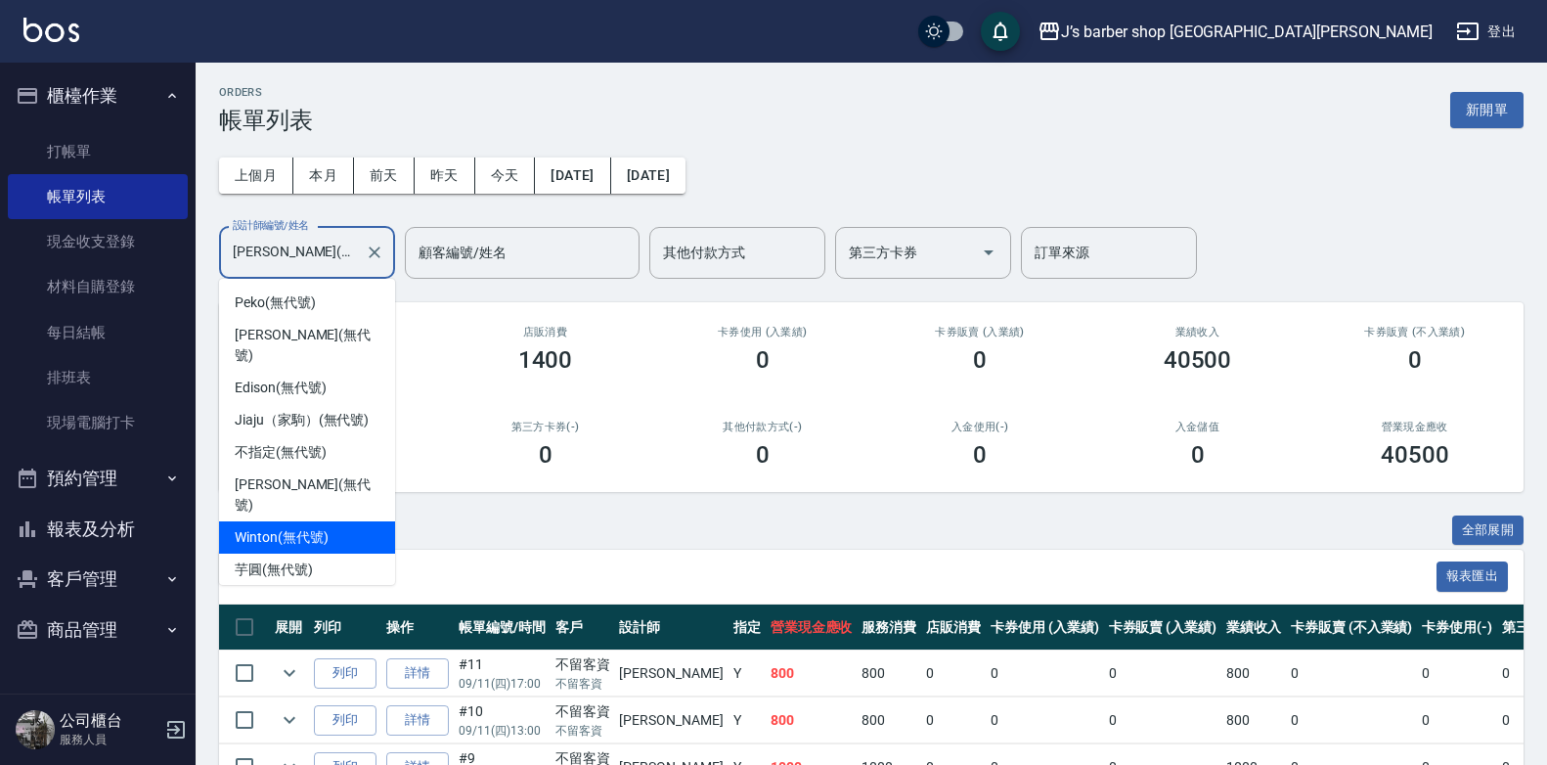
click at [296, 521] on div "Winton (無代號)" at bounding box center [307, 537] width 176 height 32
type input "Winton(無代號)"
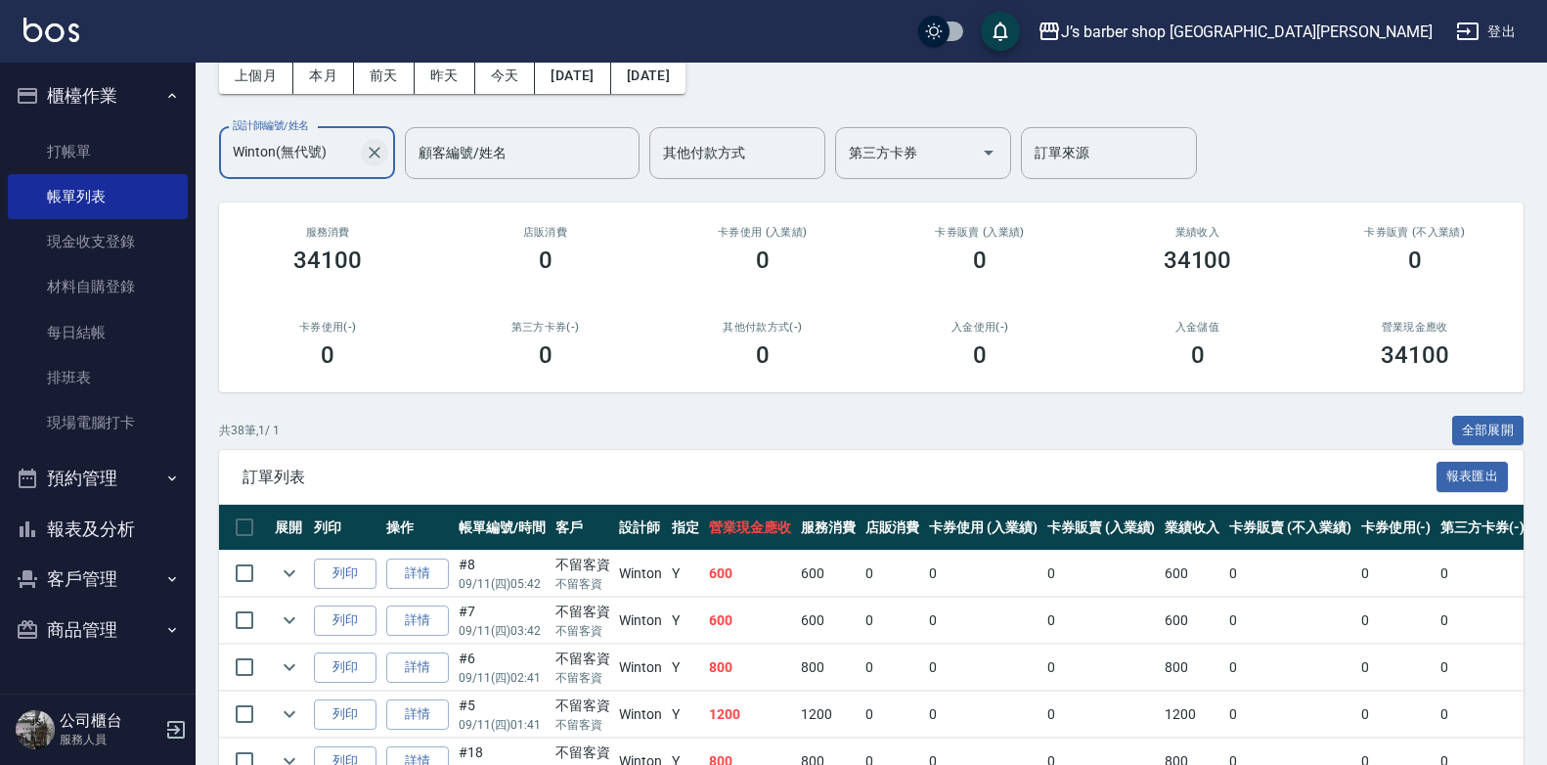
scroll to position [98, 0]
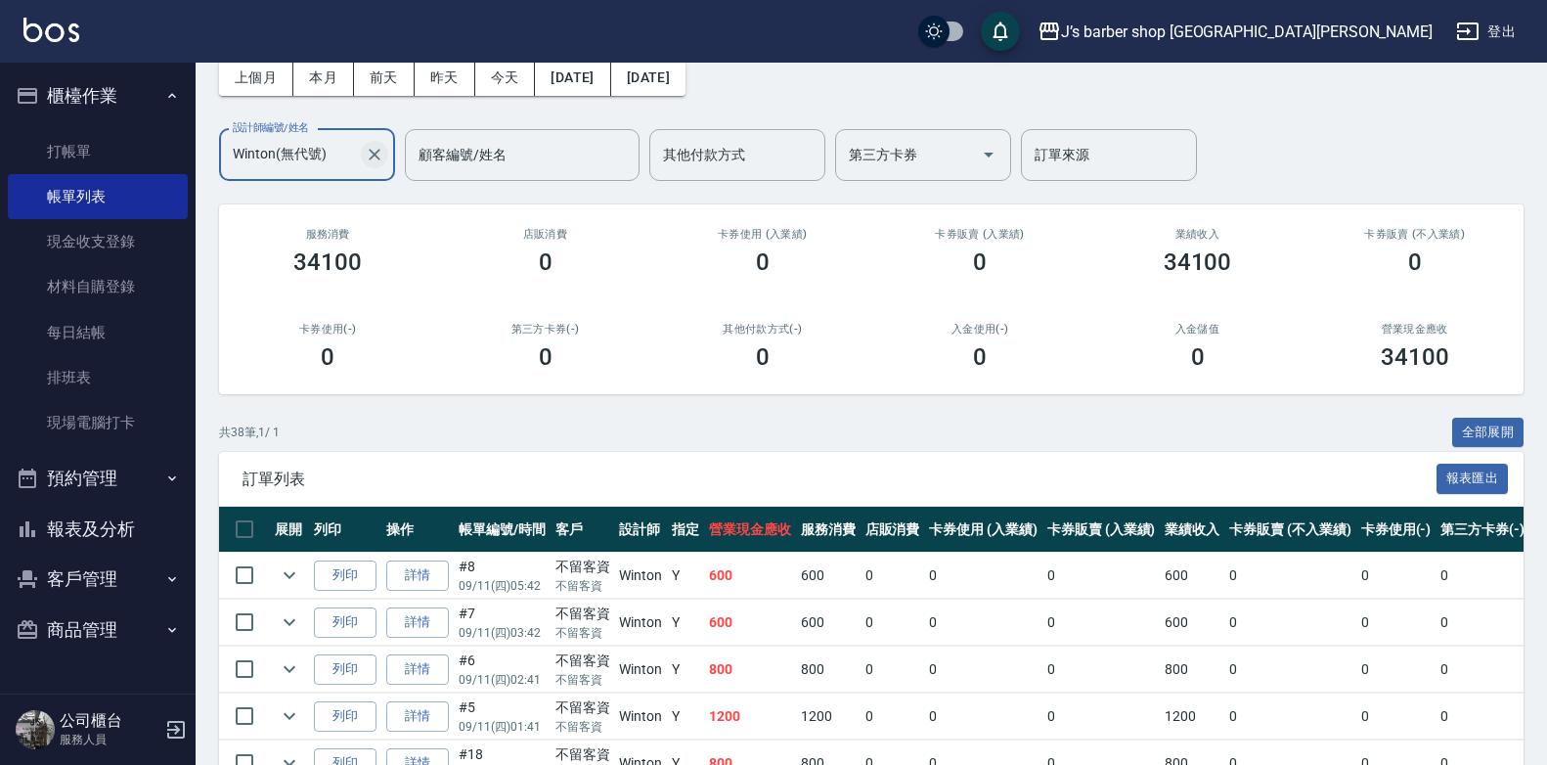
click at [365, 155] on icon "Clear" at bounding box center [375, 155] width 20 height 20
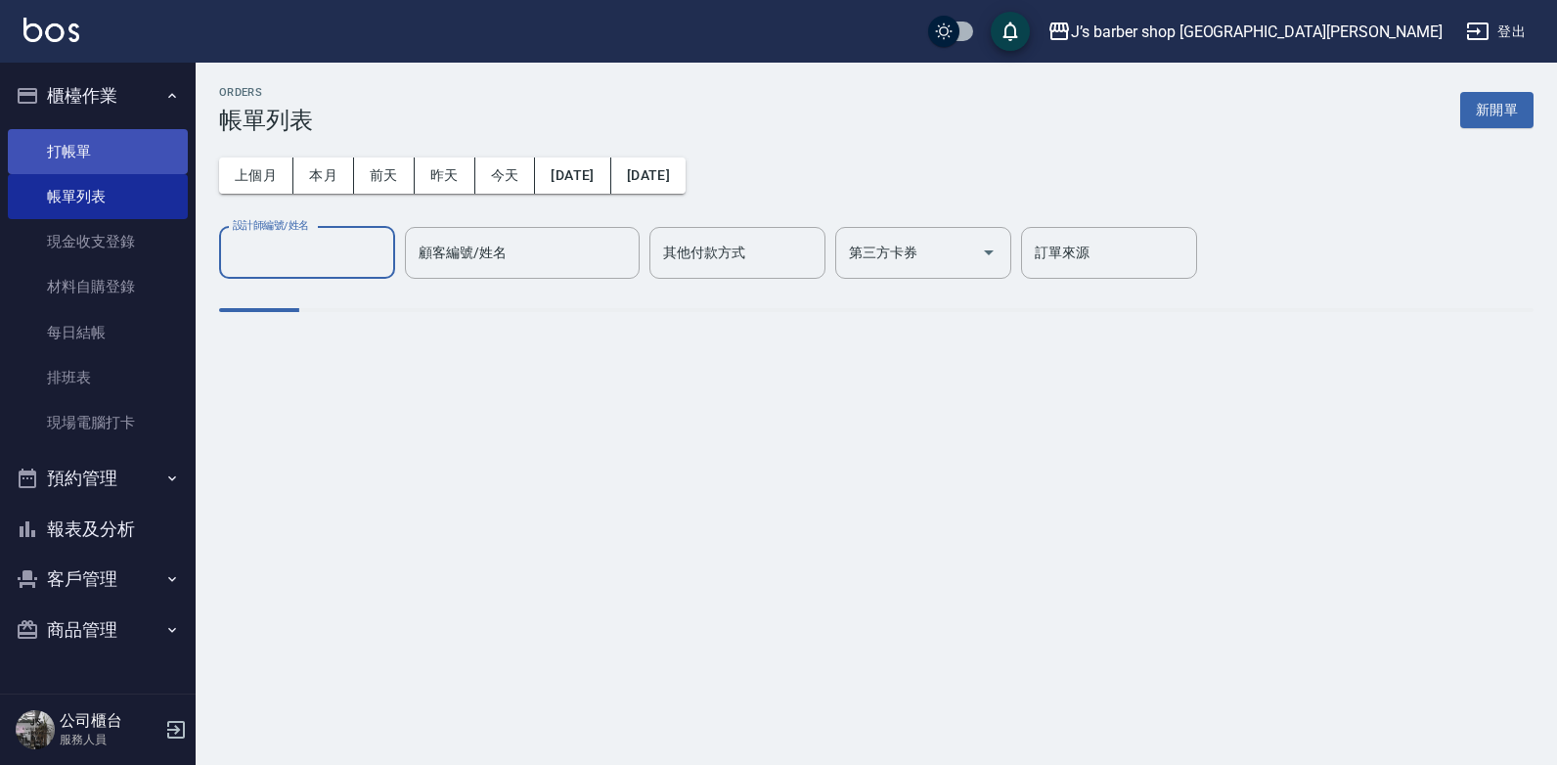
click at [107, 160] on link "打帳單" at bounding box center [98, 151] width 180 height 45
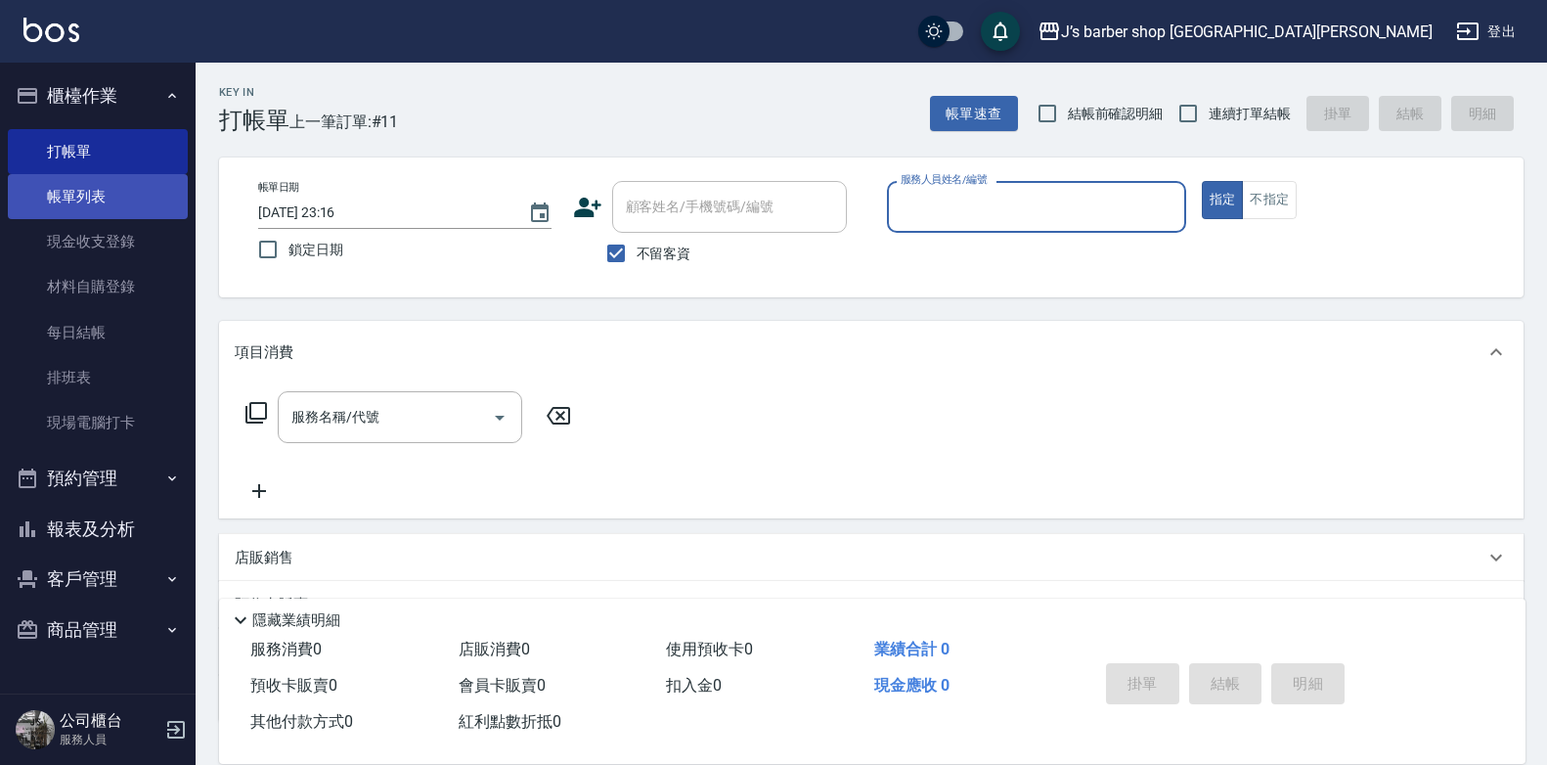
click at [144, 193] on link "帳單列表" at bounding box center [98, 196] width 180 height 45
